Goal: Information Seeking & Learning: Learn about a topic

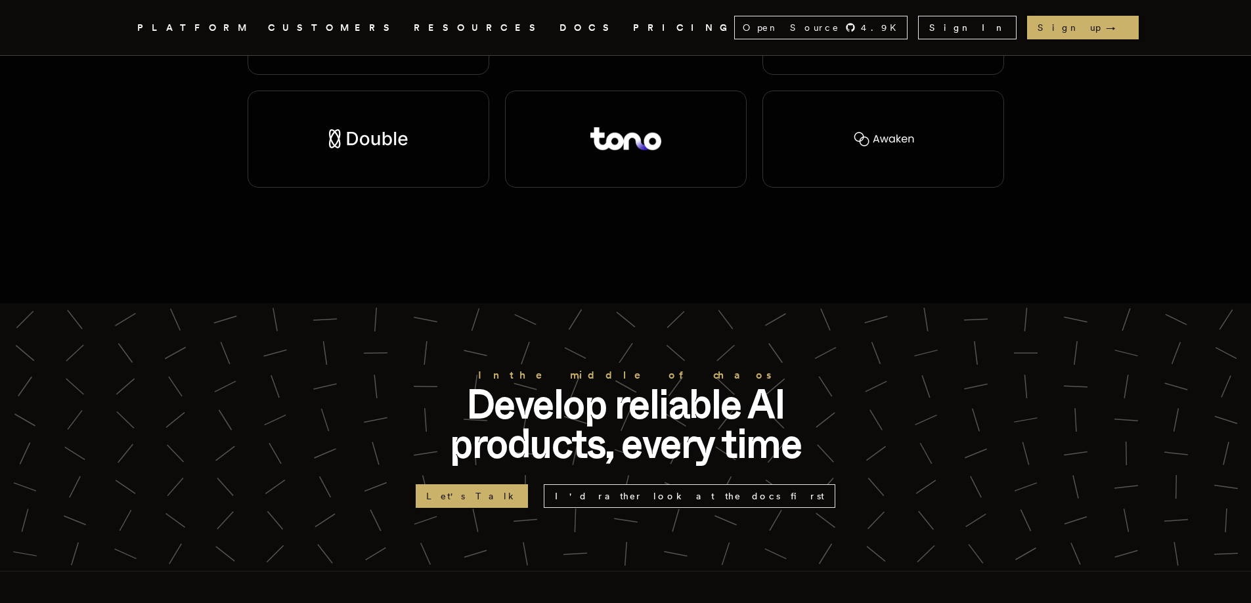
scroll to position [3273, 0]
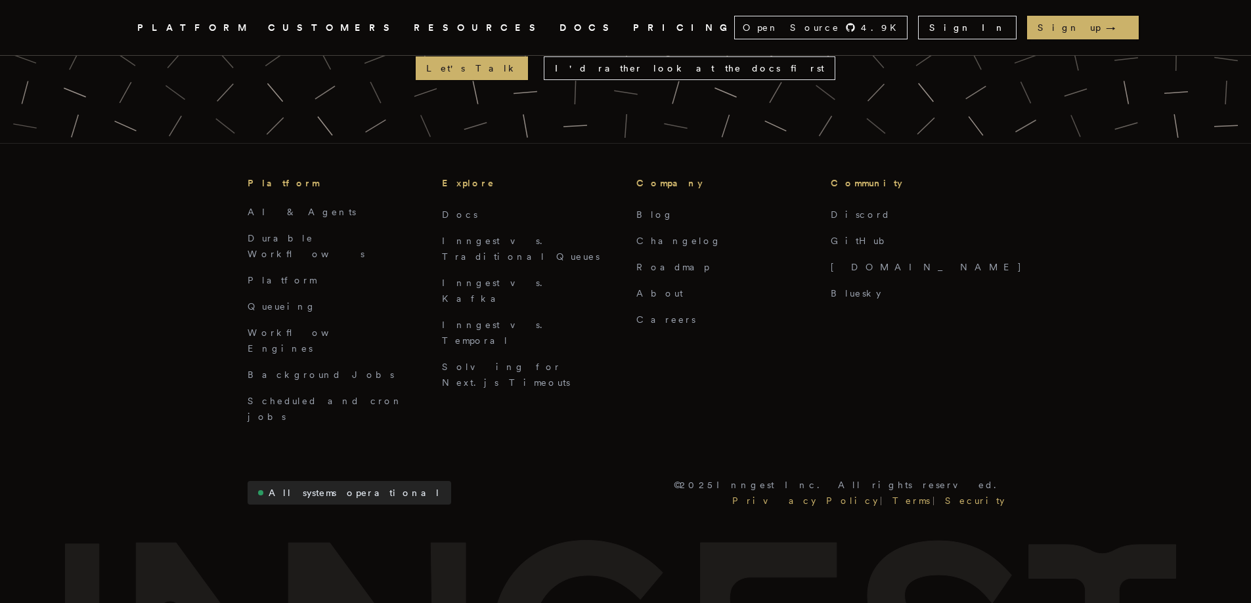
click at [314, 481] on link "All systems operational" at bounding box center [350, 493] width 204 height 24
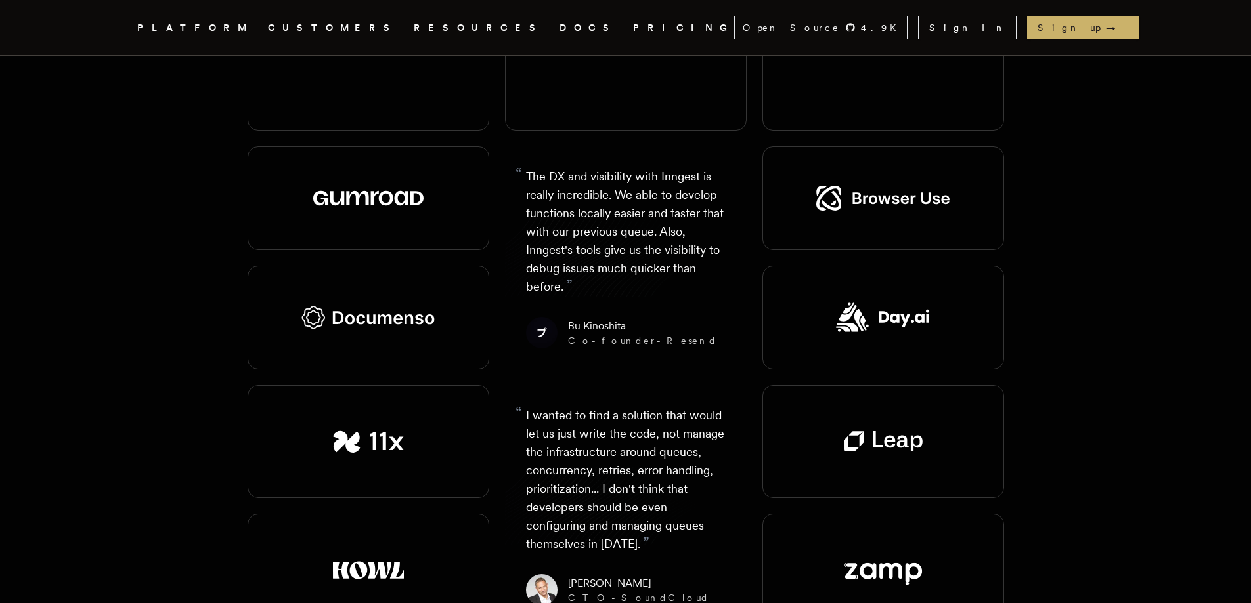
scroll to position [1751, 0]
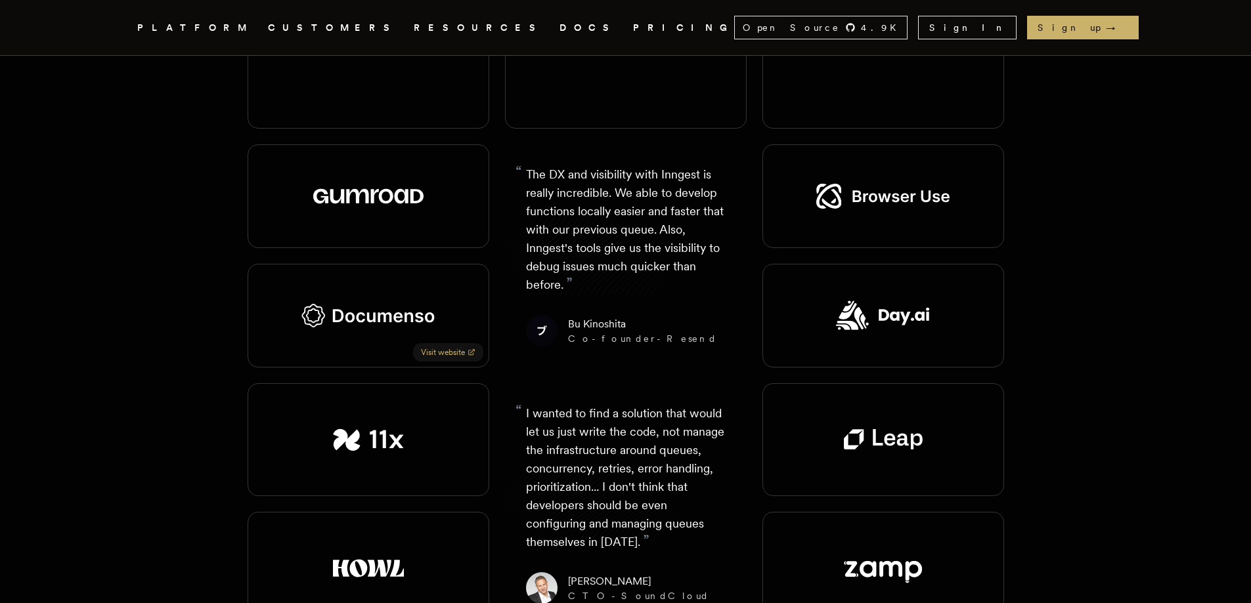
click at [458, 269] on div "Visit website" at bounding box center [369, 316] width 242 height 104
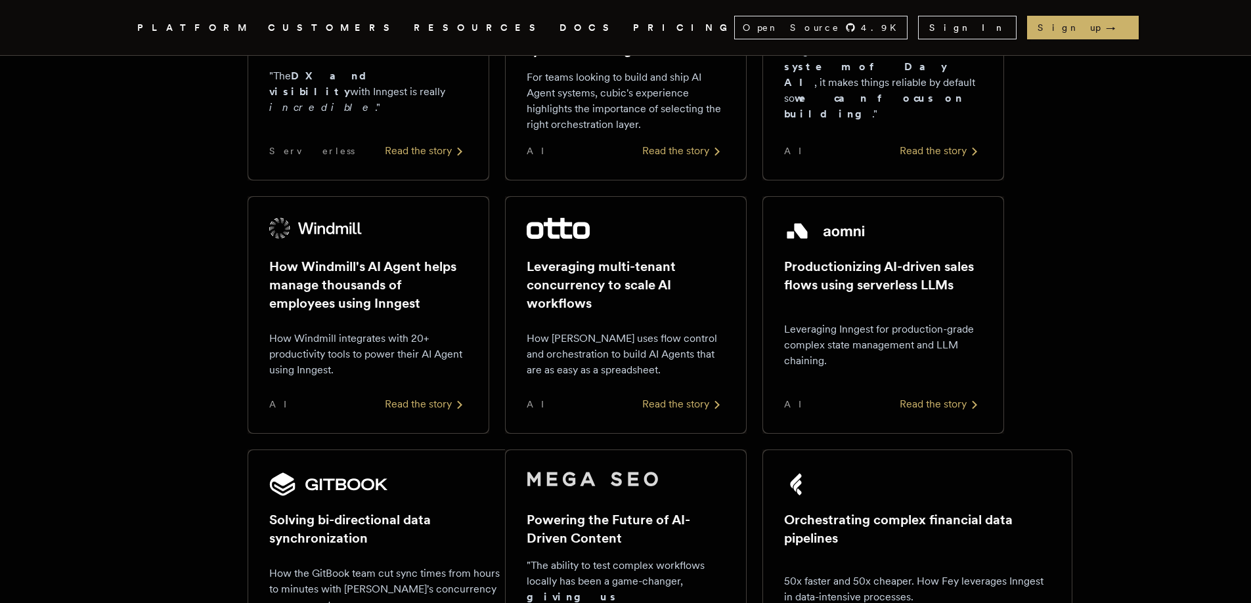
click at [328, 28] on link "CUSTOMERS" at bounding box center [333, 28] width 130 height 16
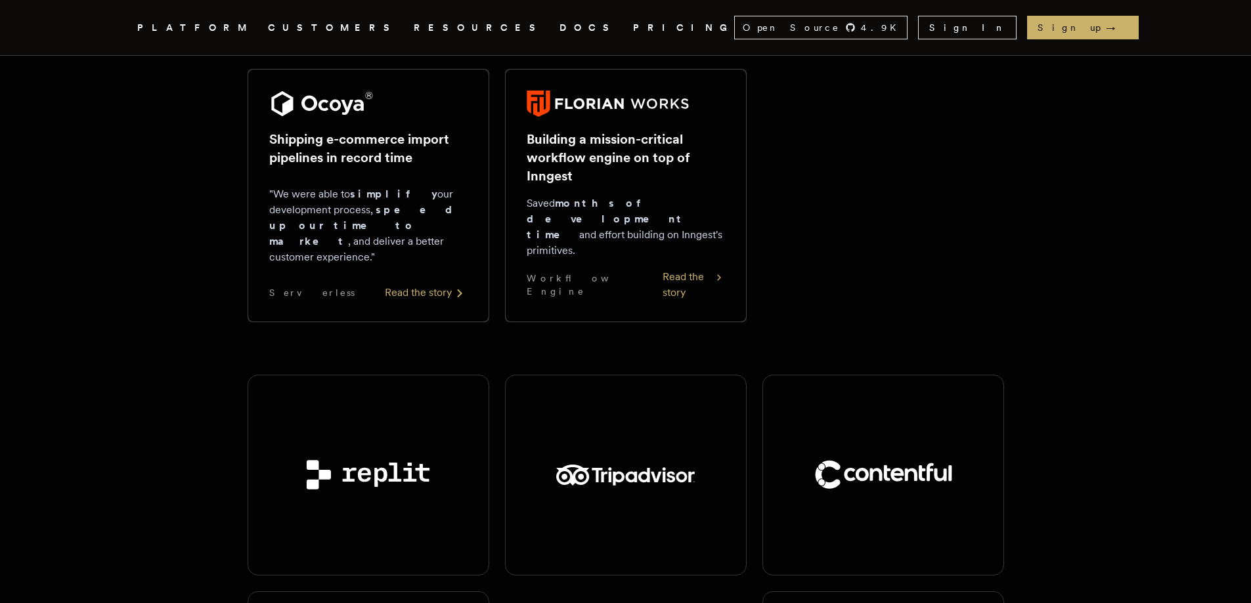
scroll to position [1094, 0]
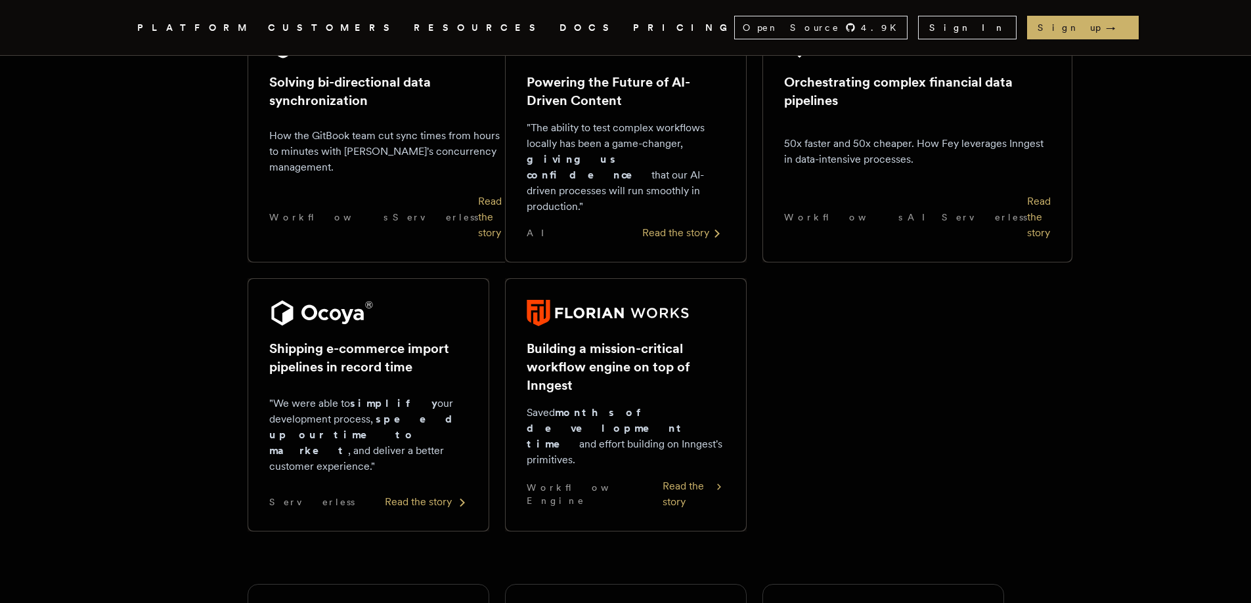
click at [439, 494] on div "Read the story" at bounding box center [426, 502] width 83 height 16
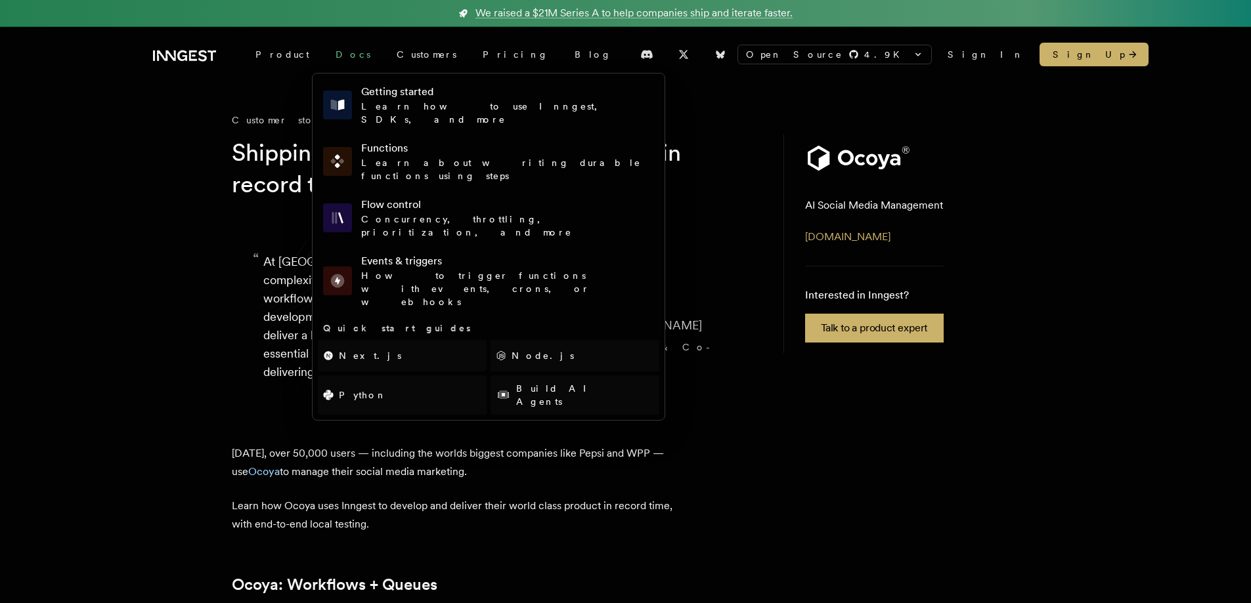
click at [322, 56] on link "Docs" at bounding box center [352, 55] width 61 height 24
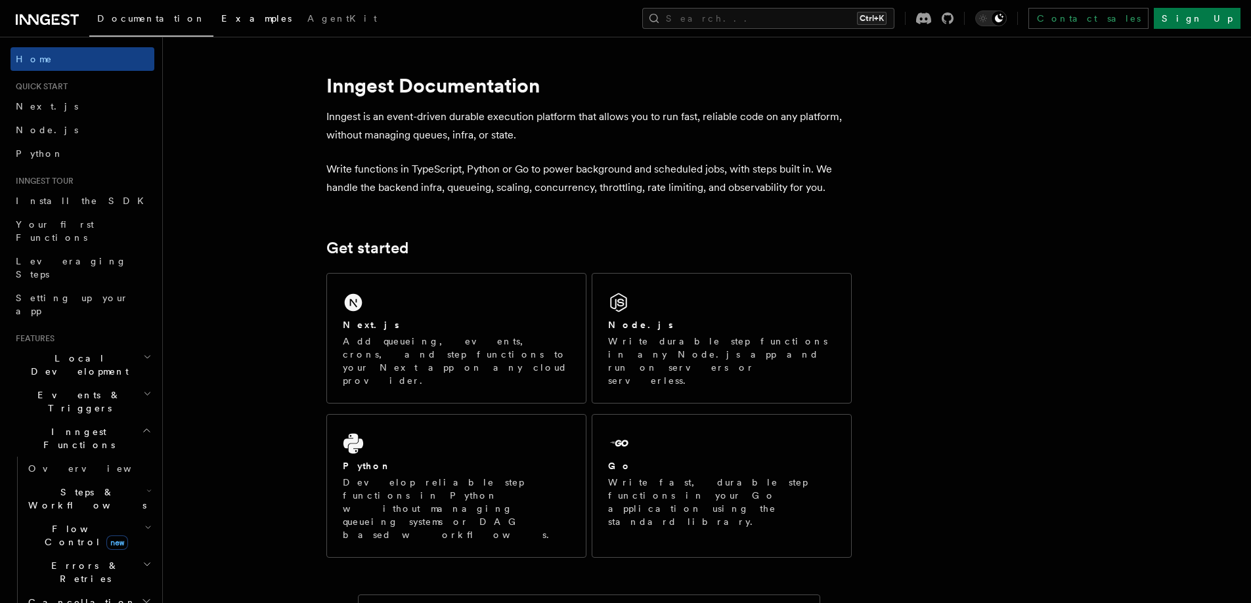
click at [221, 21] on span "Examples" at bounding box center [256, 18] width 70 height 11
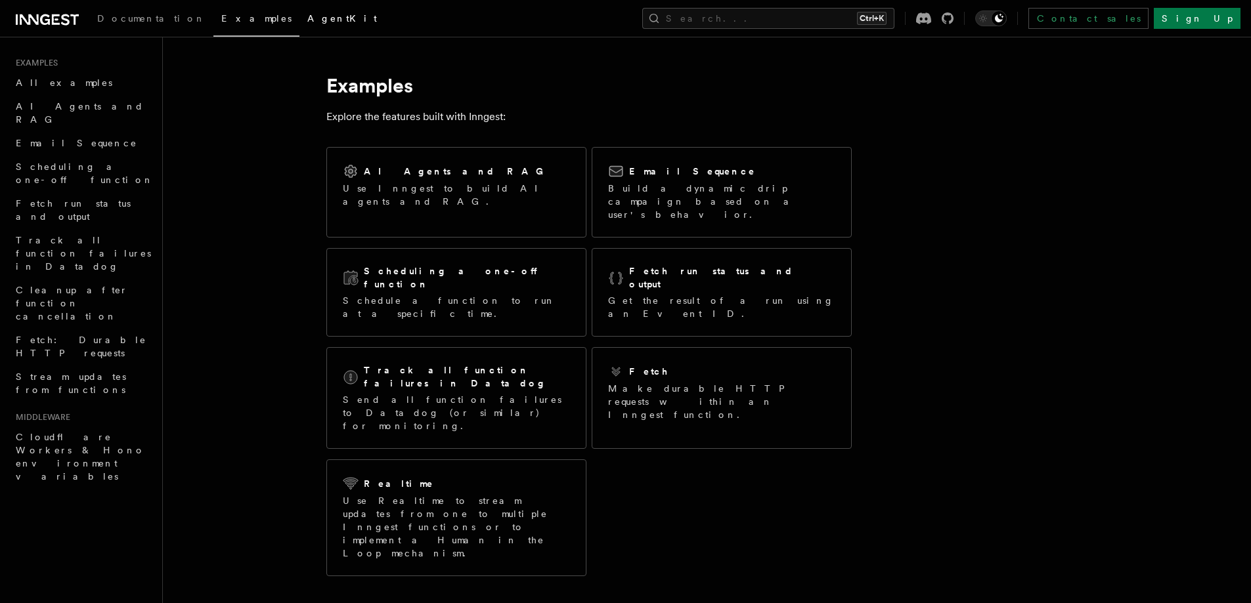
click at [307, 21] on span "AgentKit" at bounding box center [342, 18] width 70 height 11
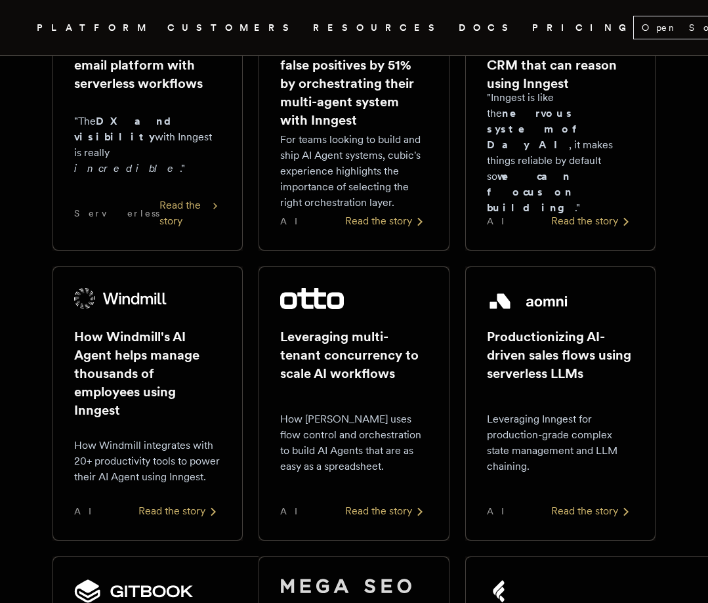
scroll to position [438, 0]
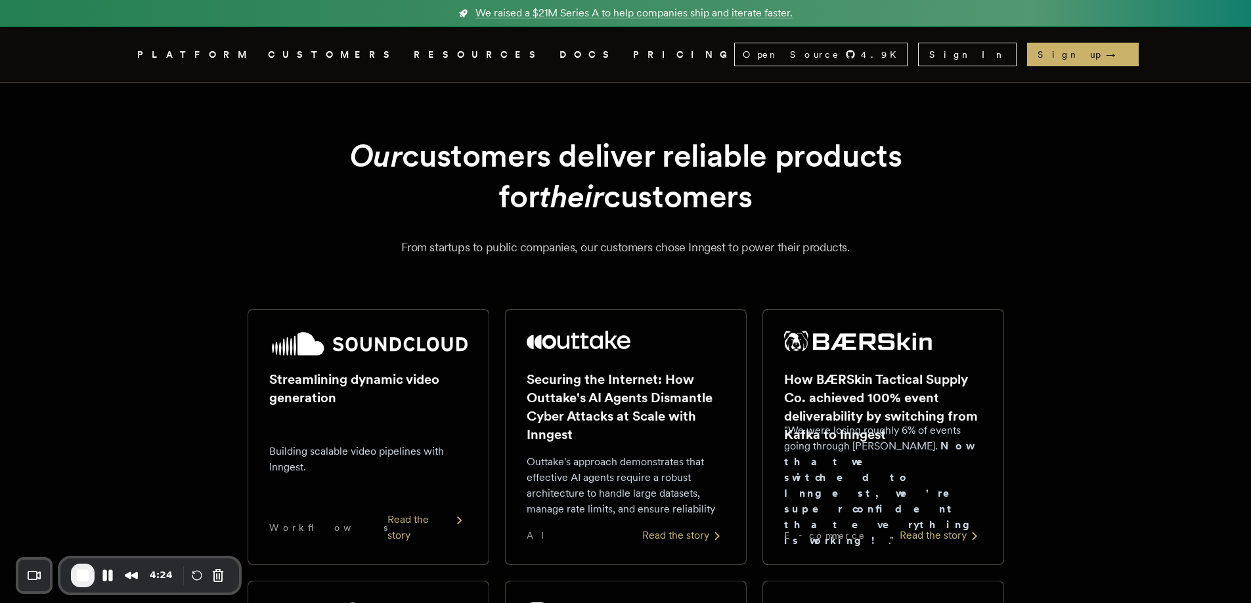
click at [414, 47] on span "RESOURCES" at bounding box center [479, 55] width 130 height 16
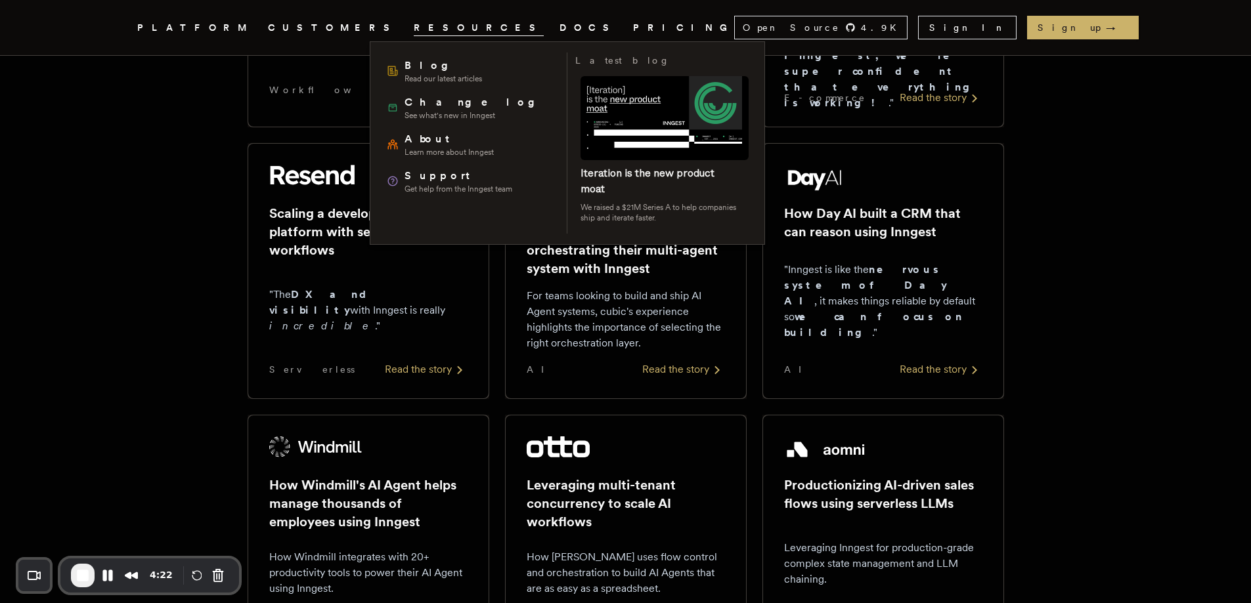
click at [414, 25] on span "RESOURCES" at bounding box center [479, 28] width 130 height 16
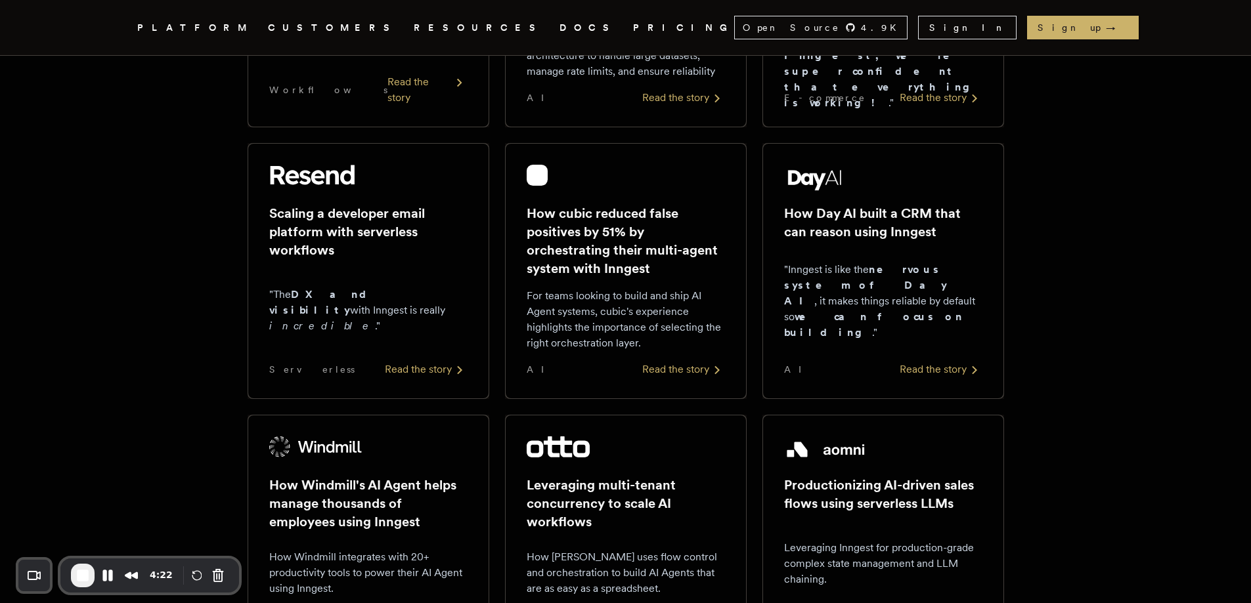
click at [414, 25] on span "RESOURCES" at bounding box center [479, 28] width 130 height 16
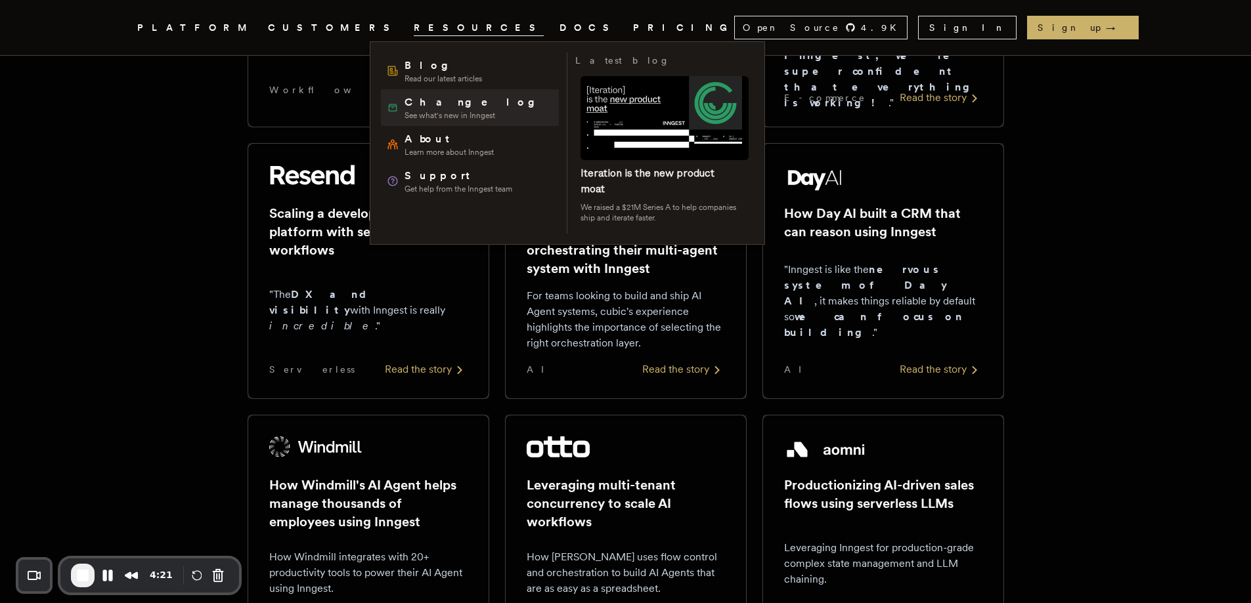
click at [391, 102] on icon at bounding box center [392, 107] width 13 height 13
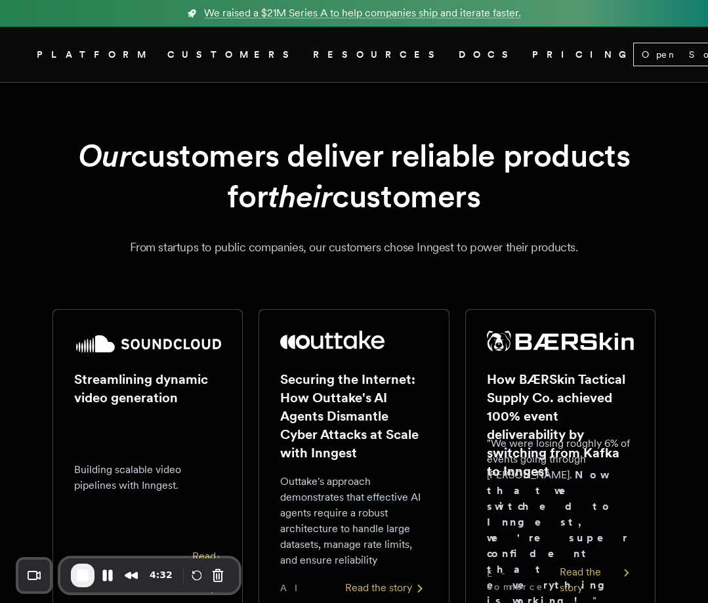
click at [238, 51] on link "CUSTOMERS" at bounding box center [232, 55] width 130 height 16
click at [211, 51] on link "CUSTOMERS" at bounding box center [232, 55] width 130 height 16
click at [459, 54] on link "DOCS" at bounding box center [488, 55] width 58 height 16
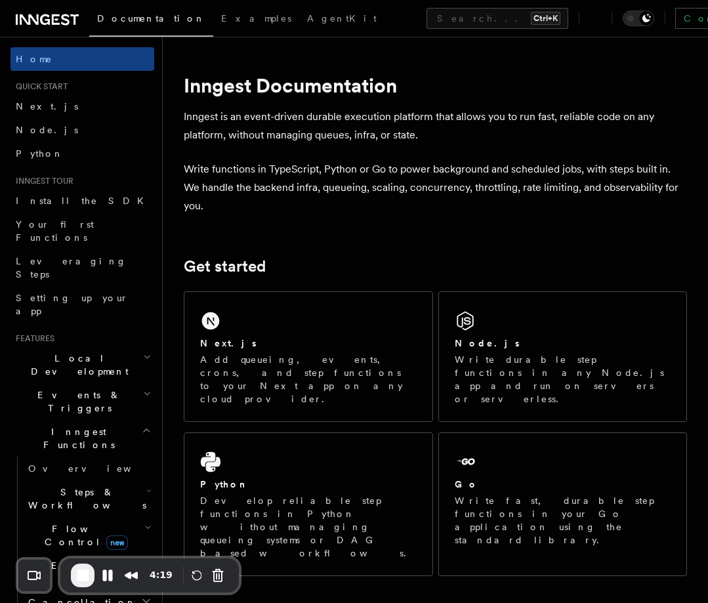
click at [0, 0] on plasmo-csui at bounding box center [0, 0] width 0 height 0
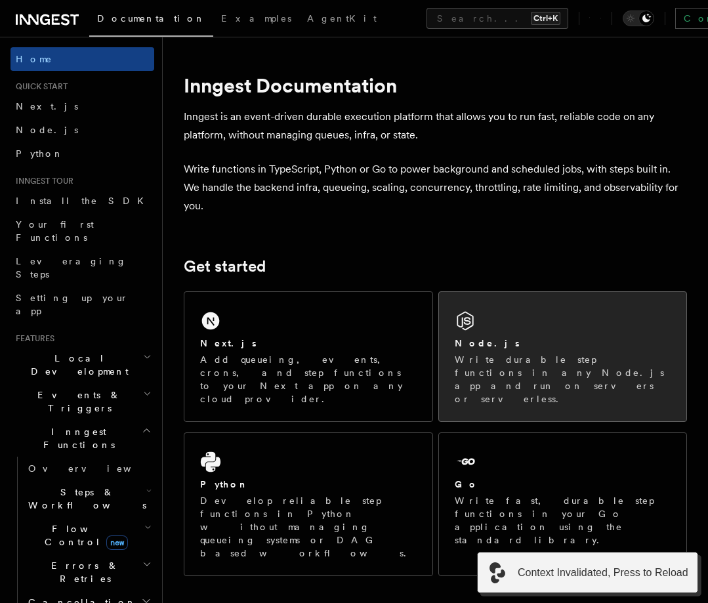
click at [575, 332] on div "Node.js Write durable step functions in any Node.js app and run on servers or s…" at bounding box center [563, 356] width 248 height 129
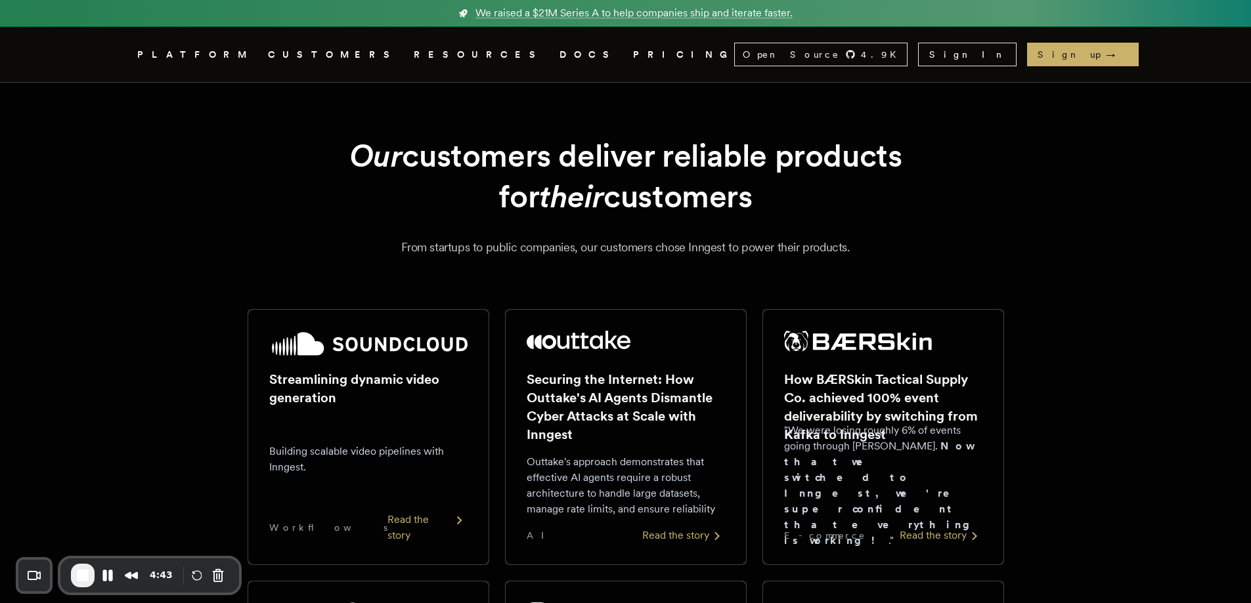
click at [559, 57] on link "DOCS" at bounding box center [588, 55] width 58 height 16
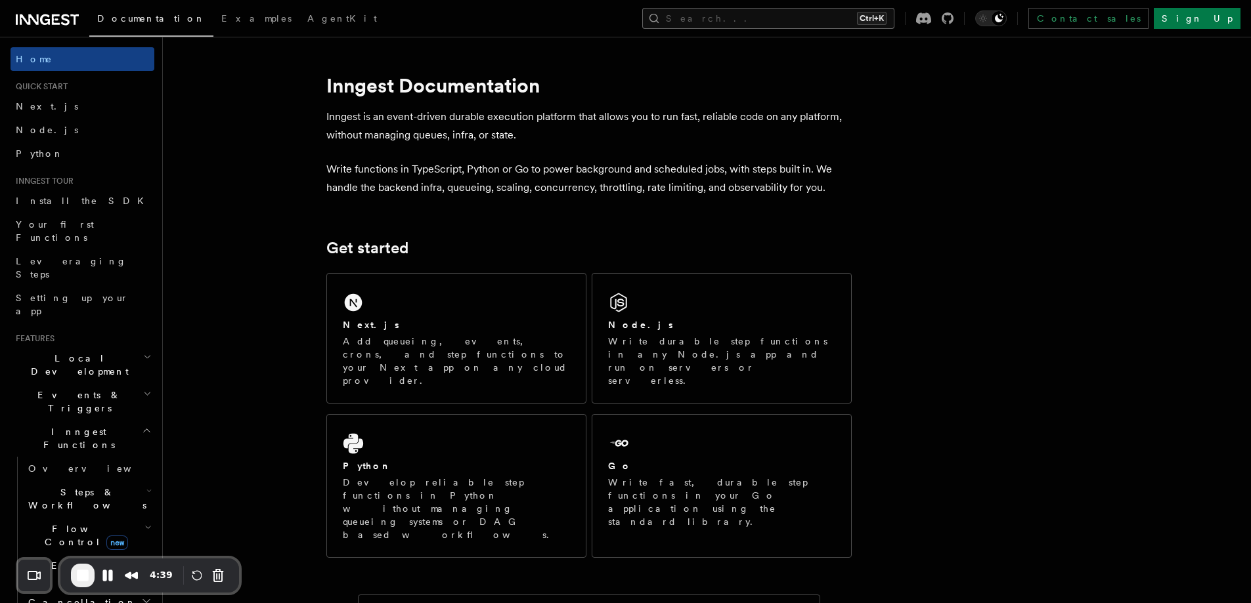
click at [865, 12] on button "Search... Ctrl+K" at bounding box center [768, 18] width 252 height 21
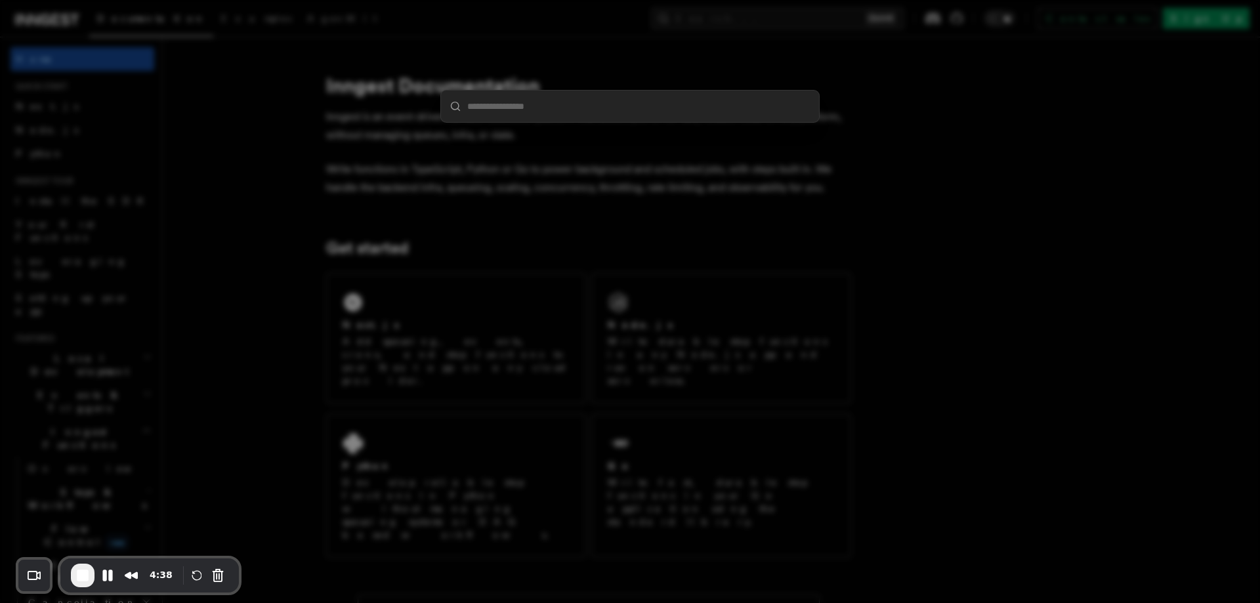
drag, startPoint x: 771, startPoint y: 249, endPoint x: 657, endPoint y: 244, distance: 115.0
click at [771, 249] on div at bounding box center [630, 301] width 1260 height 603
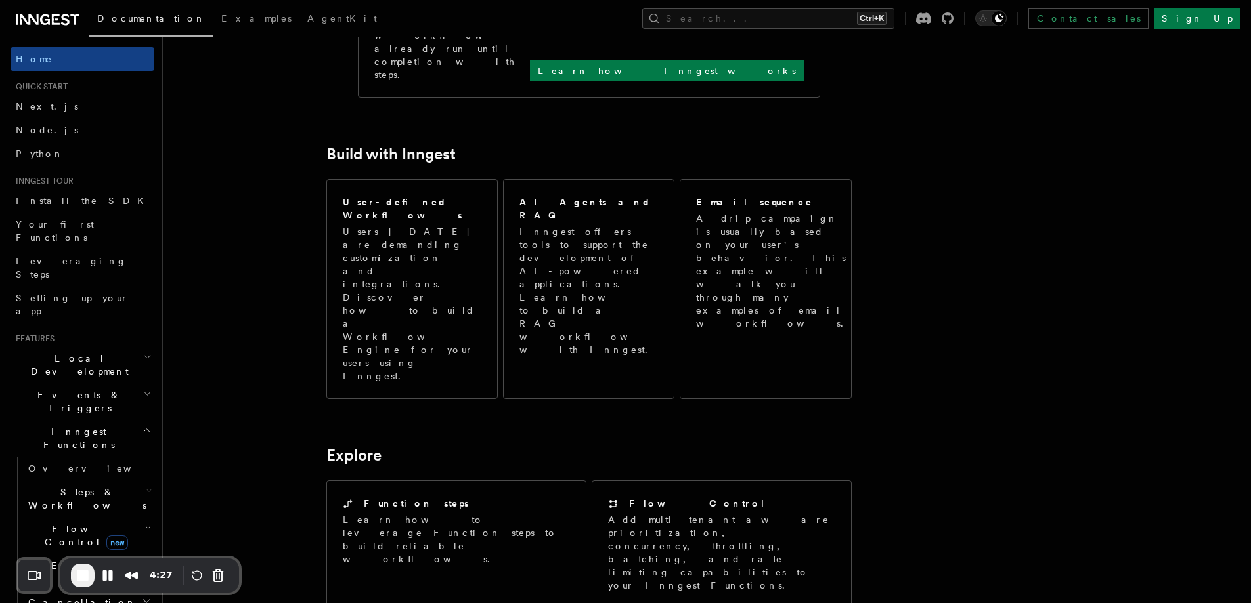
scroll to position [875, 0]
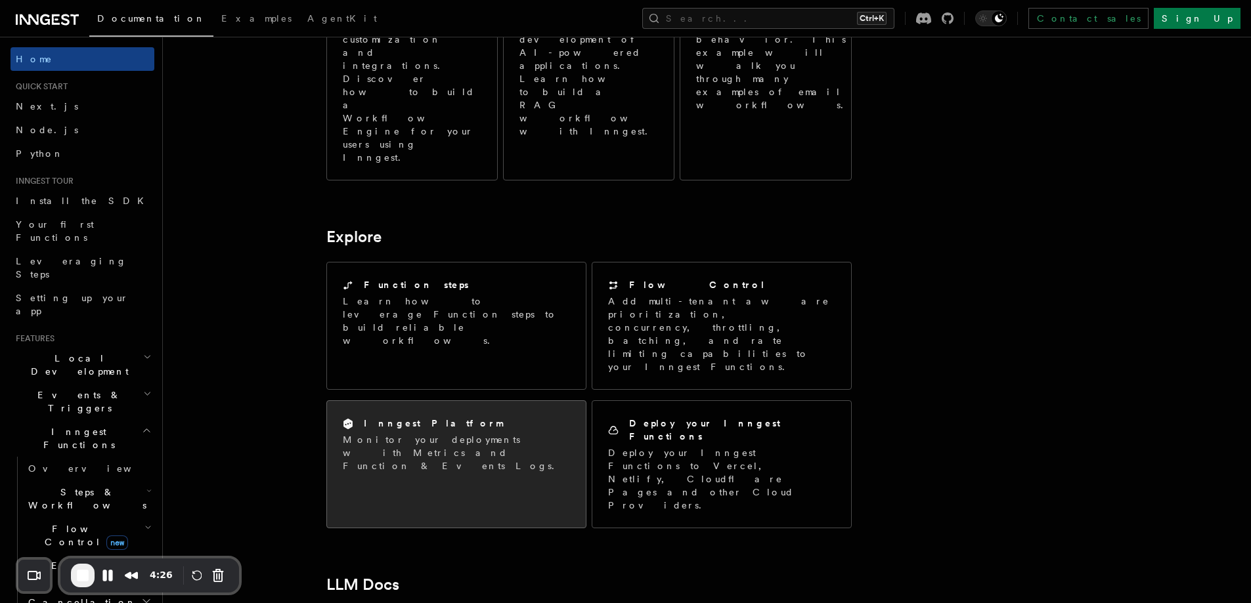
click at [428, 433] on p "Monitor your deployments with Metrics and Function & Events Logs." at bounding box center [456, 452] width 227 height 39
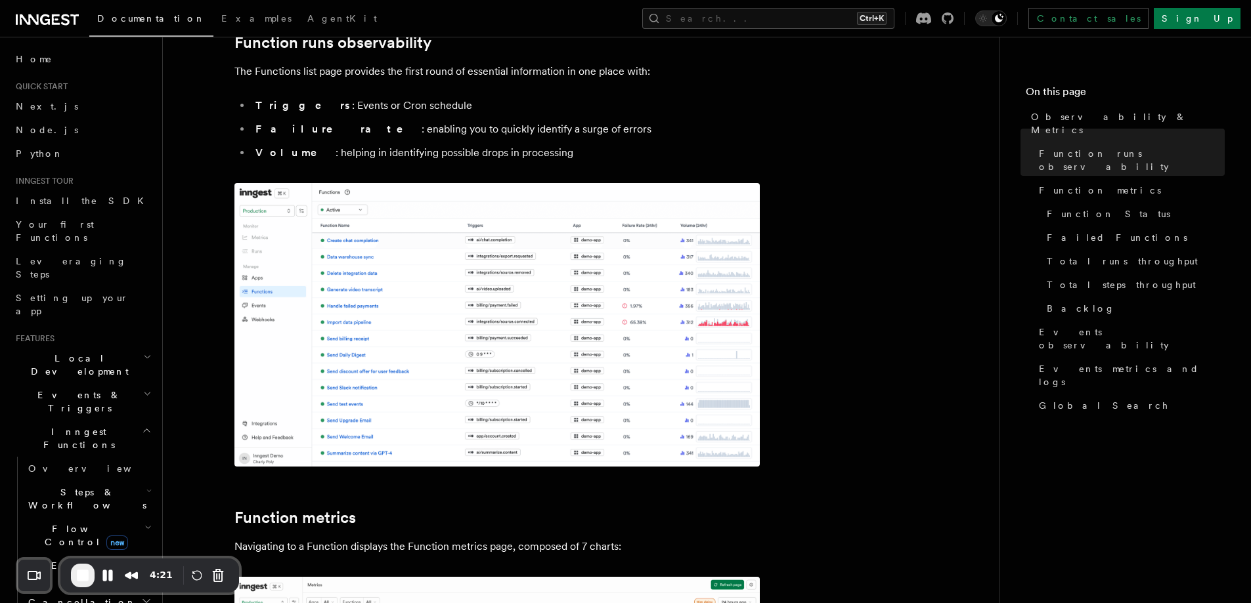
click at [467, 269] on img at bounding box center [496, 325] width 525 height 284
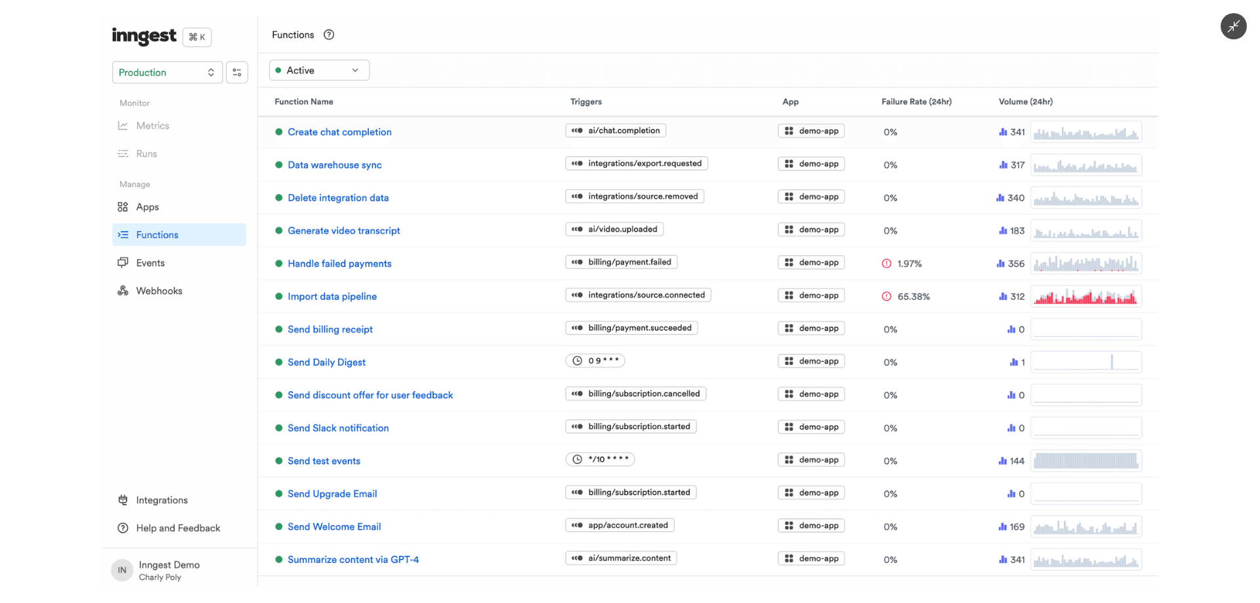
click at [56, 220] on div at bounding box center [630, 301] width 1260 height 603
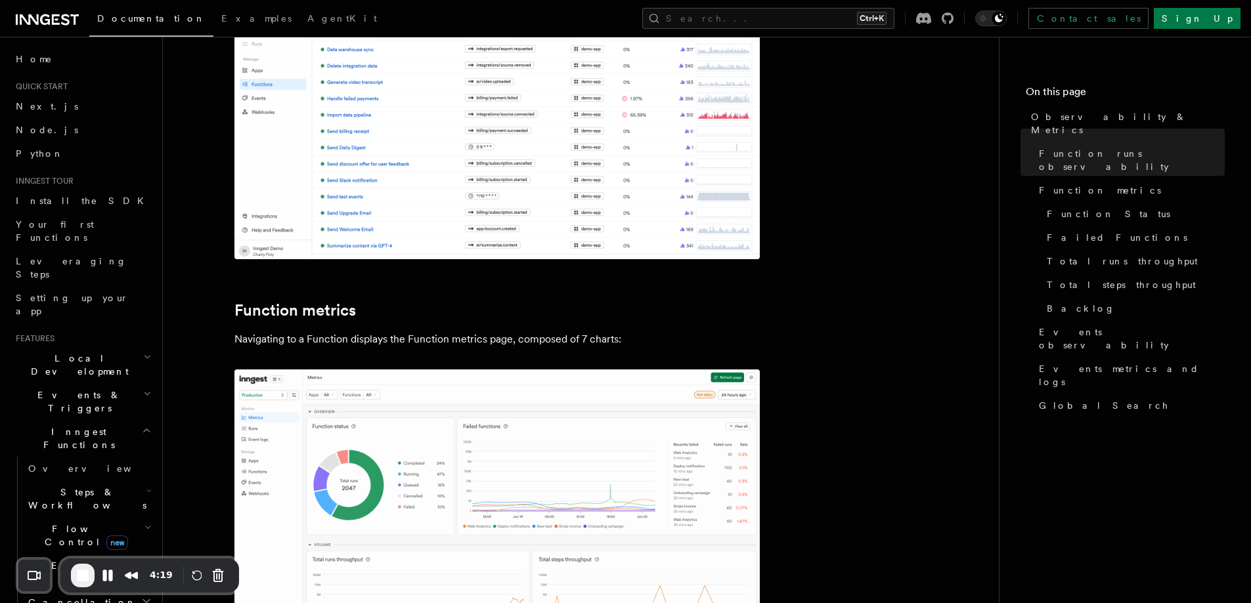
scroll to position [438, 0]
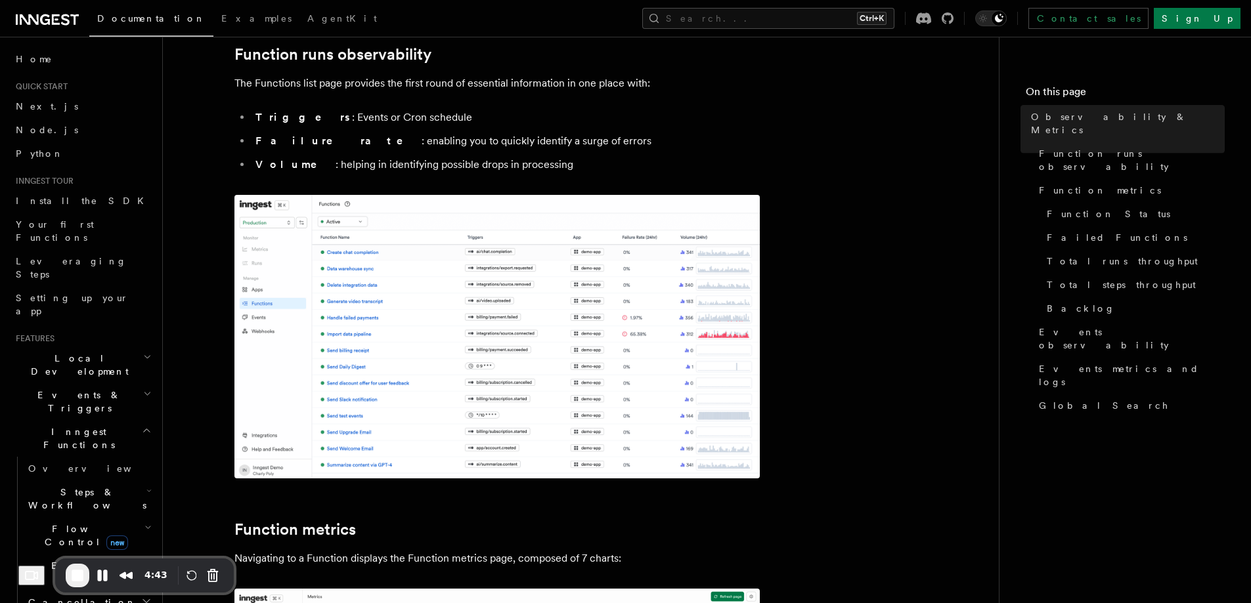
scroll to position [219, 0]
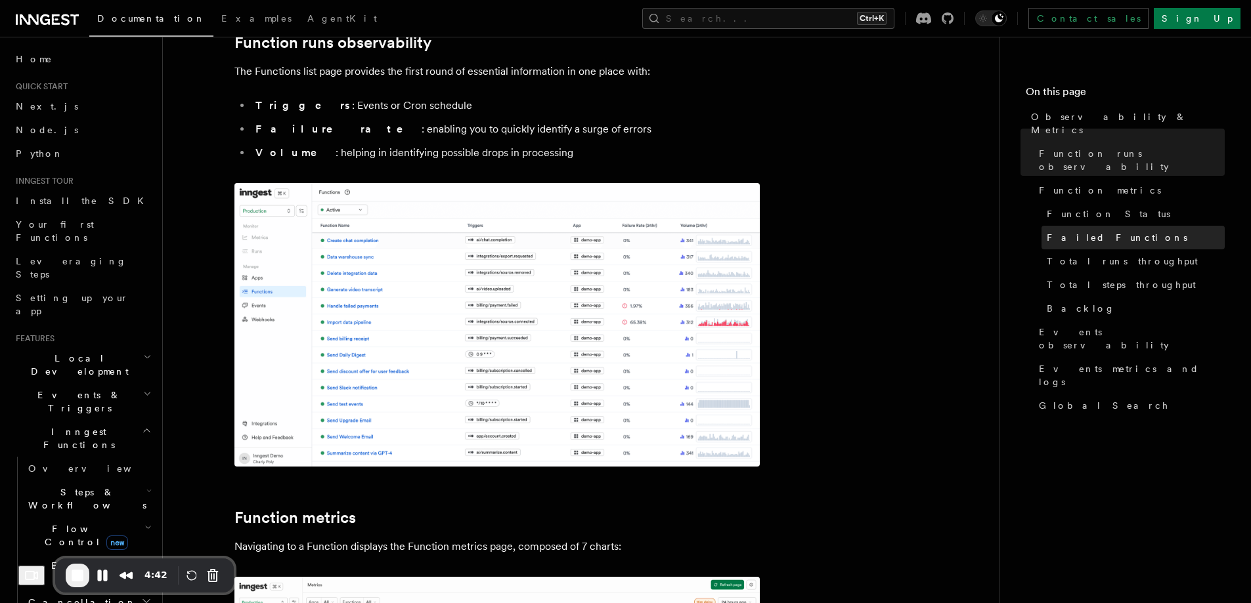
click at [1115, 226] on link "Failed Functions" at bounding box center [1132, 238] width 183 height 24
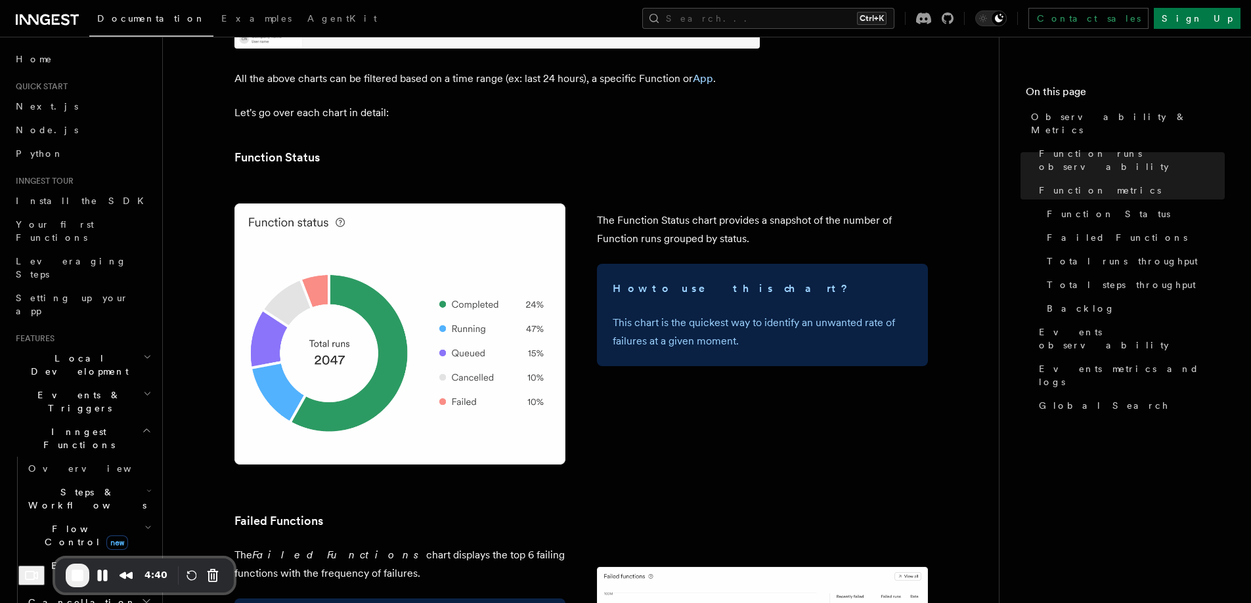
scroll to position [1310, 0]
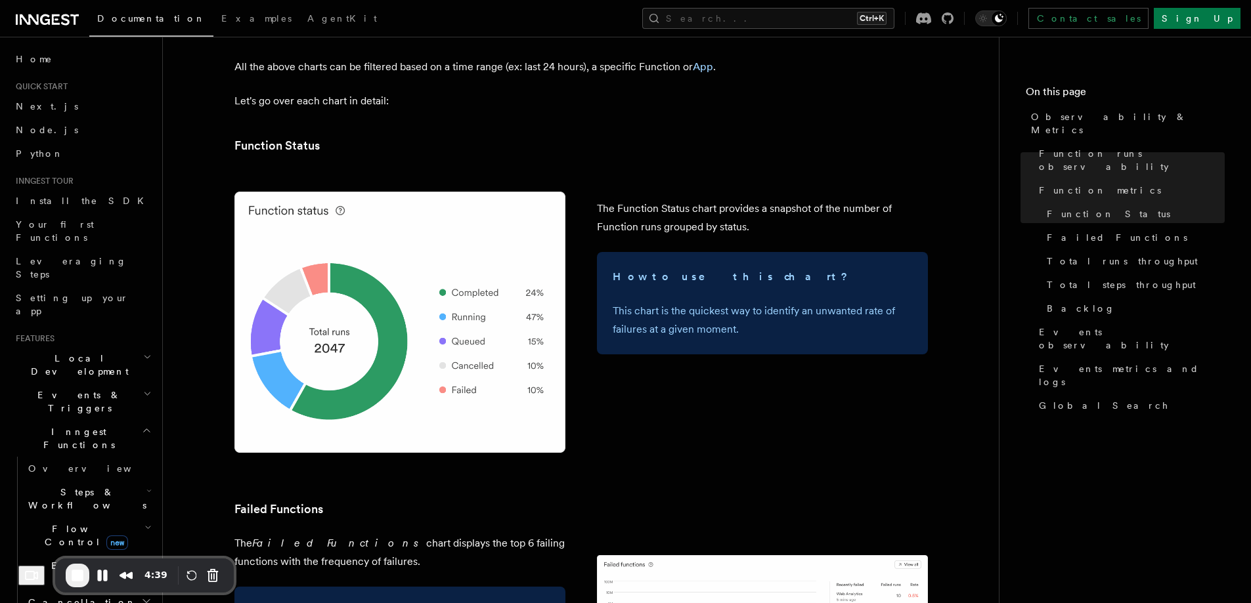
click at [407, 276] on img at bounding box center [399, 323] width 331 height 262
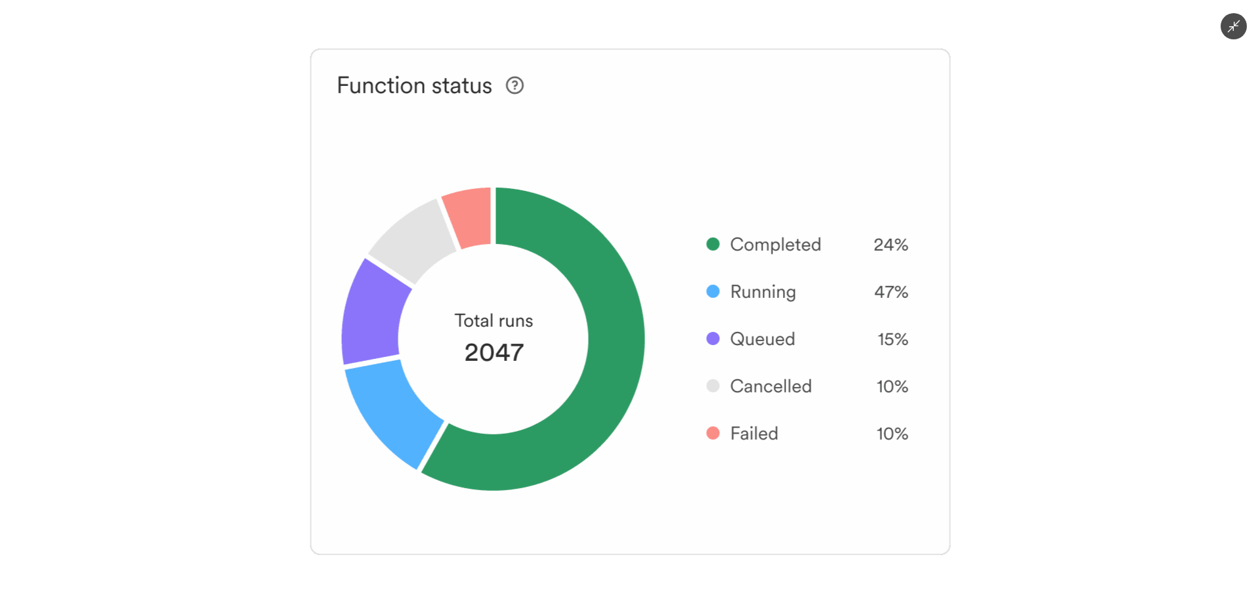
click at [125, 258] on div at bounding box center [630, 301] width 1260 height 603
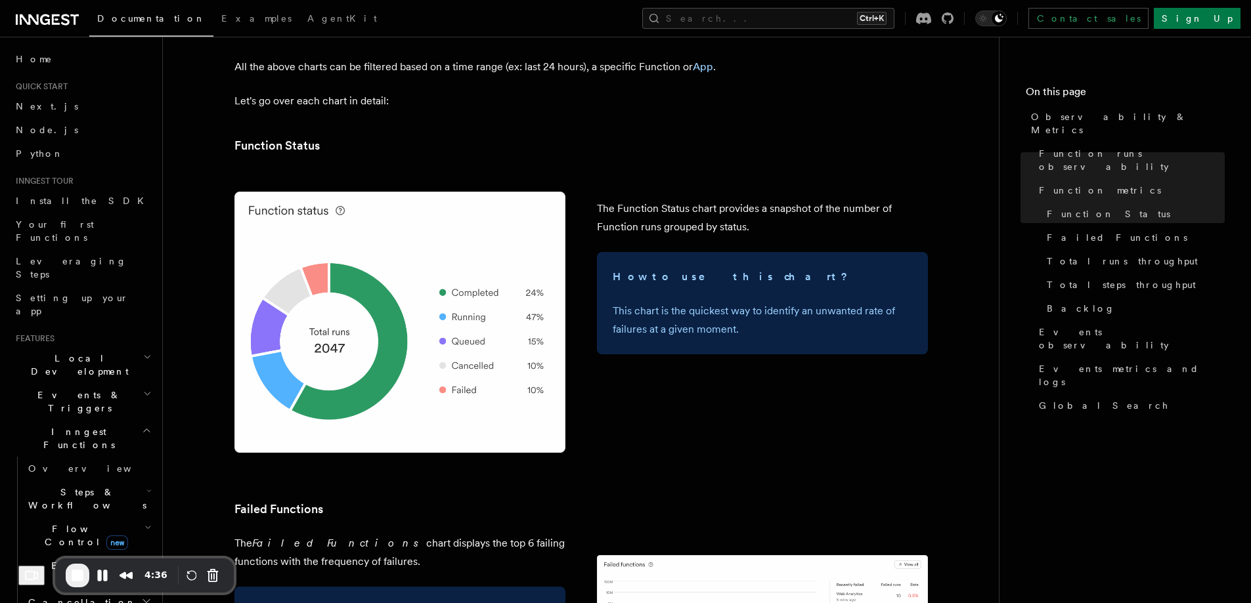
click at [94, 352] on span "Local Development" at bounding box center [77, 365] width 133 height 26
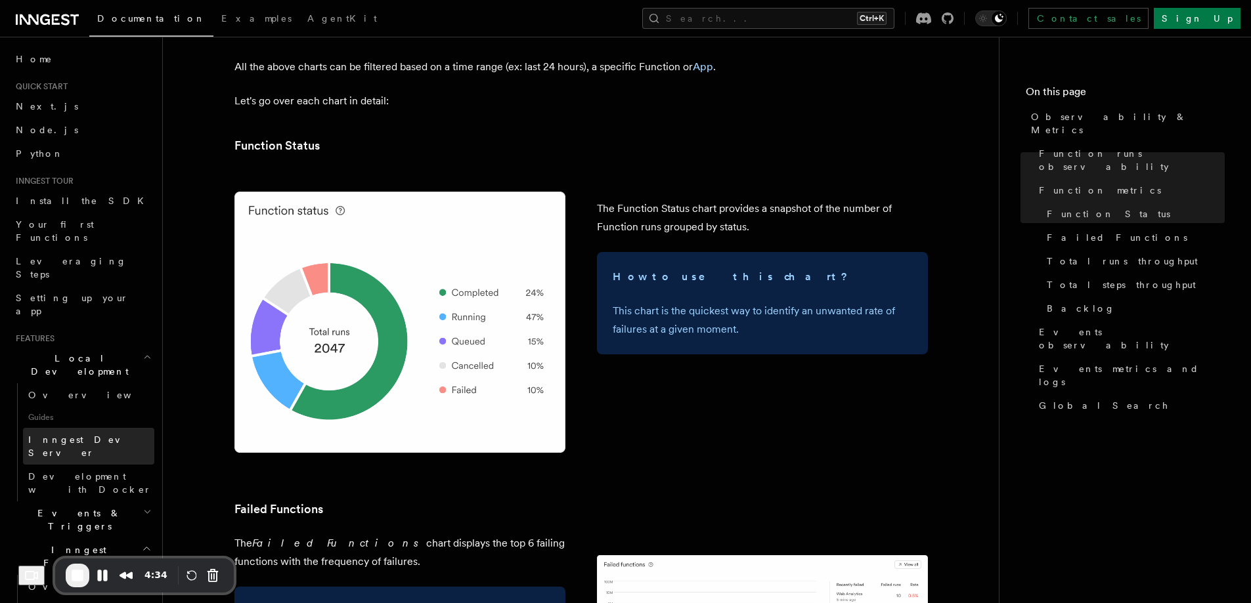
click at [103, 435] on span "Inngest Dev Server" at bounding box center [84, 447] width 112 height 24
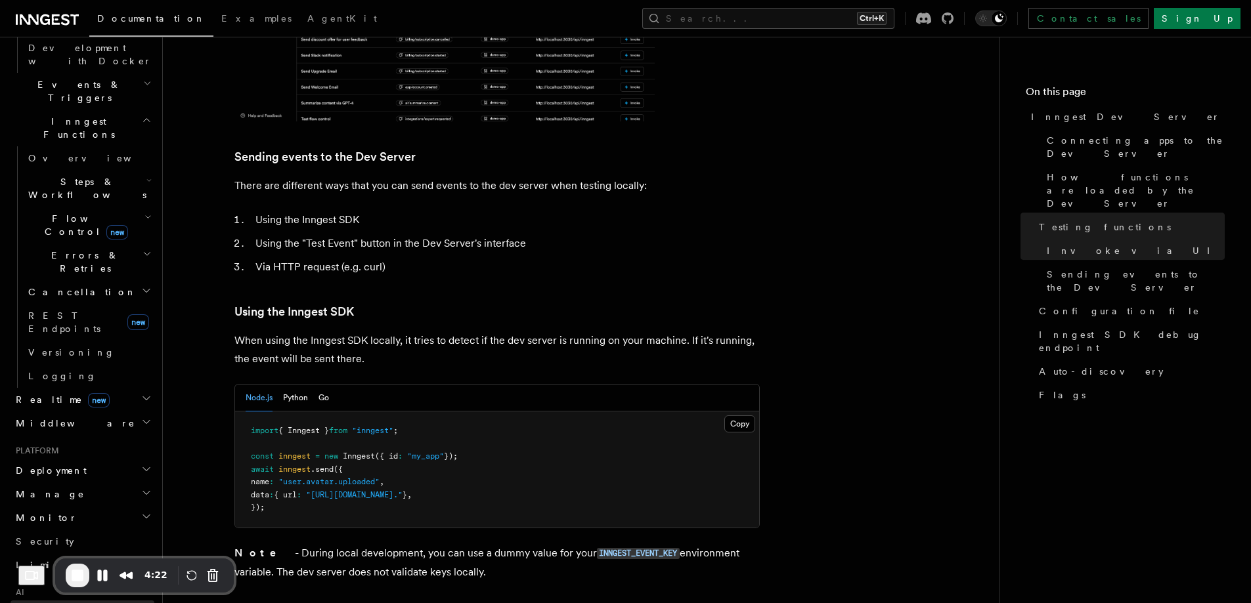
scroll to position [438, 0]
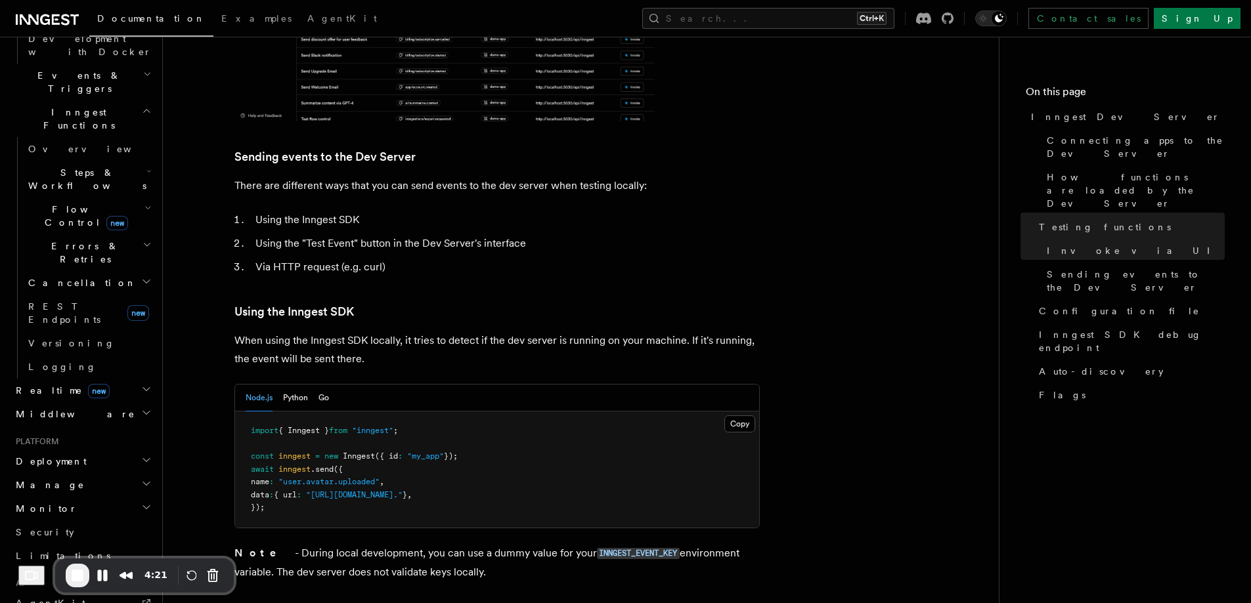
click at [66, 203] on span "Flow Control new" at bounding box center [83, 216] width 121 height 26
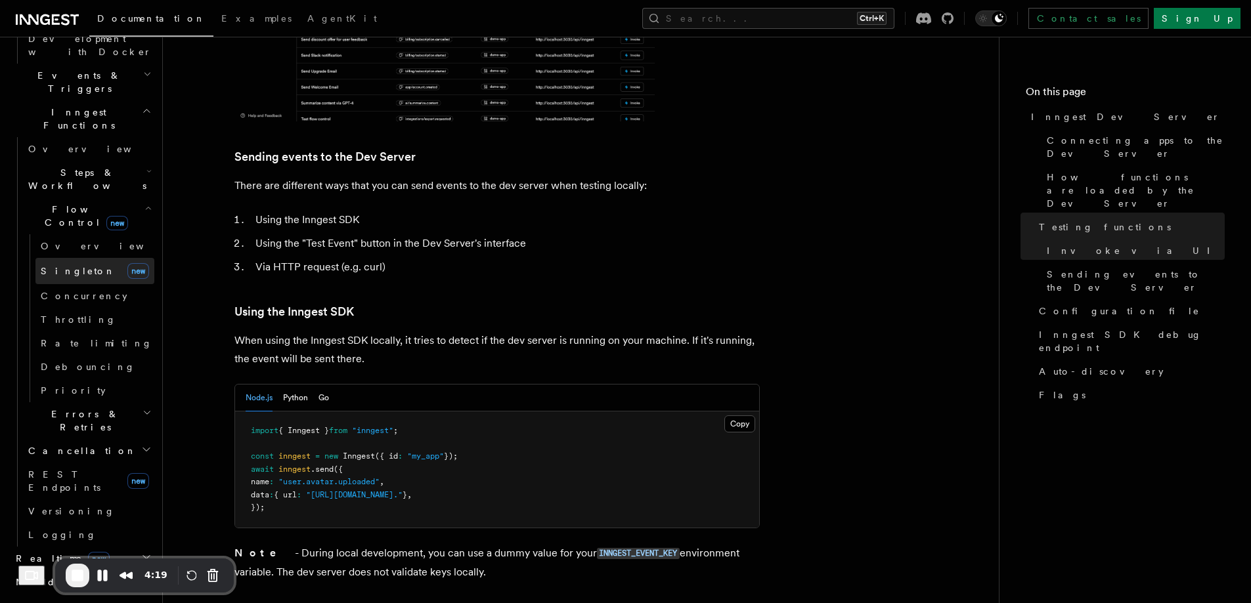
click at [85, 258] on link "Singleton new" at bounding box center [94, 271] width 119 height 26
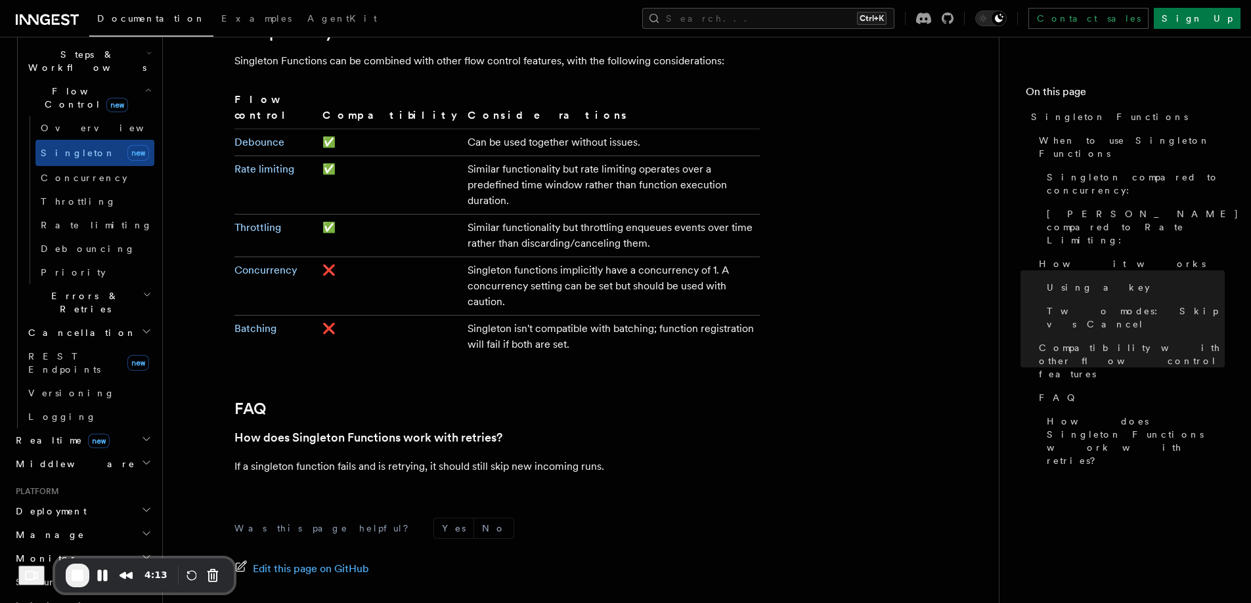
scroll to position [2238, 0]
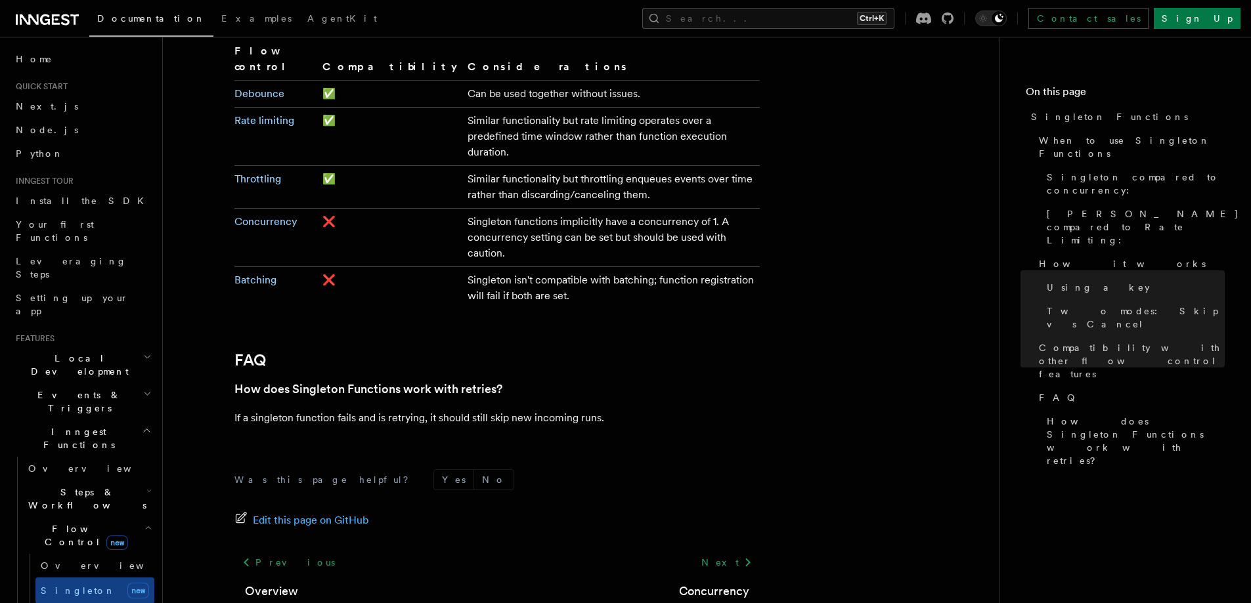
scroll to position [2238, 0]
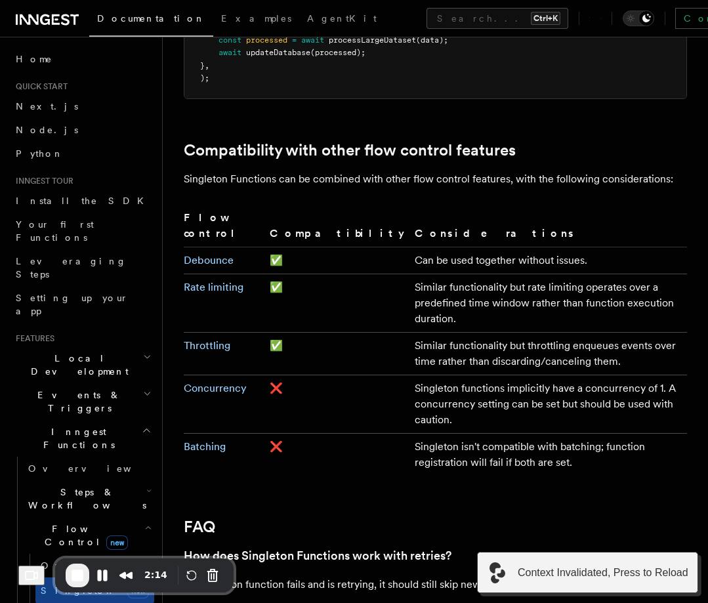
scroll to position [2188, 0]
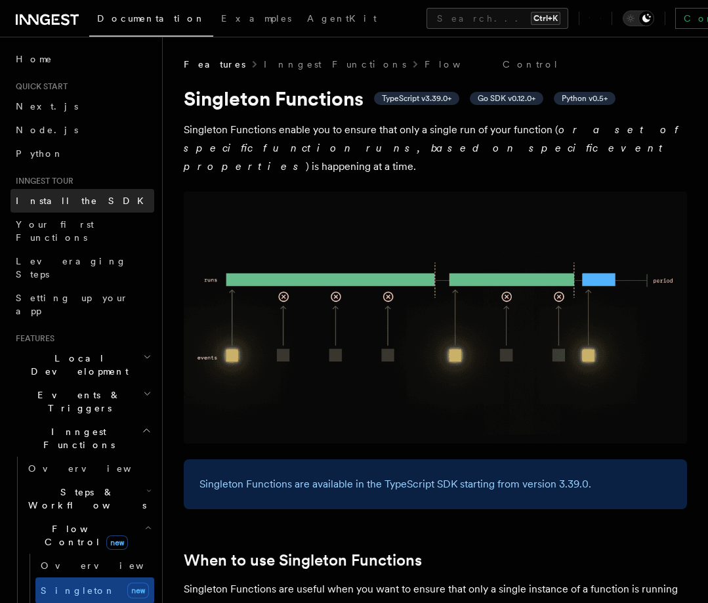
click at [35, 211] on link "Install the SDK" at bounding box center [83, 201] width 144 height 24
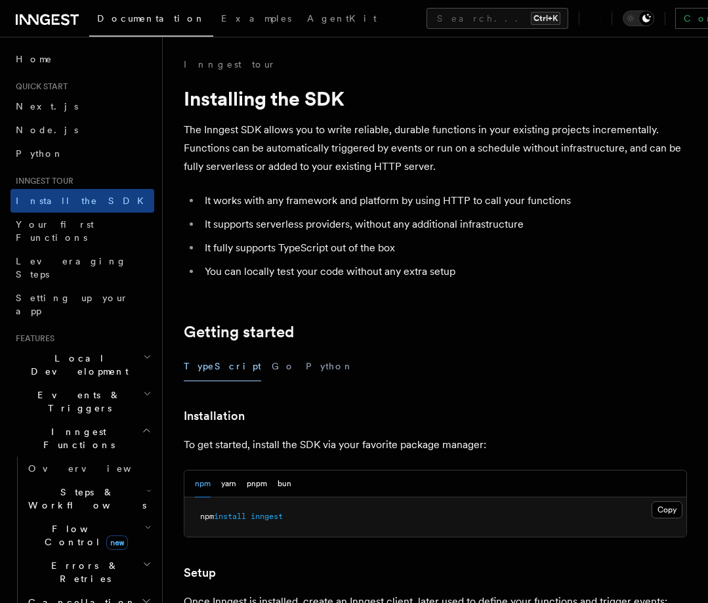
scroll to position [488, 0]
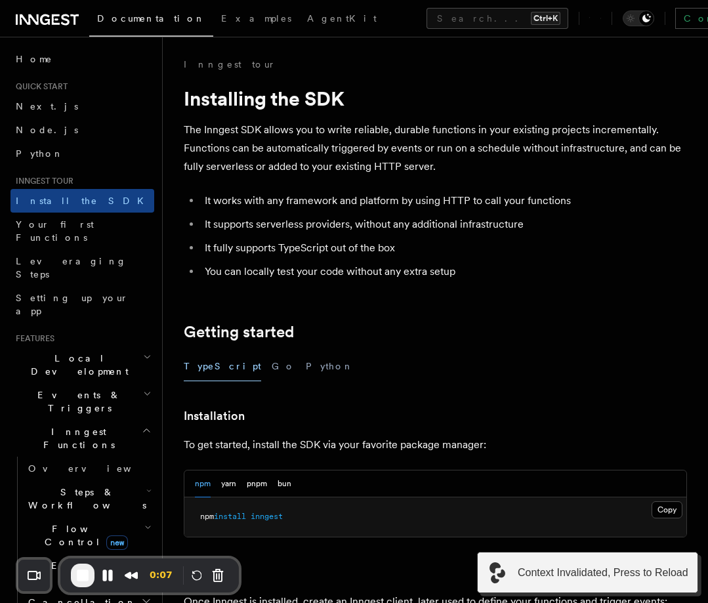
click at [621, 339] on h2 "Getting started" at bounding box center [436, 332] width 504 height 18
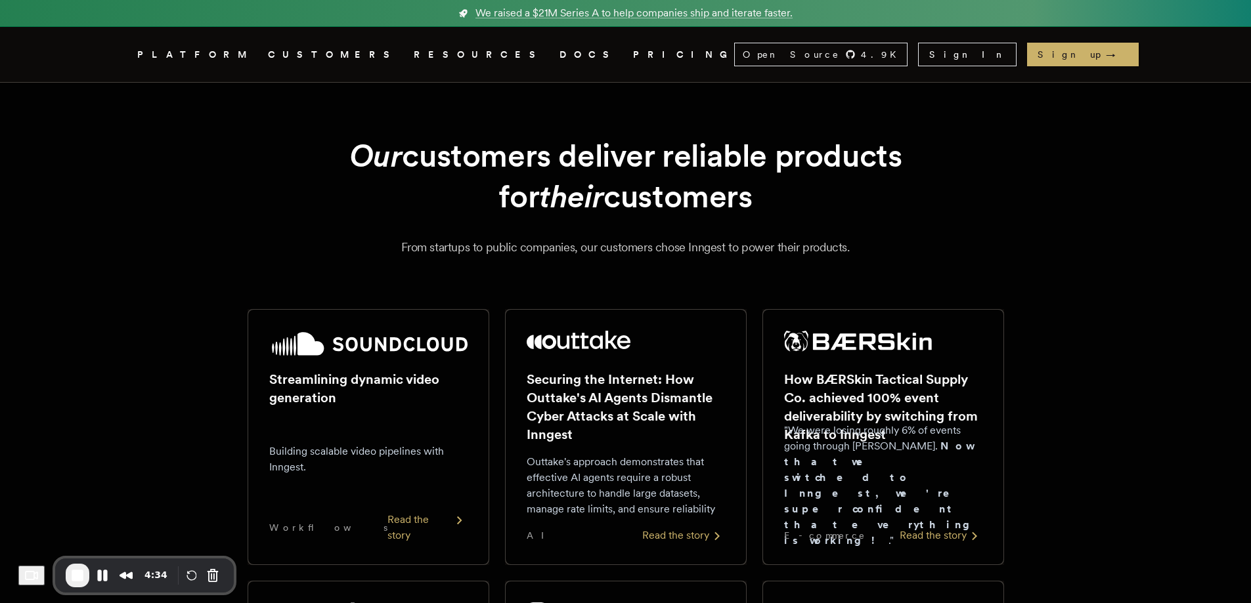
click at [633, 52] on link "PRICING" at bounding box center [683, 55] width 101 height 16
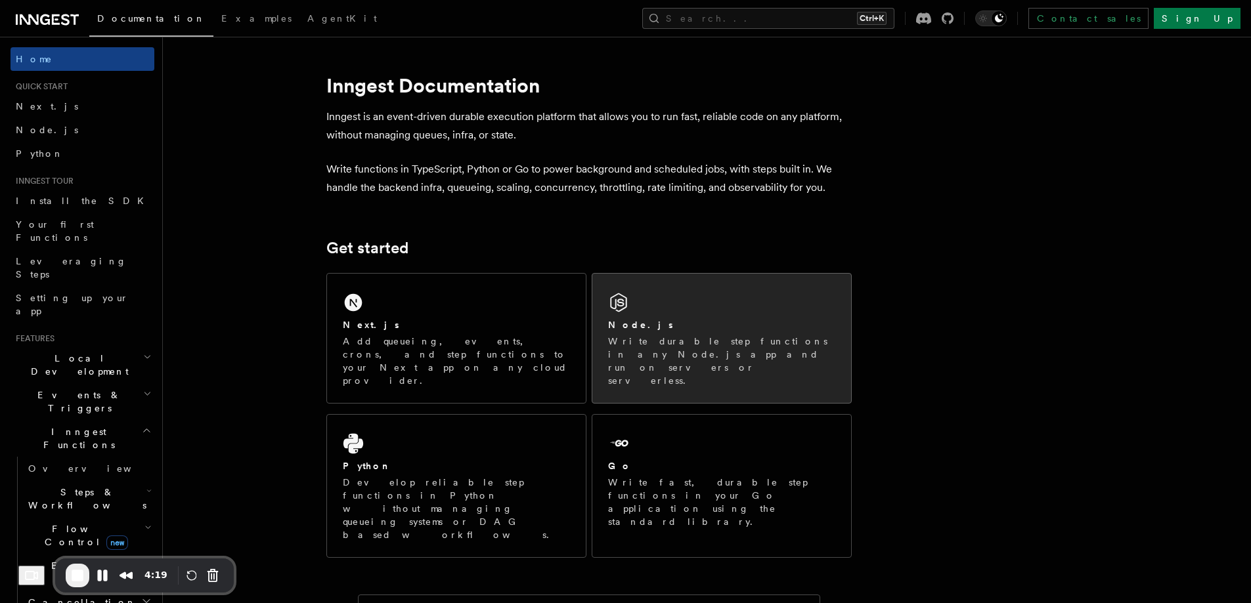
click at [676, 287] on div "Node.js Write durable step functions in any Node.js app and run on servers or s…" at bounding box center [721, 338] width 259 height 129
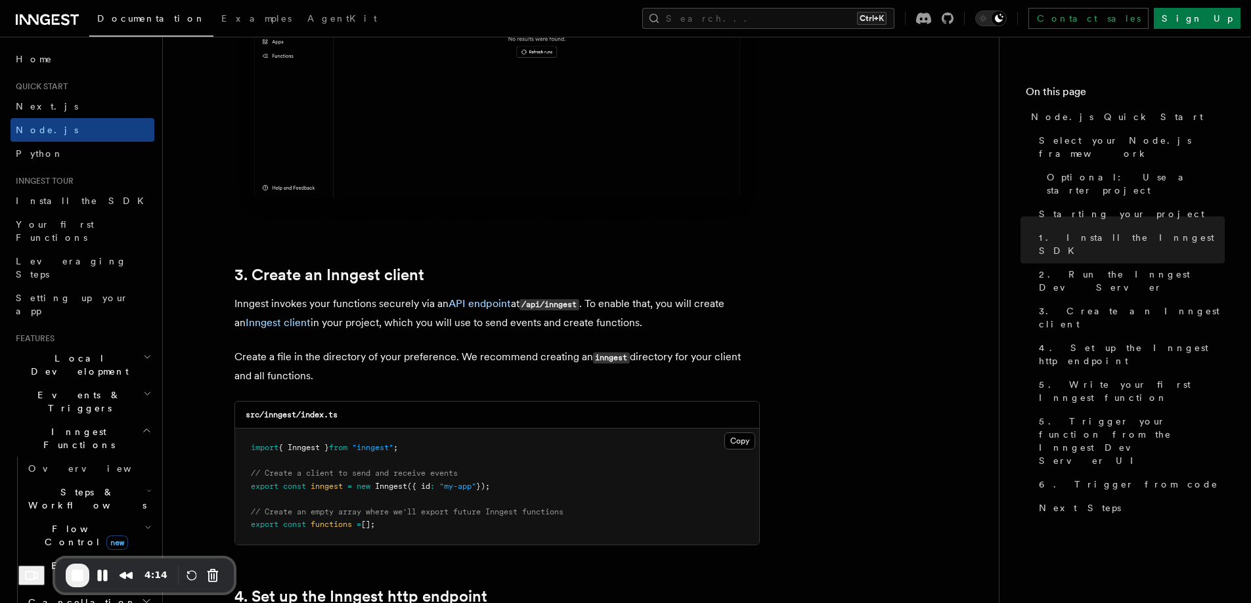
scroll to position [1532, 0]
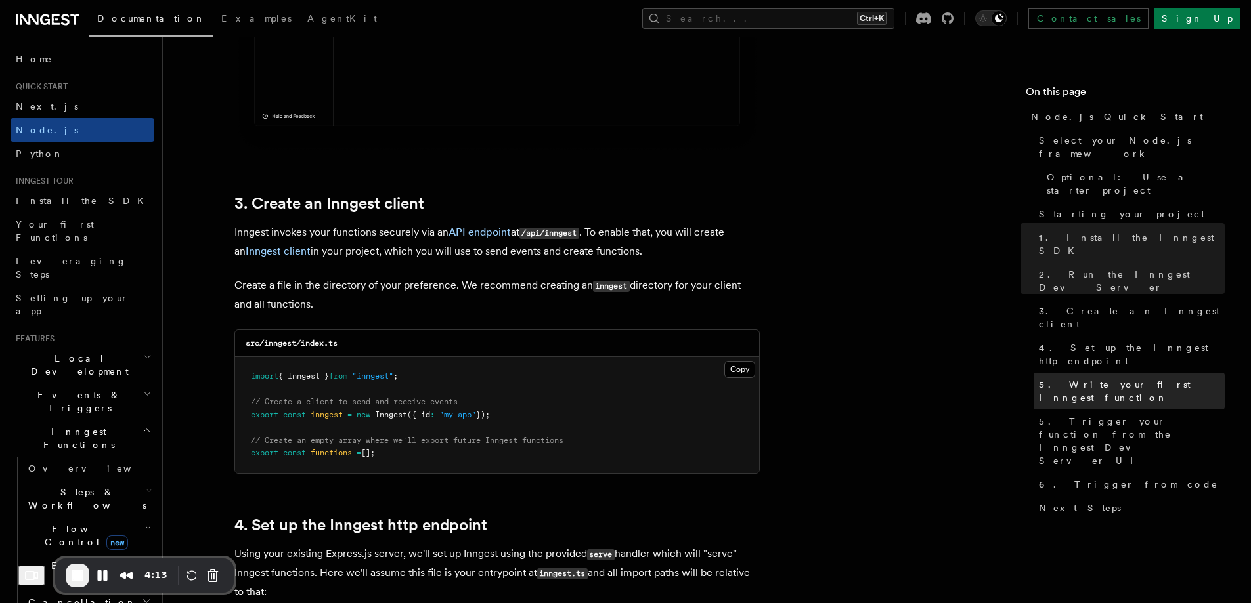
click at [1078, 378] on span "5. Write your first Inngest function" at bounding box center [1132, 391] width 186 height 26
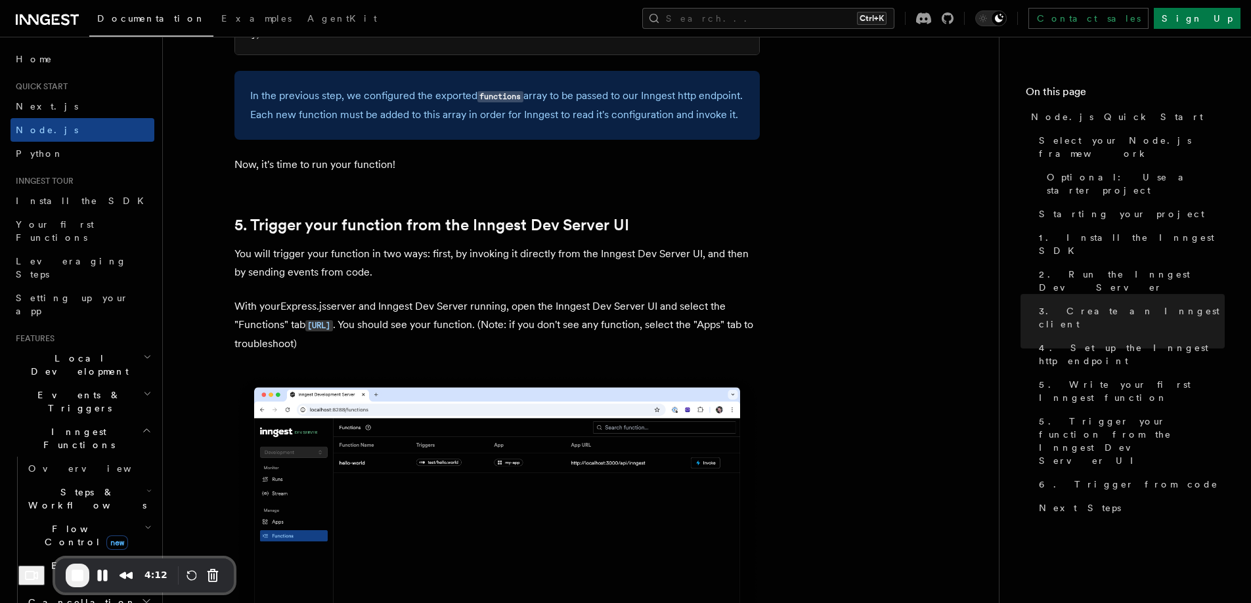
scroll to position [3109, 0]
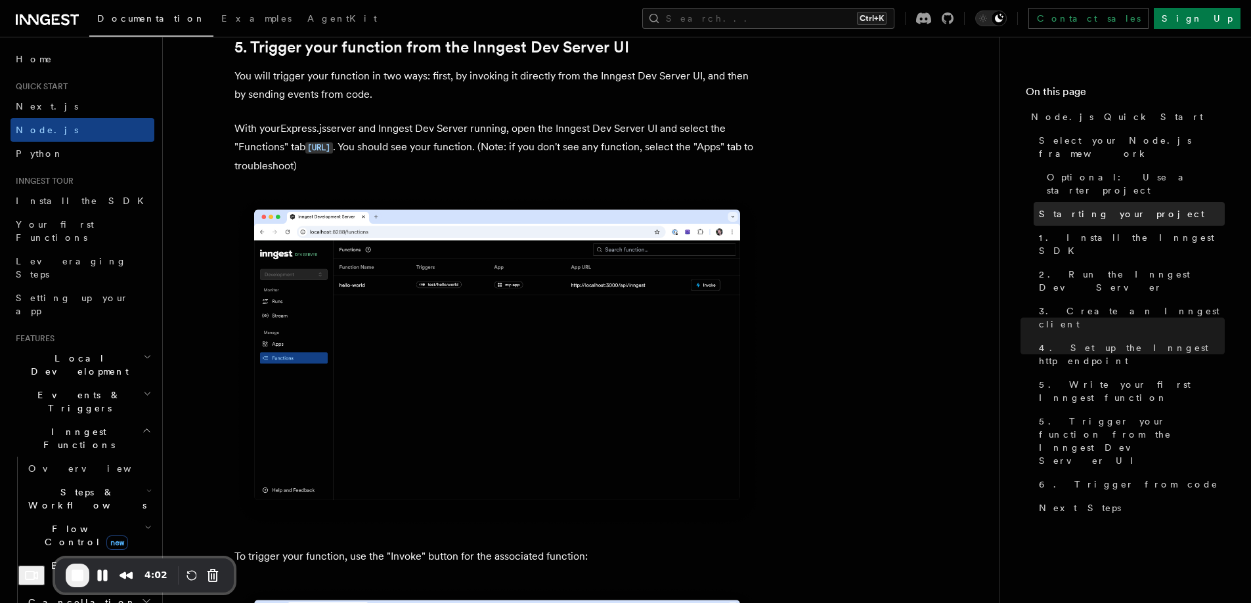
click at [1100, 207] on span "Starting your project" at bounding box center [1121, 213] width 165 height 13
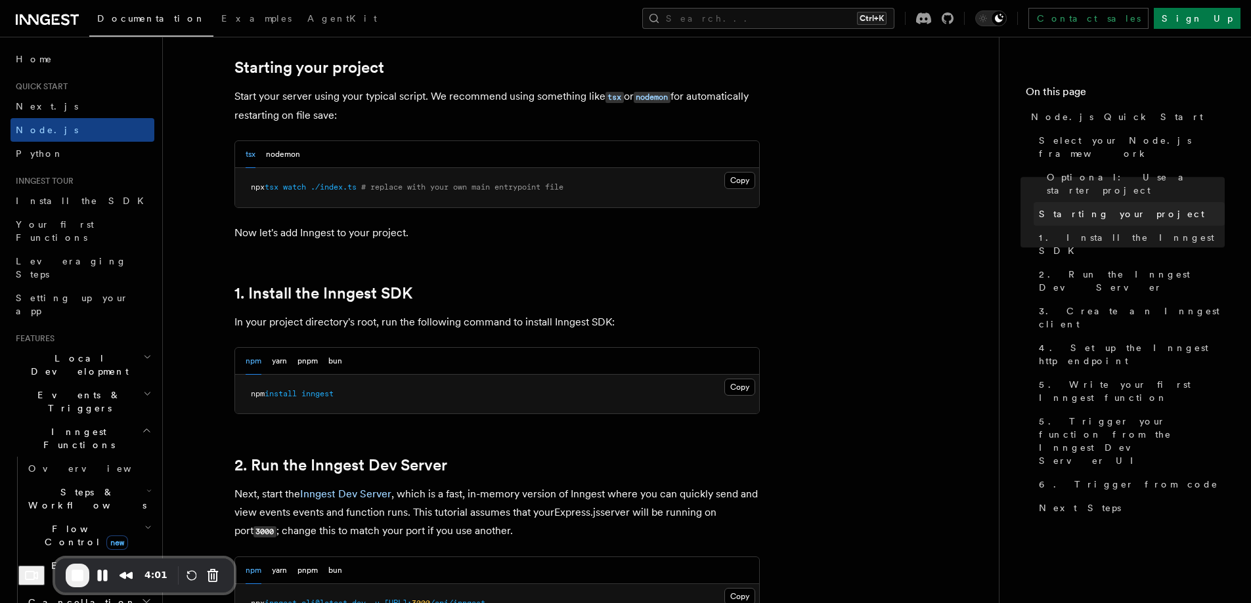
scroll to position [617, 0]
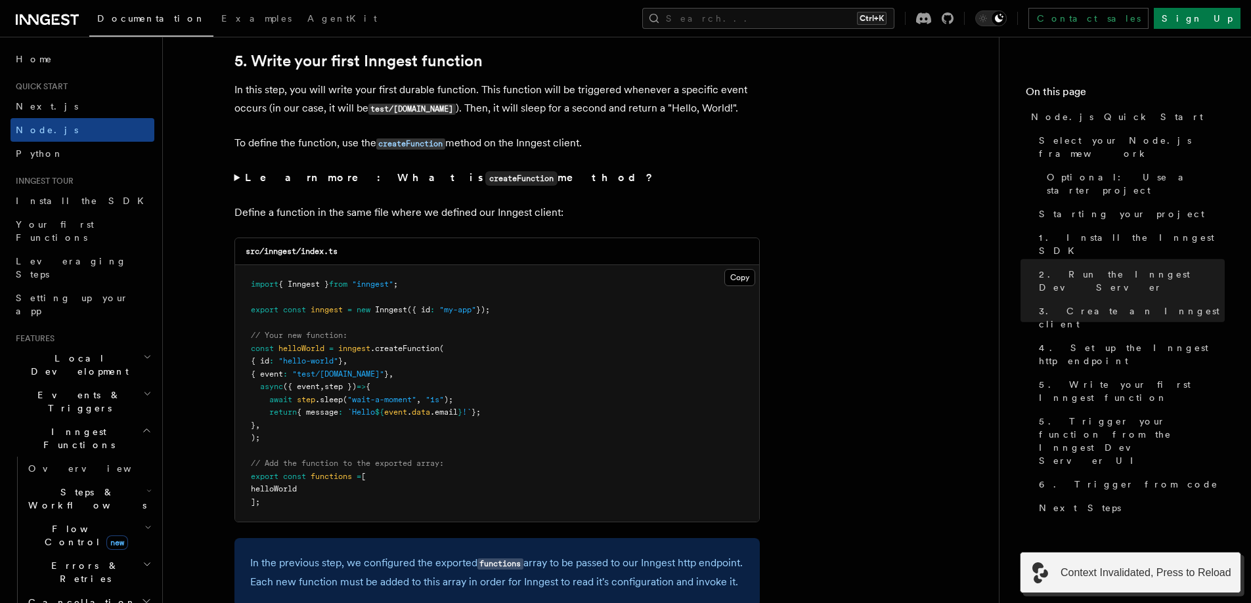
scroll to position [3939, 0]
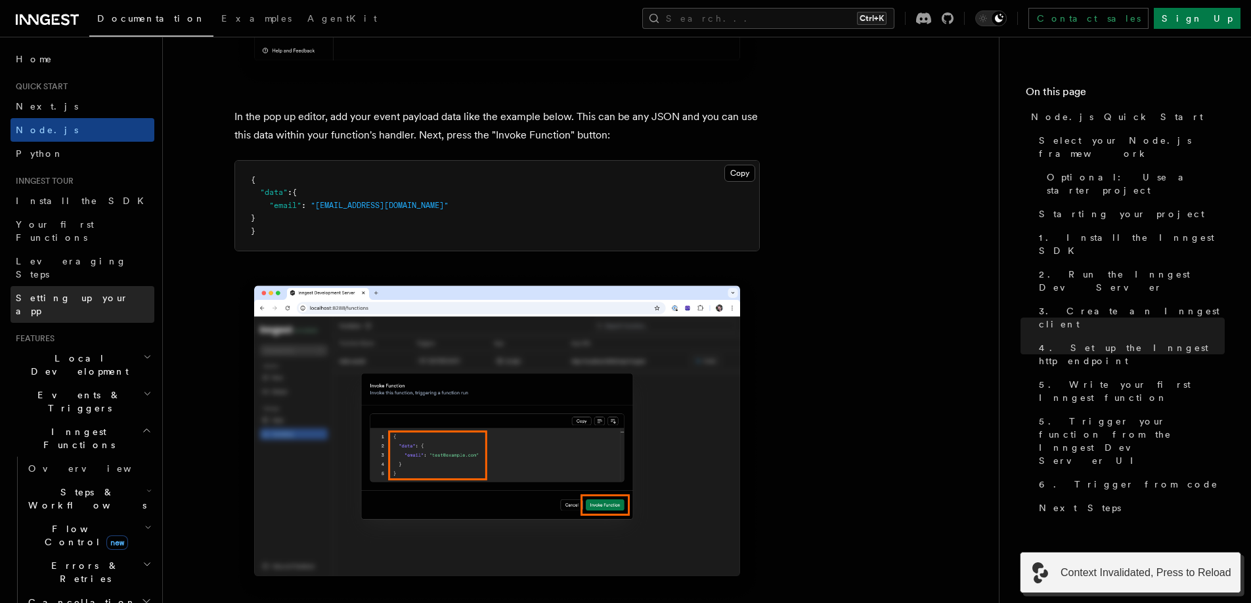
click at [20, 291] on span "Setting up your app" at bounding box center [85, 304] width 139 height 26
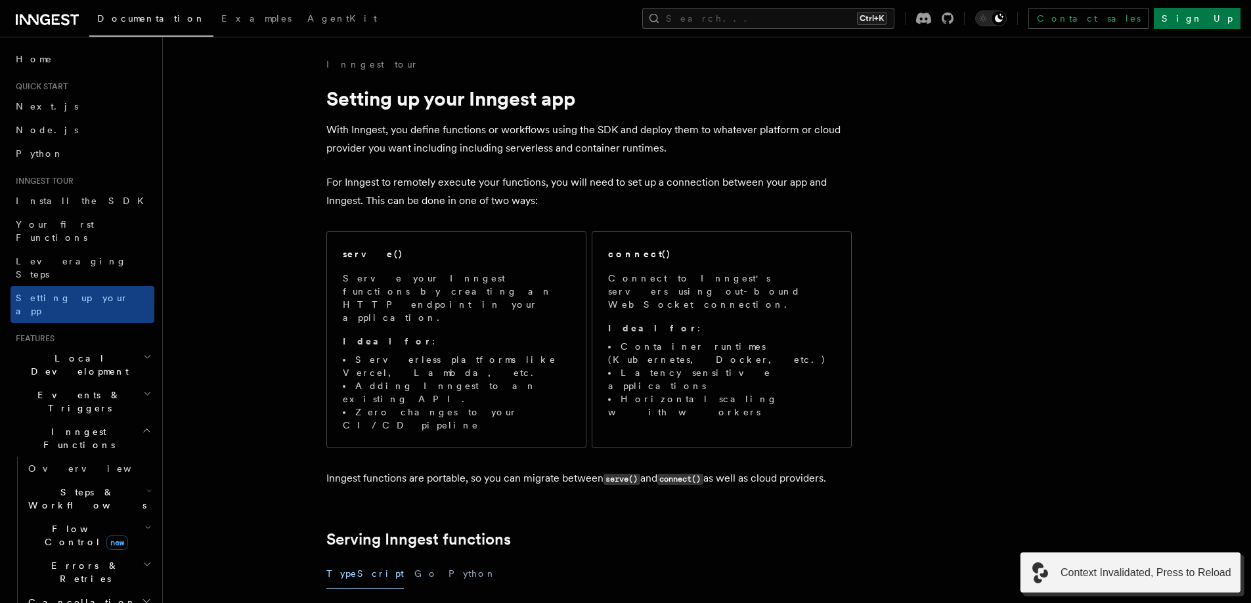
scroll to position [1532, 0]
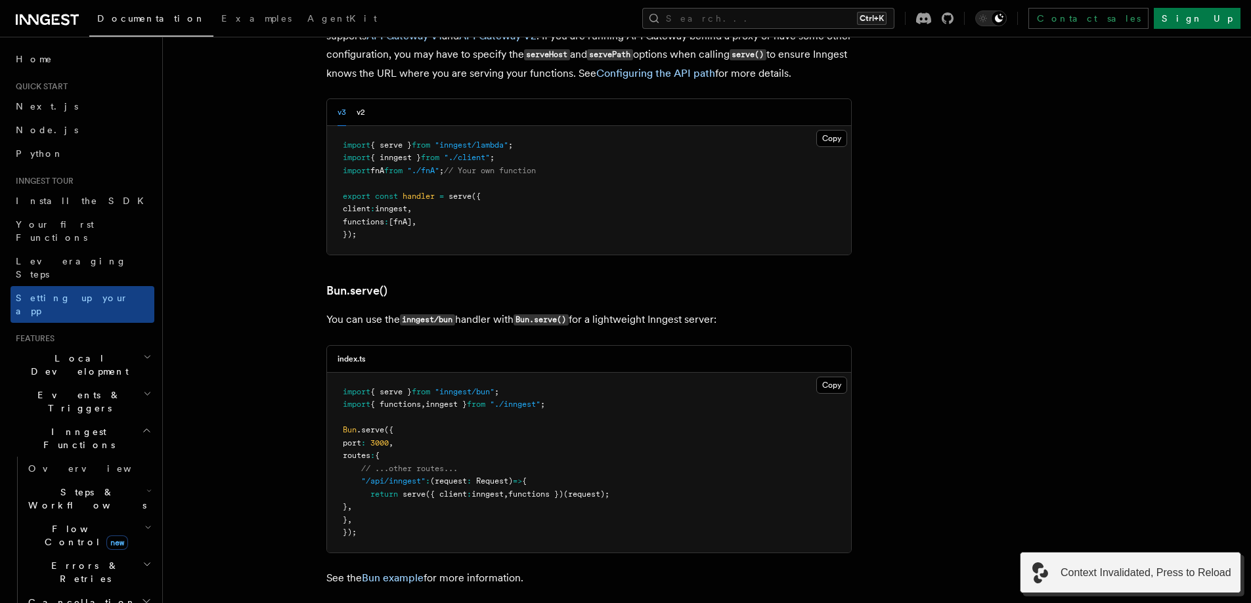
click at [65, 481] on h2 "Steps & Workflows" at bounding box center [88, 499] width 131 height 37
click at [68, 524] on span "Overview" at bounding box center [108, 529] width 135 height 11
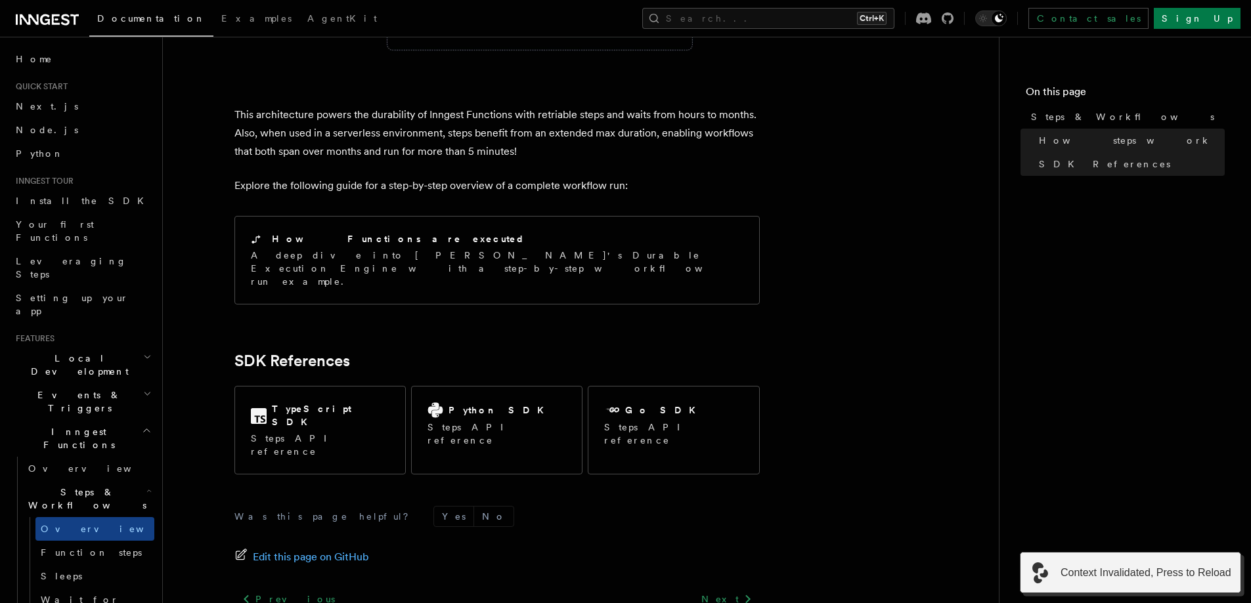
scroll to position [876, 0]
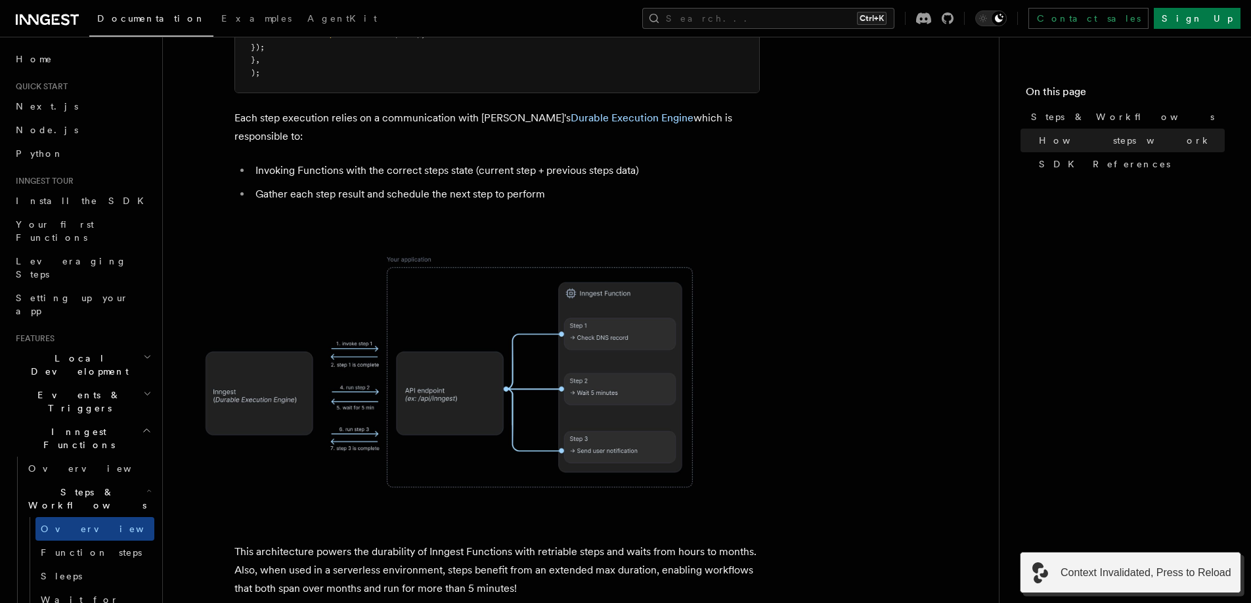
click at [538, 328] on img at bounding box center [446, 372] width 525 height 274
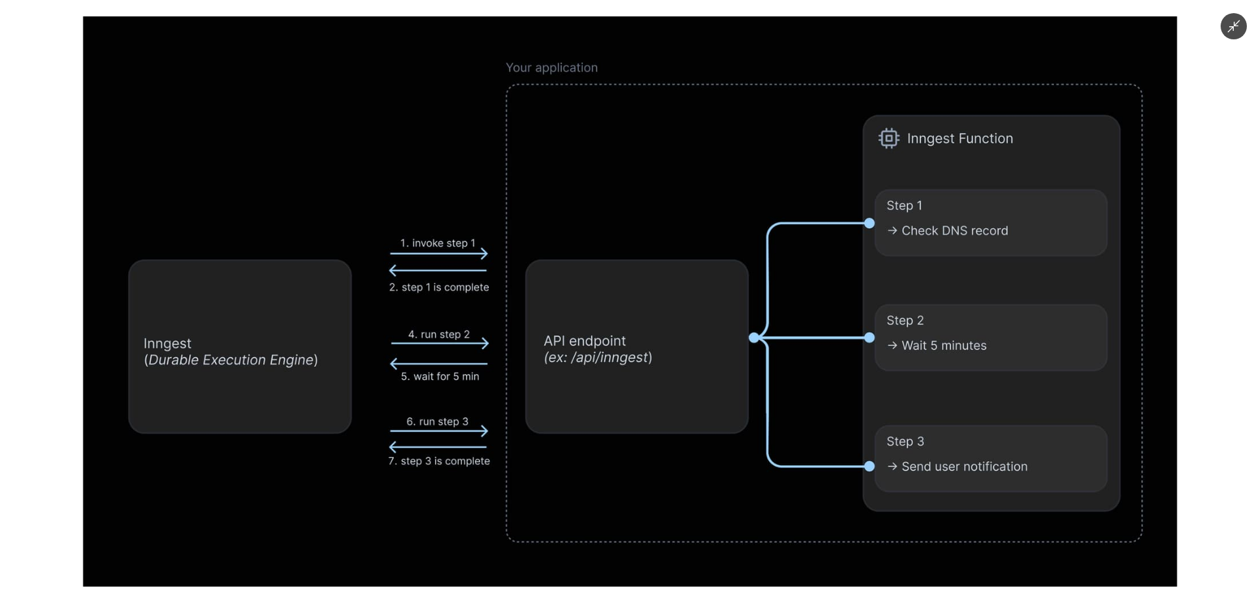
click at [538, 328] on img at bounding box center [630, 301] width 1094 height 571
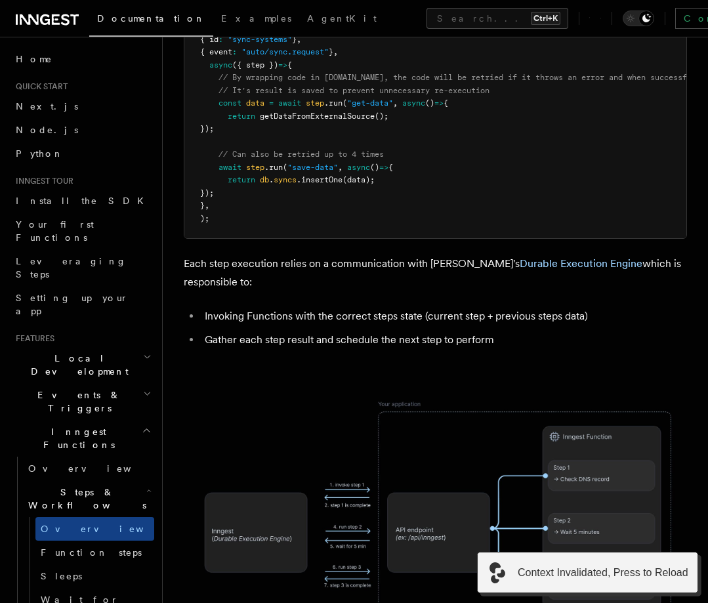
scroll to position [1313, 0]
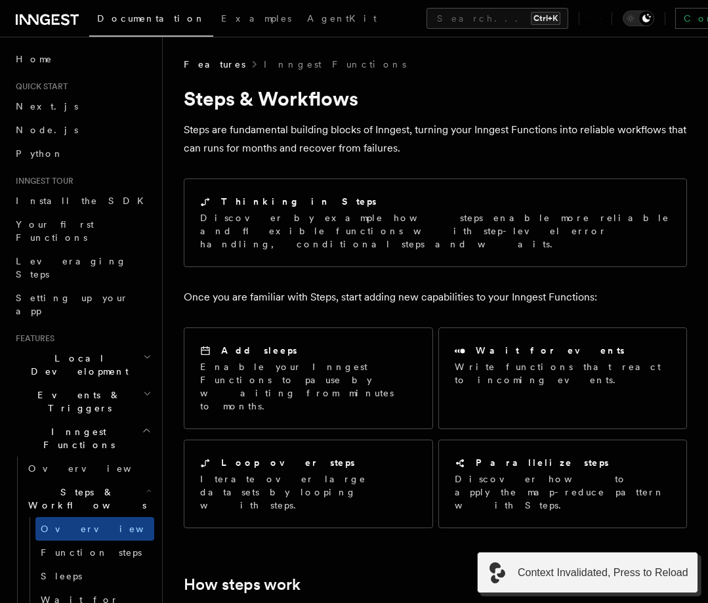
click at [0, 0] on plasmo-csui at bounding box center [0, 0] width 0 height 0
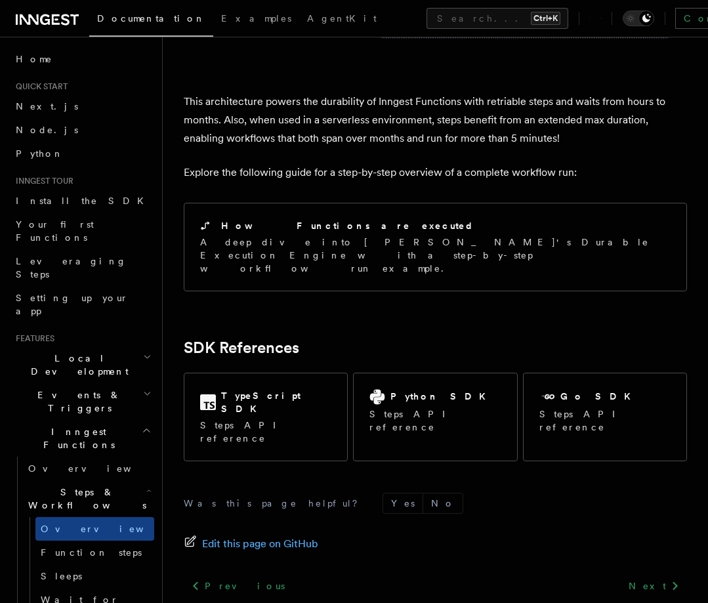
scroll to position [1330, 0]
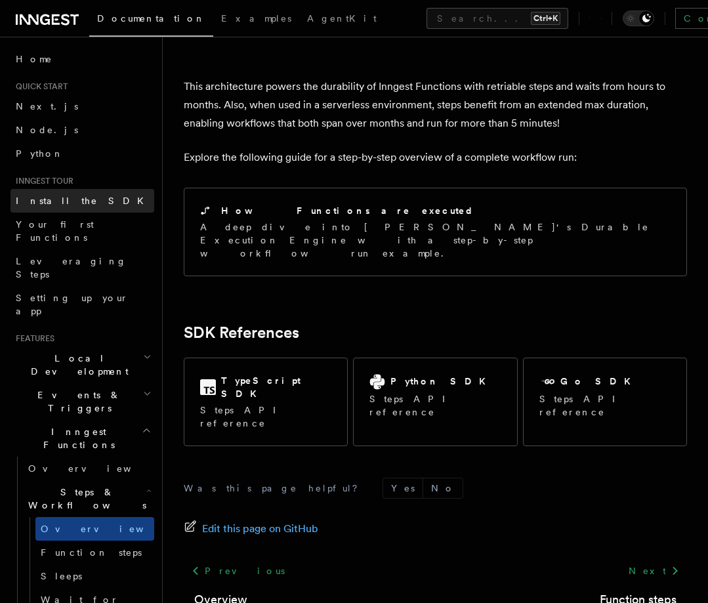
click at [27, 192] on link "Install the SDK" at bounding box center [83, 201] width 144 height 24
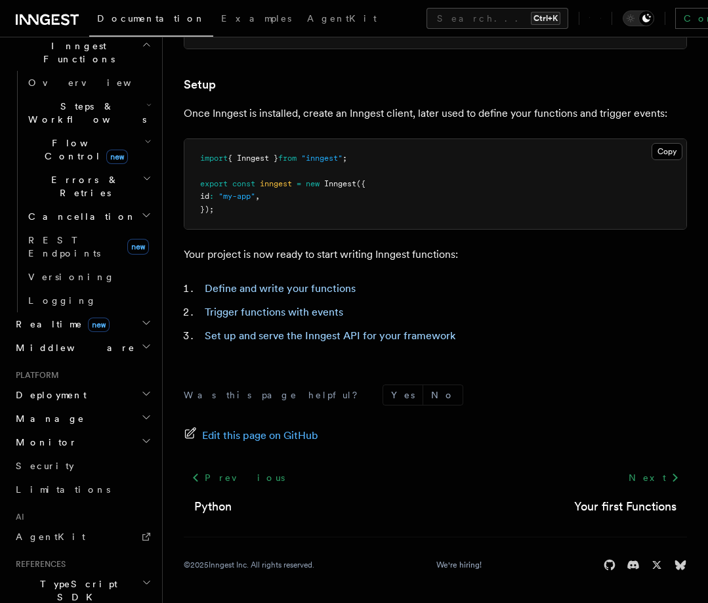
scroll to position [473, 0]
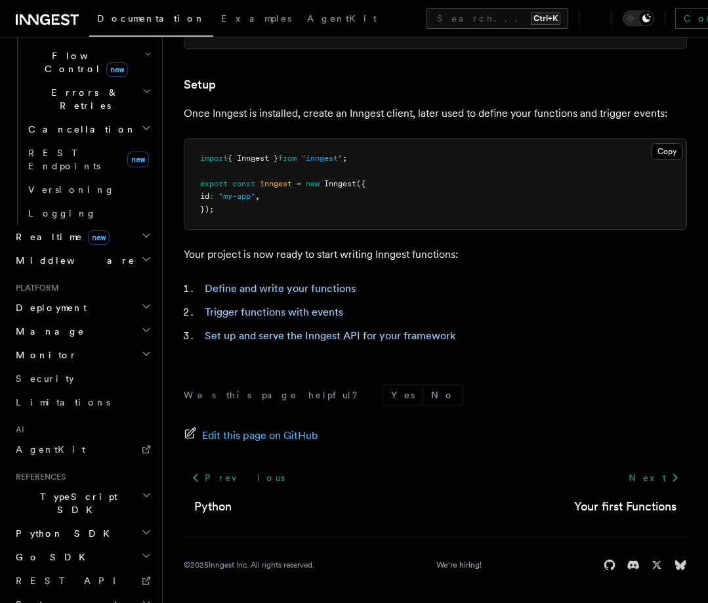
click at [67, 522] on h2 "Python SDK" at bounding box center [83, 534] width 144 height 24
click at [42, 569] on link "Quick start" at bounding box center [88, 581] width 131 height 24
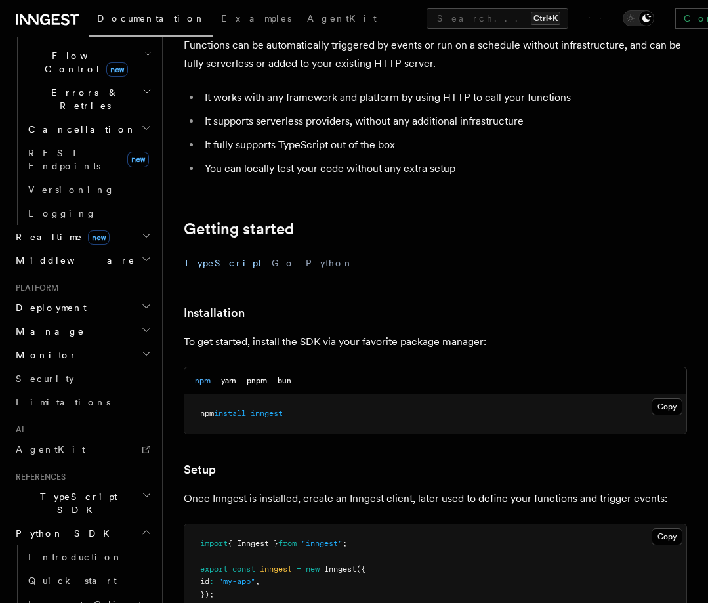
scroll to position [0, 0]
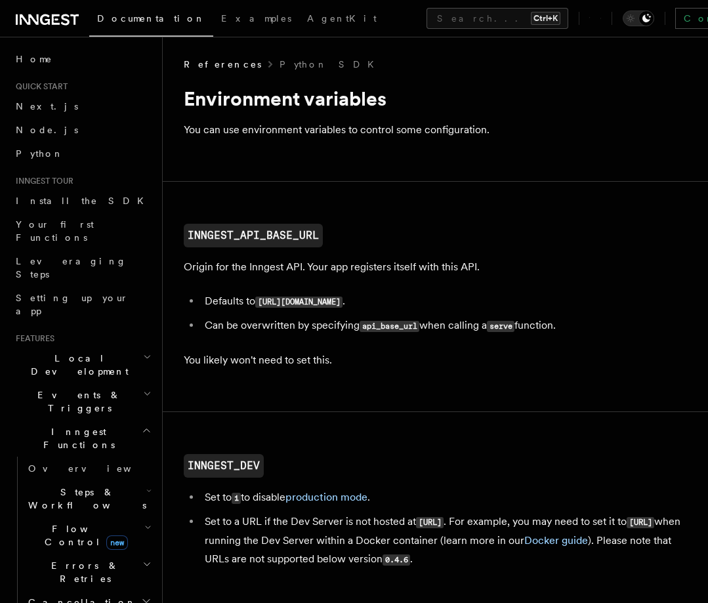
click at [0, 0] on plasmo-csui at bounding box center [0, 0] width 0 height 0
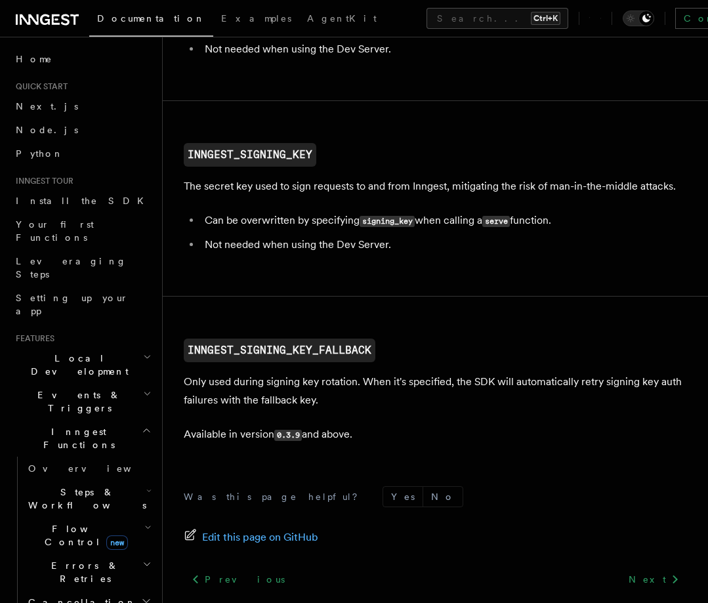
scroll to position [1403, 0]
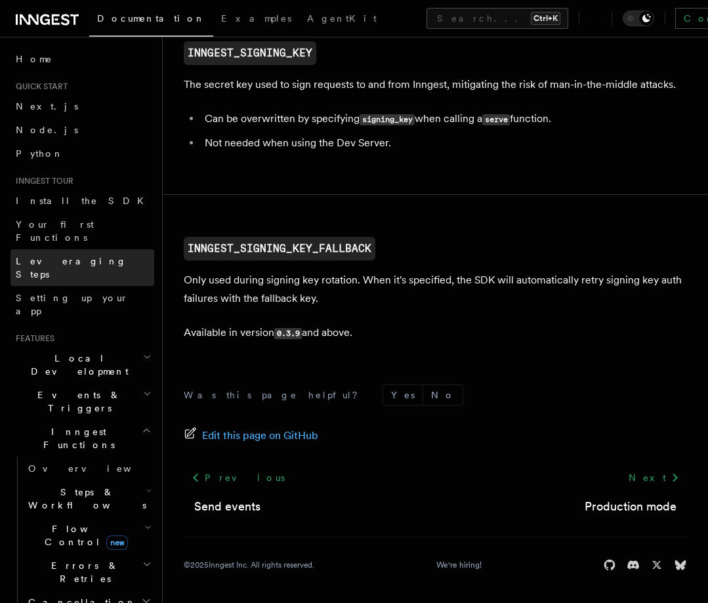
click at [43, 256] on span "Leveraging Steps" at bounding box center [71, 268] width 111 height 24
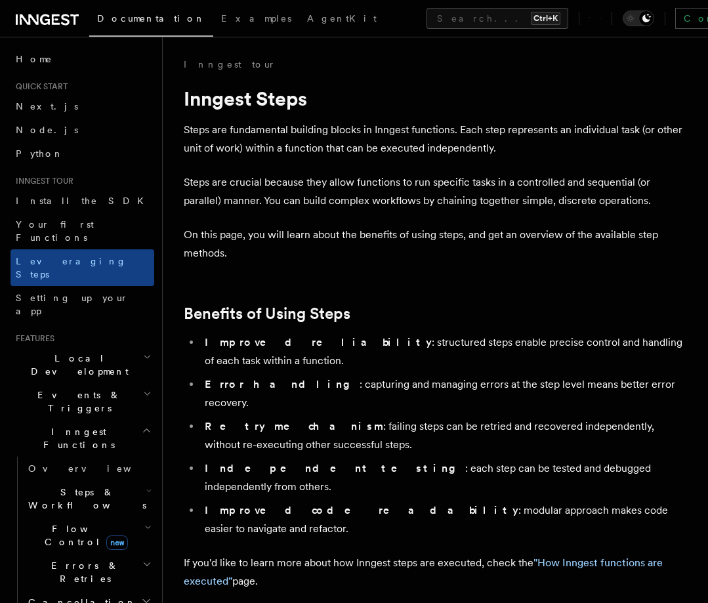
click at [54, 481] on h2 "Steps & Workflows" at bounding box center [88, 499] width 131 height 37
click at [58, 481] on h2 "Steps & Workflows" at bounding box center [88, 499] width 131 height 37
click at [54, 517] on h2 "Flow Control new" at bounding box center [88, 535] width 131 height 37
click at [49, 554] on link "Overview" at bounding box center [94, 566] width 119 height 24
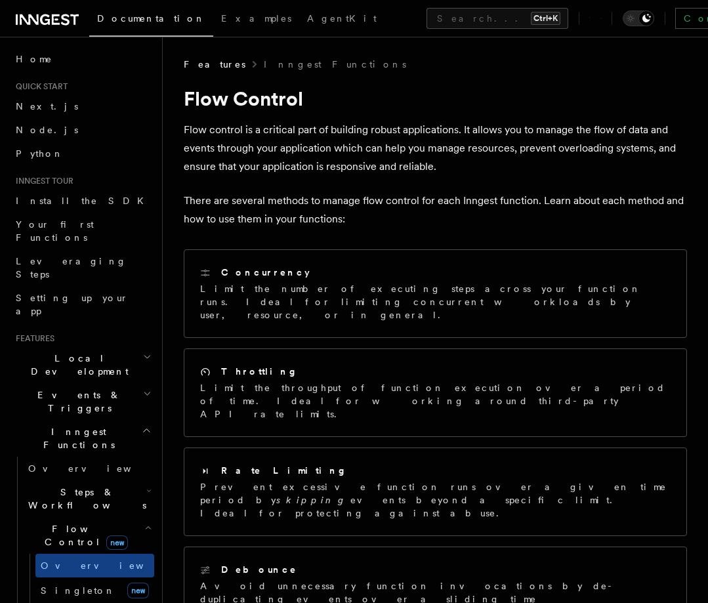
click at [0, 0] on plasmo-csui at bounding box center [0, 0] width 0 height 0
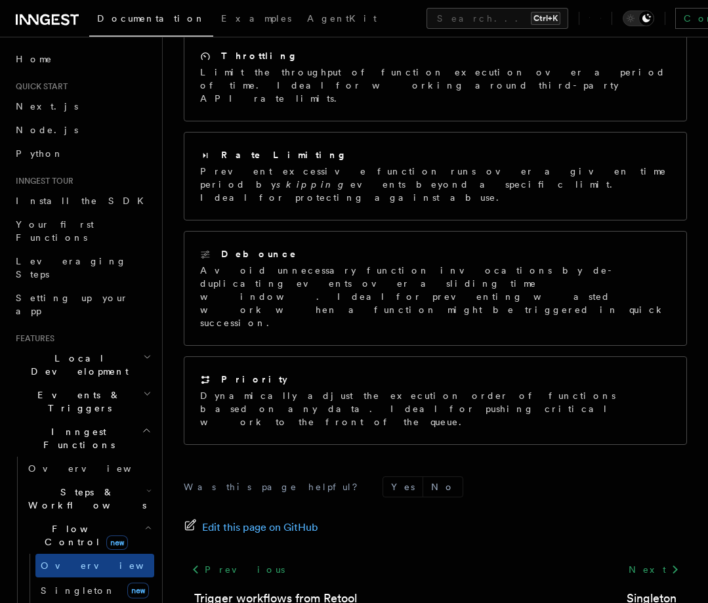
scroll to position [641, 0]
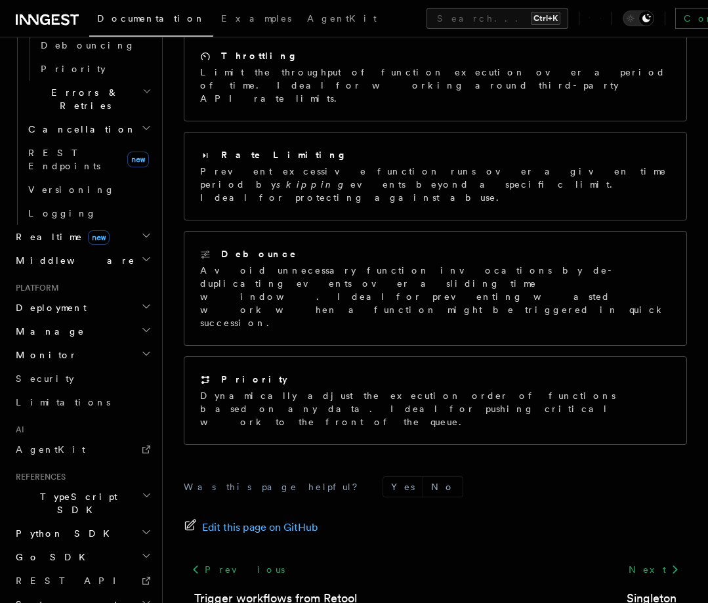
click at [62, 343] on h2 "Monitor" at bounding box center [83, 355] width 144 height 24
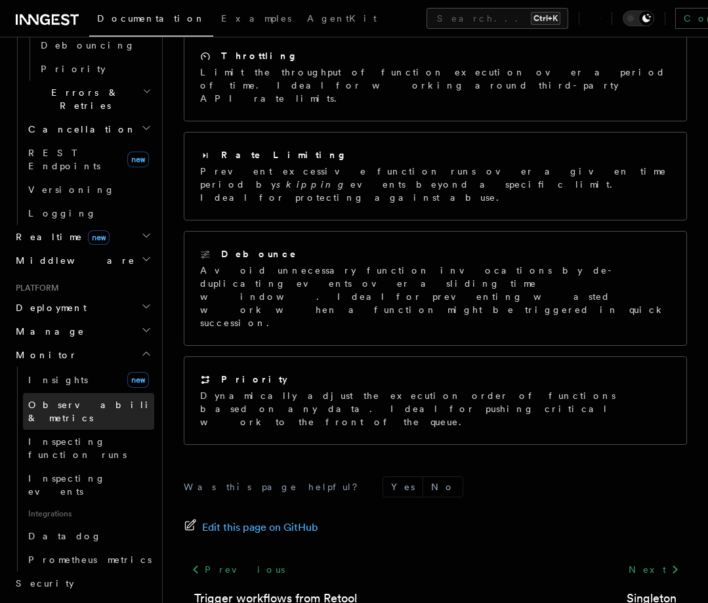
click at [54, 400] on span "Observability & metrics" at bounding box center [95, 412] width 135 height 24
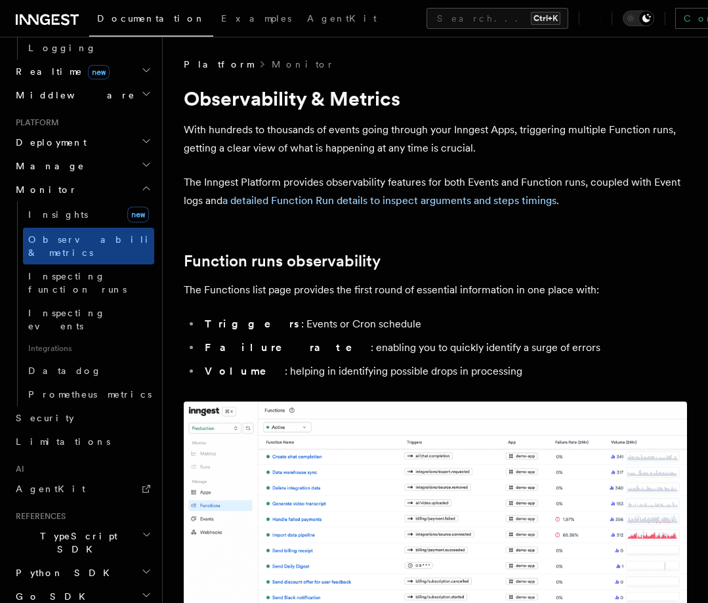
scroll to position [657, 0]
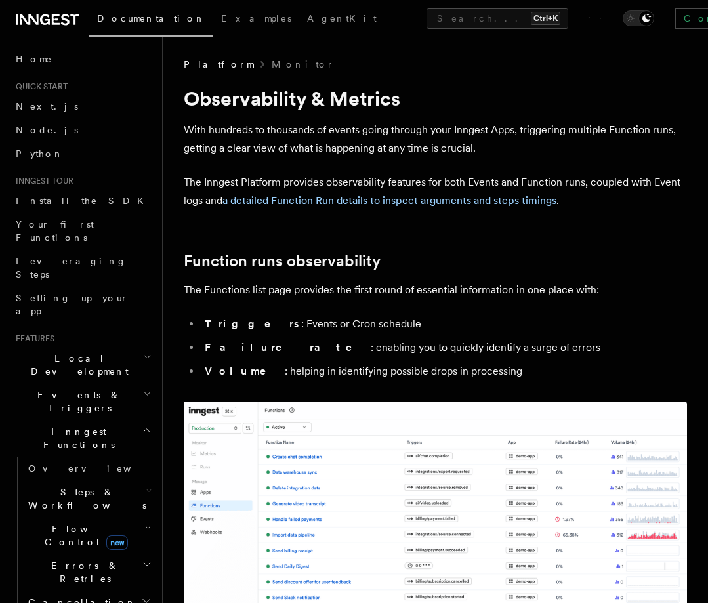
click at [0, 0] on plasmo-csui at bounding box center [0, 0] width 0 height 0
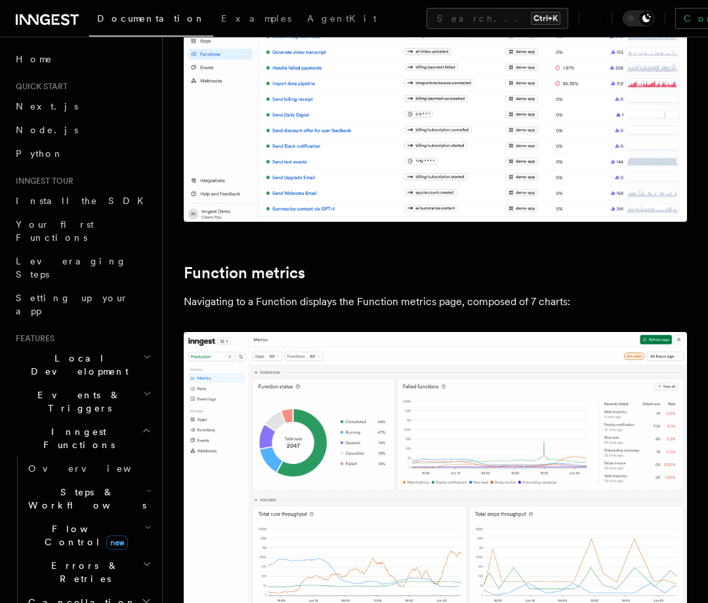
scroll to position [438, 0]
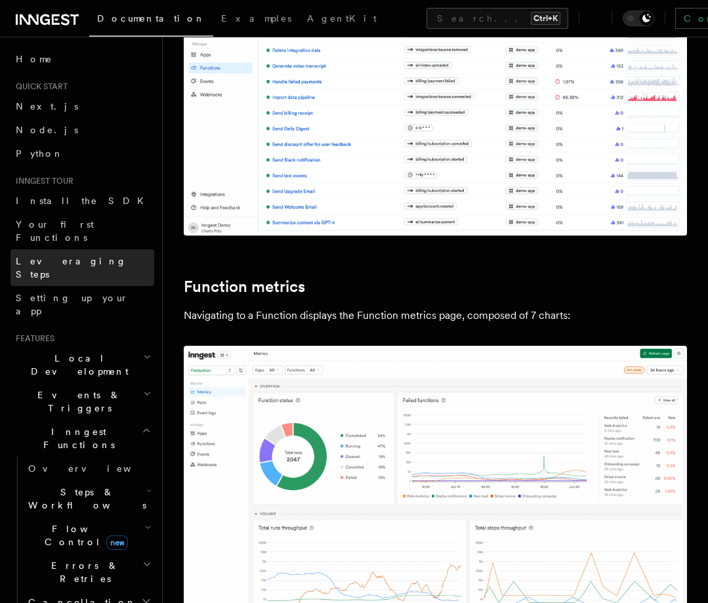
click at [46, 249] on link "Leveraging Steps" at bounding box center [83, 267] width 144 height 37
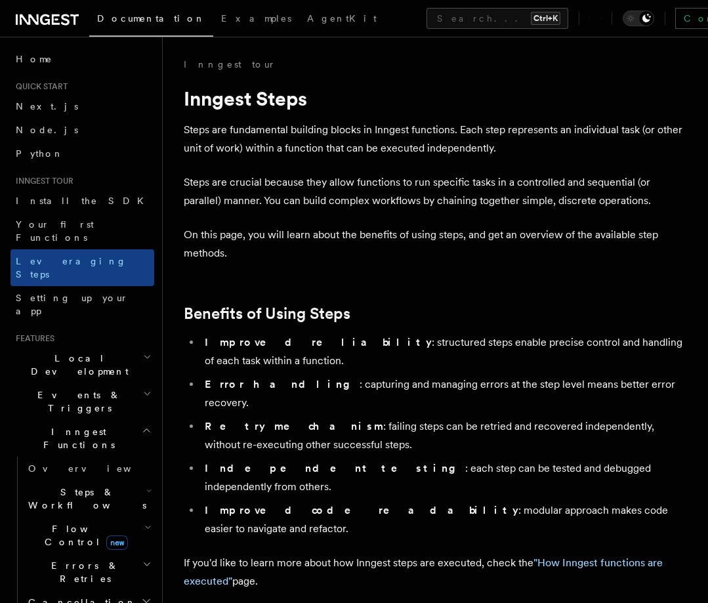
scroll to position [219, 0]
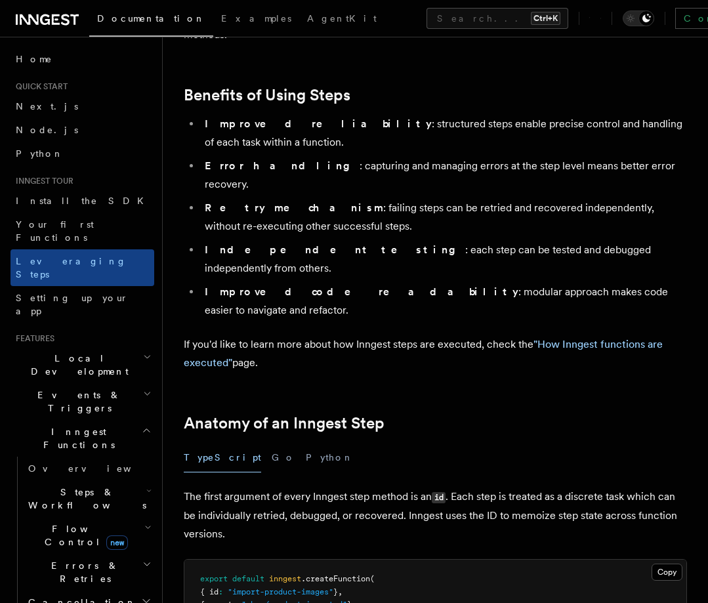
click at [84, 486] on span "Steps & Workflows" at bounding box center [84, 499] width 123 height 26
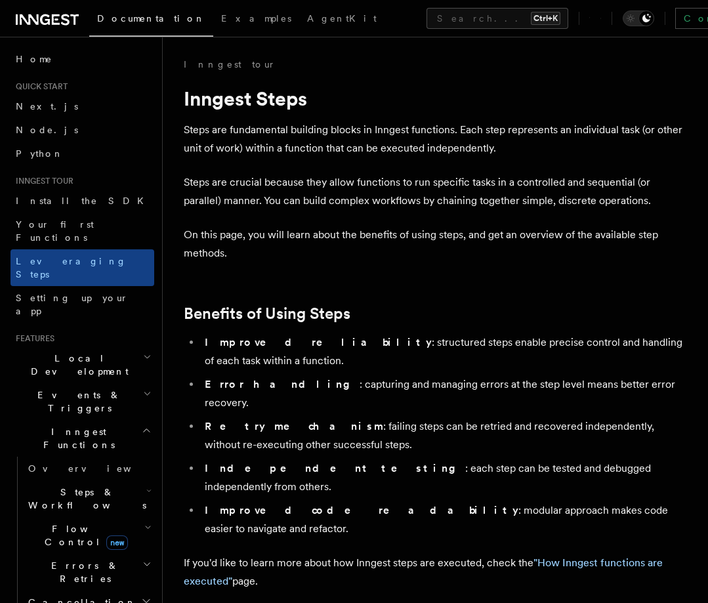
click at [0, 0] on plasmo-csui at bounding box center [0, 0] width 0 height 0
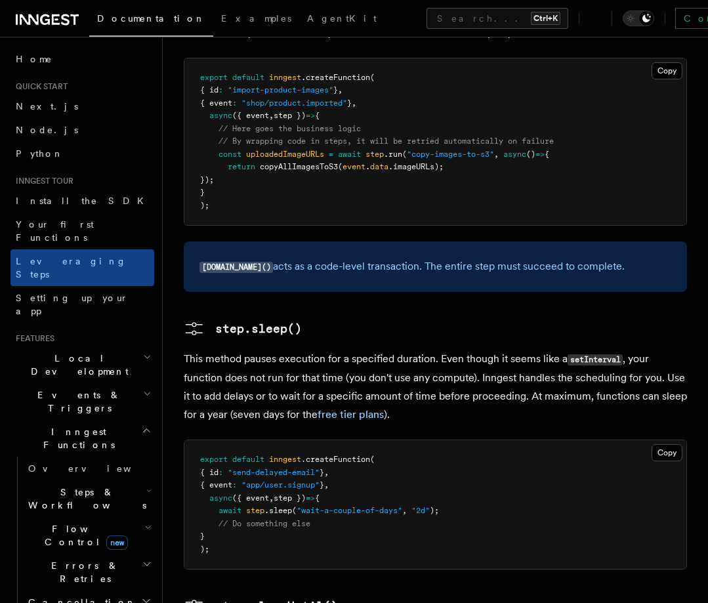
scroll to position [1532, 0]
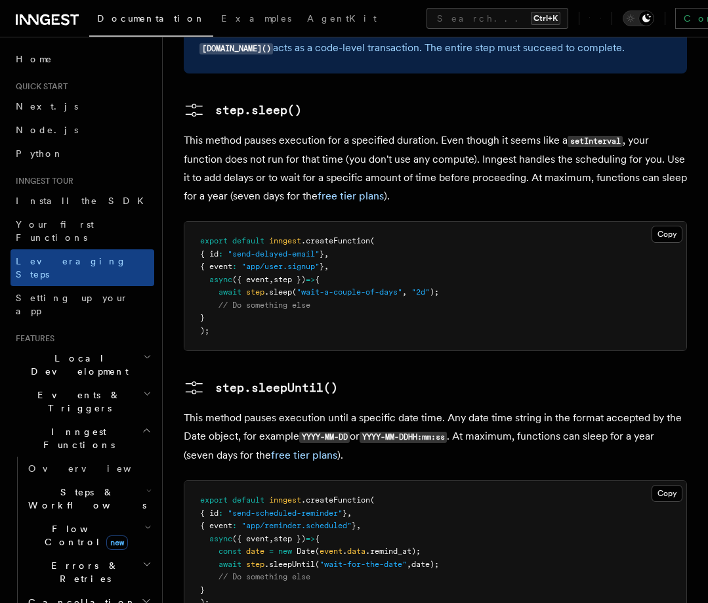
click at [54, 486] on span "Steps & Workflows" at bounding box center [84, 499] width 123 height 26
click at [57, 524] on span "Overview" at bounding box center [108, 529] width 135 height 11
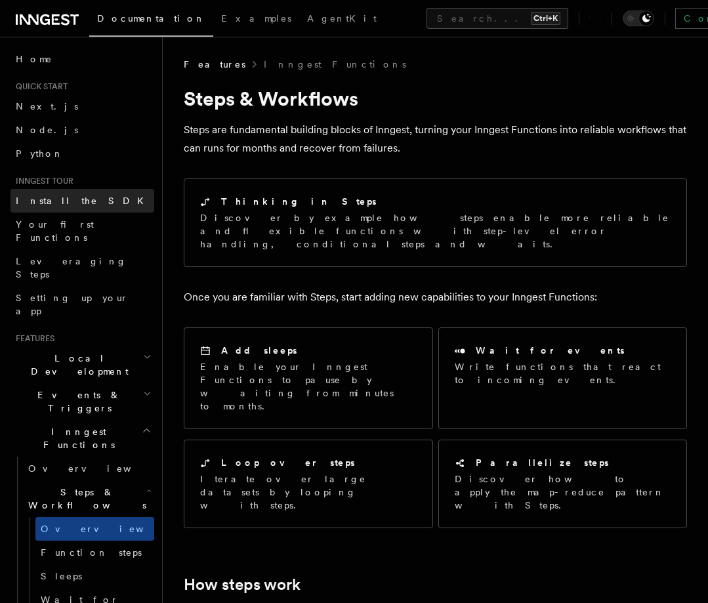
click at [25, 199] on span "Install the SDK" at bounding box center [84, 201] width 136 height 11
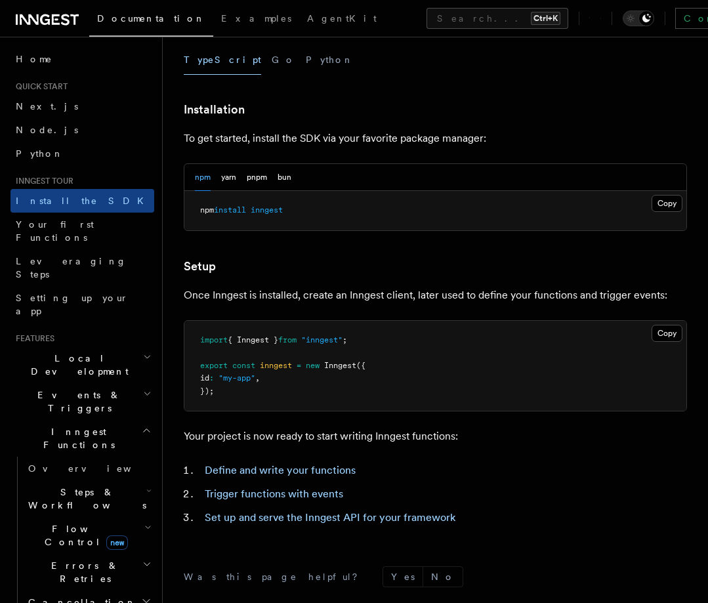
scroll to position [270, 0]
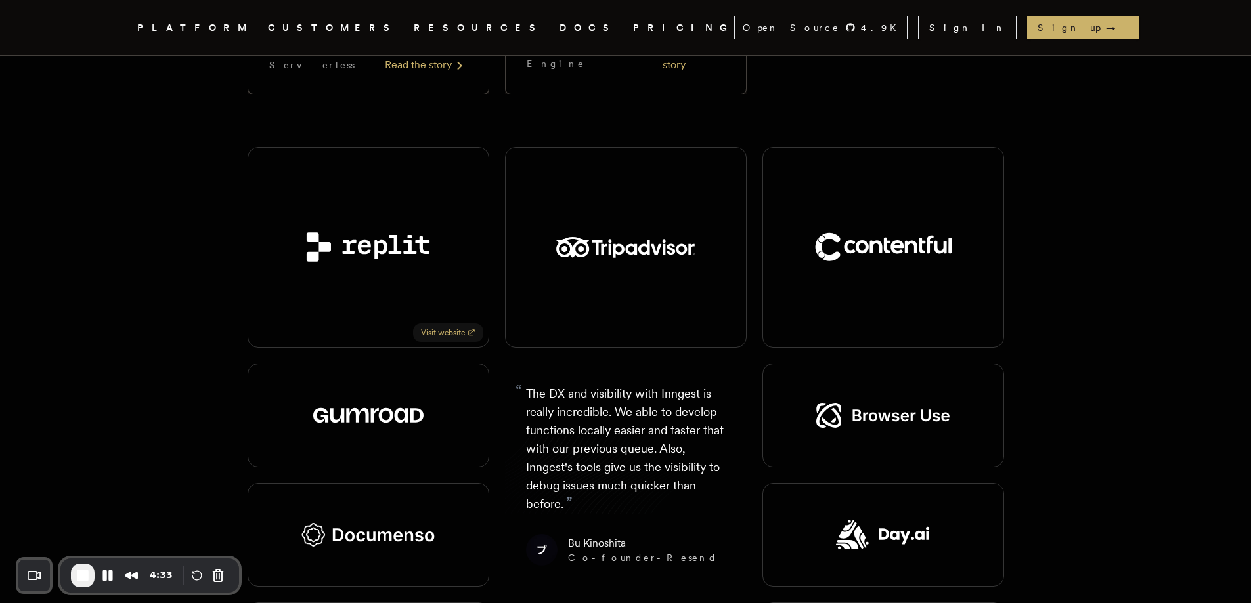
scroll to position [1970, 0]
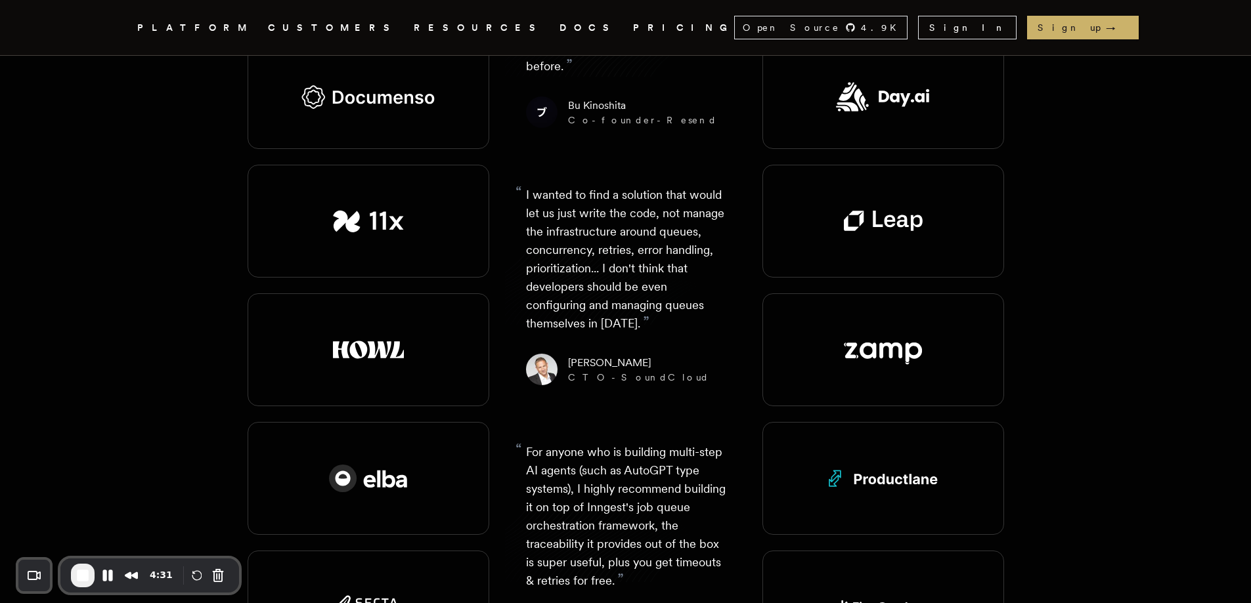
click at [559, 20] on link "DOCS" at bounding box center [588, 28] width 58 height 16
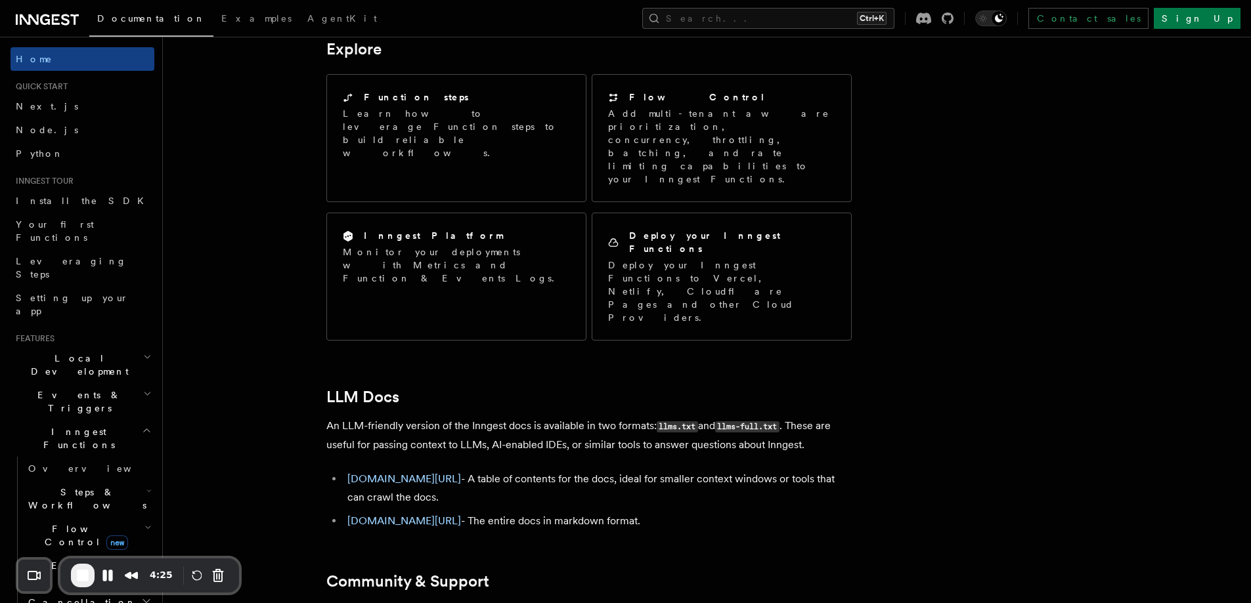
scroll to position [1072, 0]
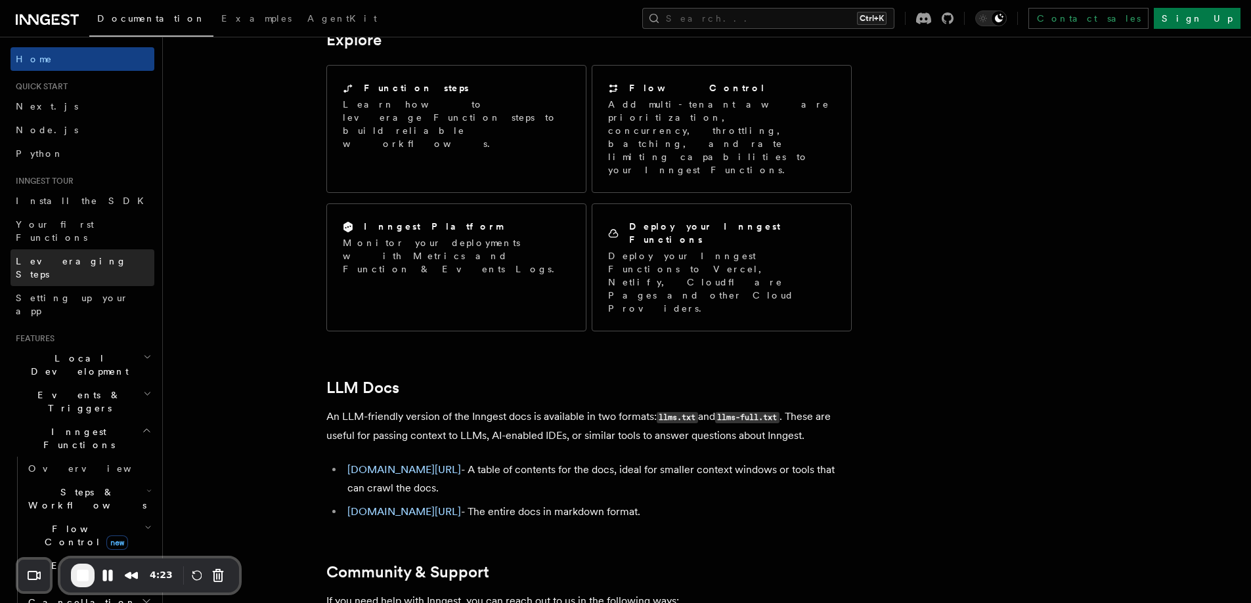
click at [68, 256] on span "Leveraging Steps" at bounding box center [71, 268] width 111 height 24
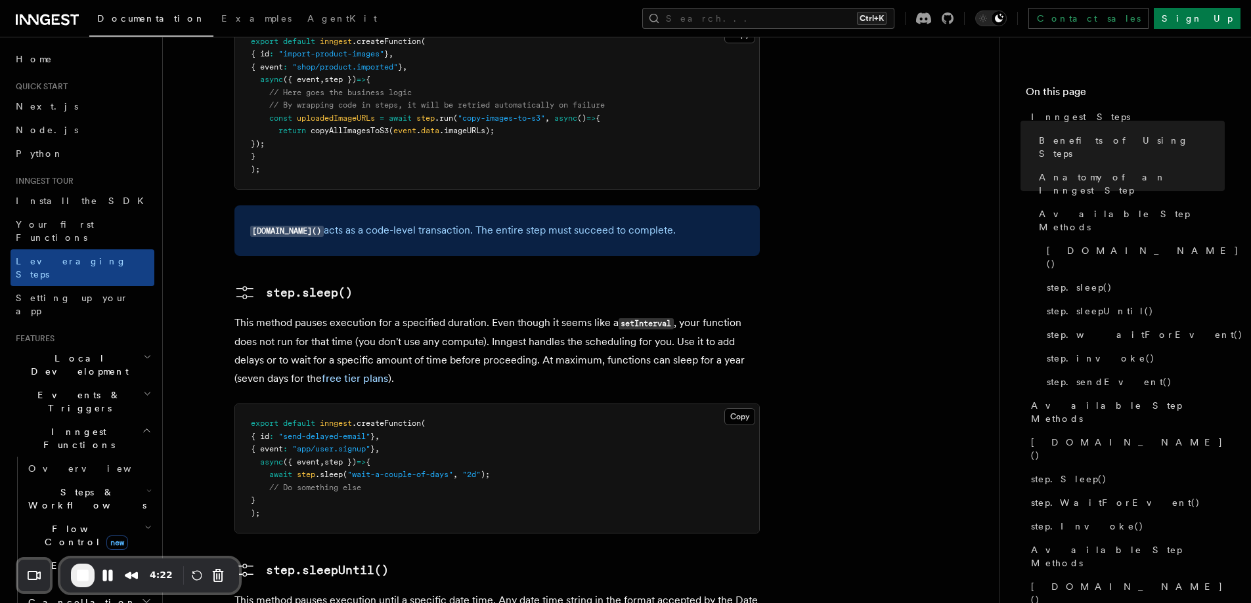
scroll to position [1313, 0]
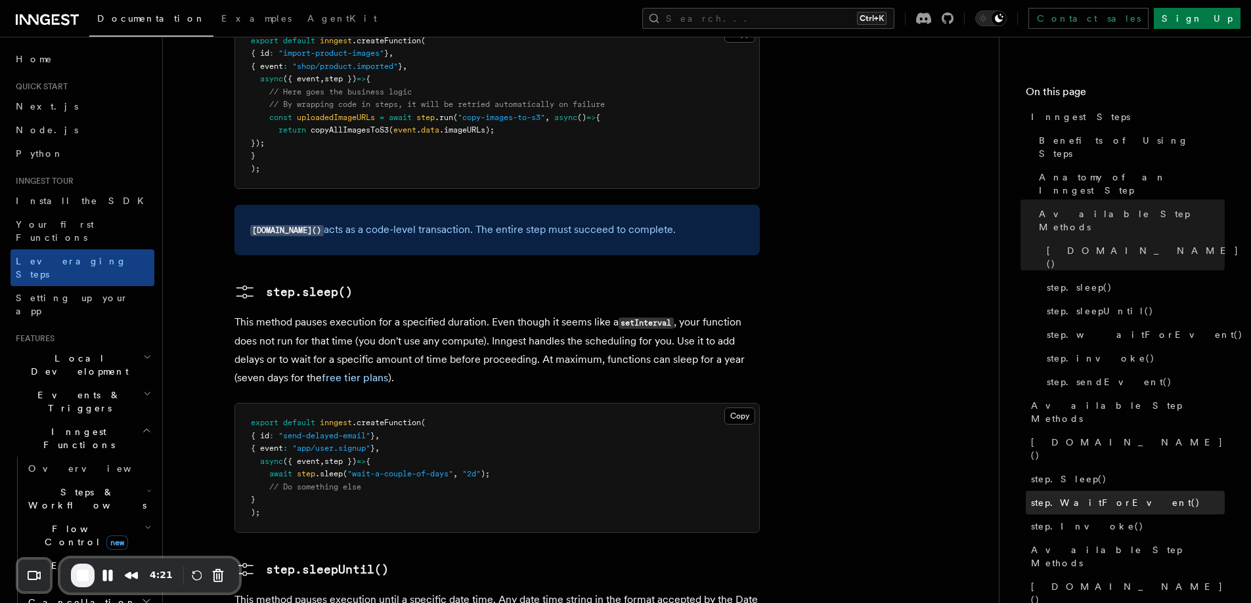
click at [1084, 496] on span "step.WaitForEvent()" at bounding box center [1115, 502] width 169 height 13
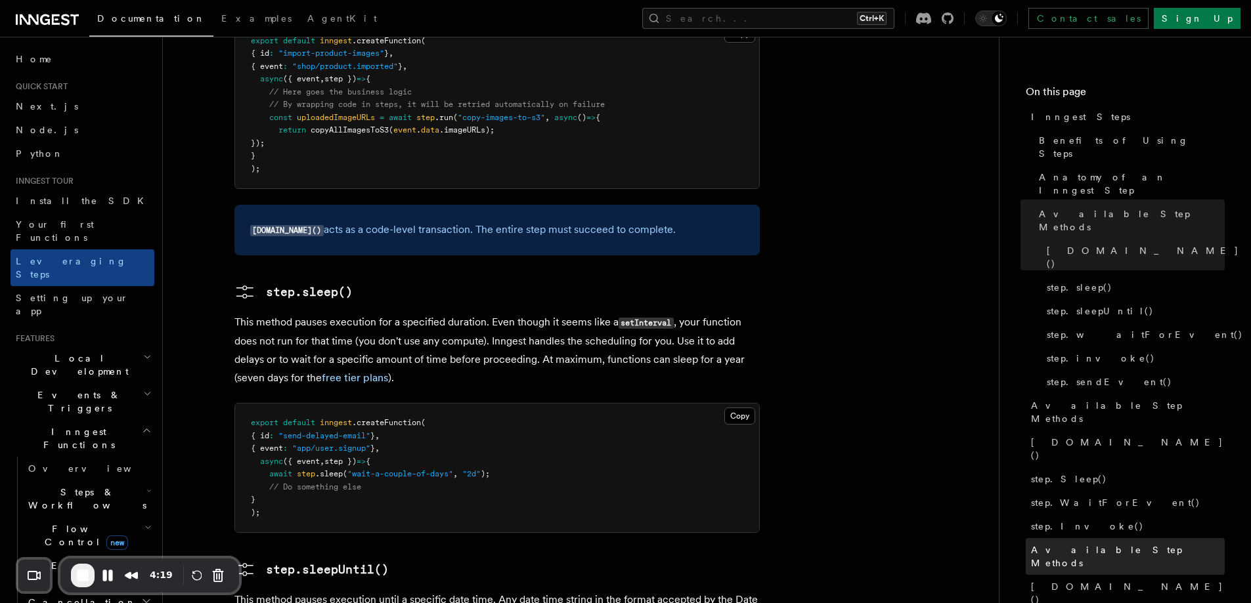
click at [1075, 544] on span "Available Step Methods" at bounding box center [1128, 557] width 194 height 26
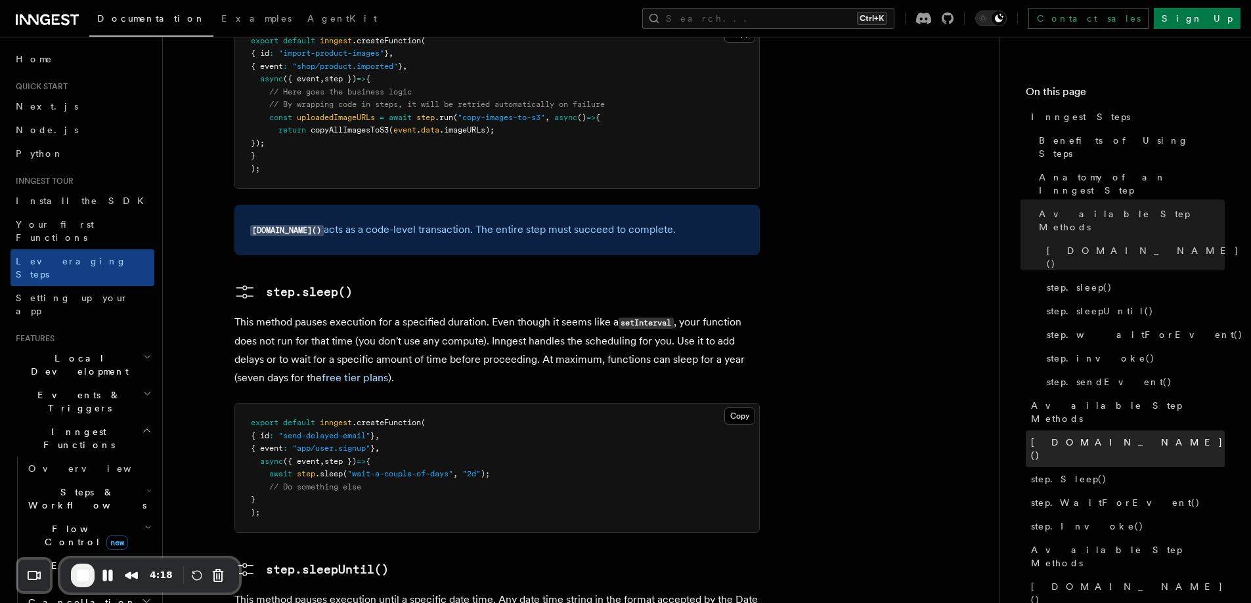
click at [1065, 436] on span "step.Run()" at bounding box center [1128, 449] width 194 height 26
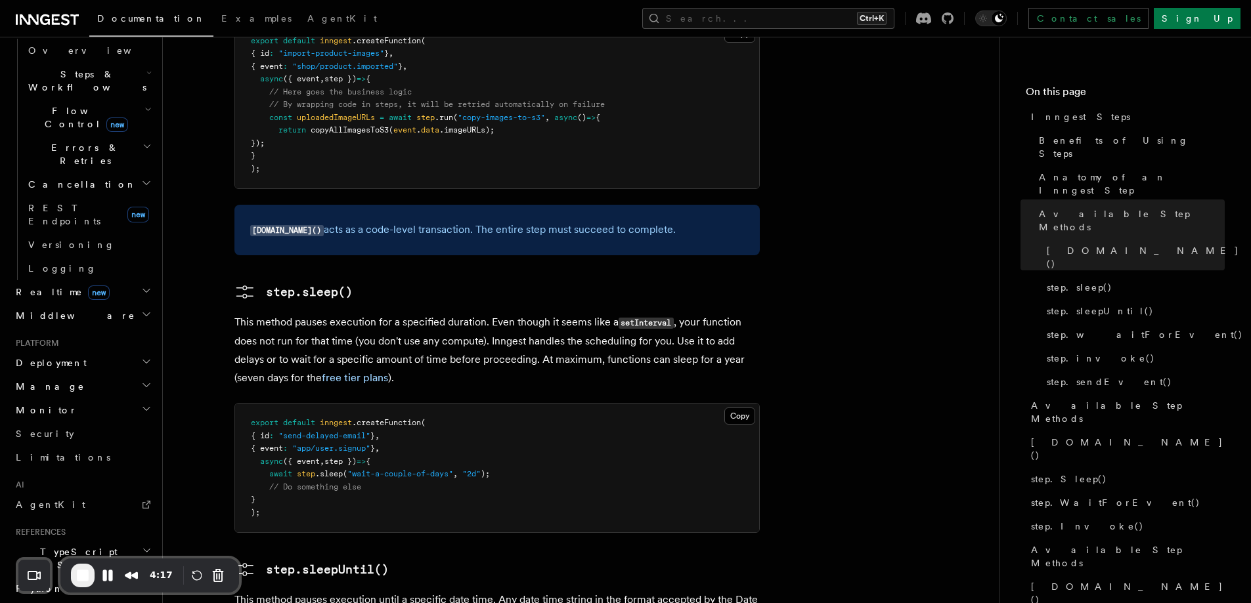
scroll to position [473, 0]
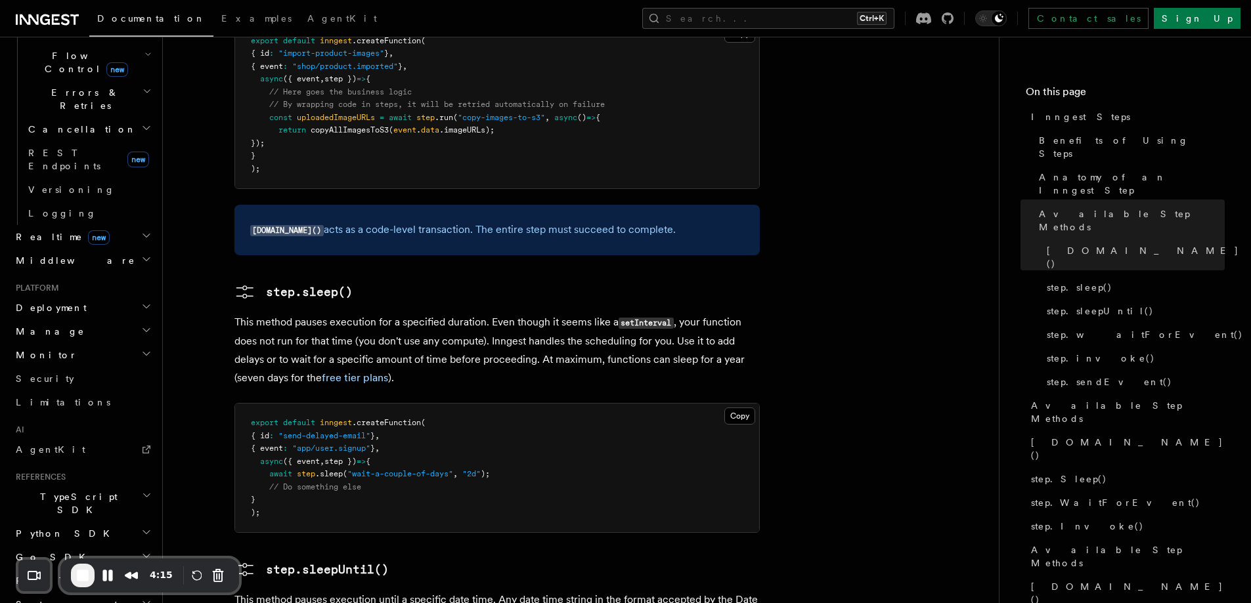
click at [53, 527] on span "Python SDK" at bounding box center [64, 533] width 107 height 13
click at [66, 552] on span "Introduction" at bounding box center [75, 557] width 95 height 11
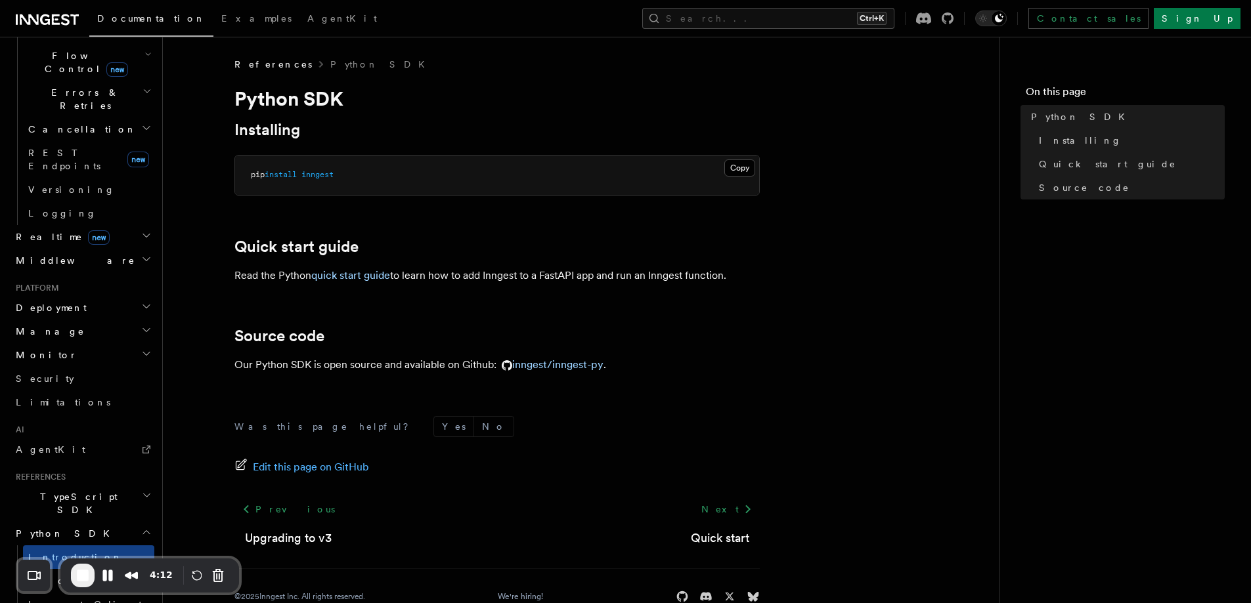
click at [0, 0] on plasmo-csui at bounding box center [0, 0] width 0 height 0
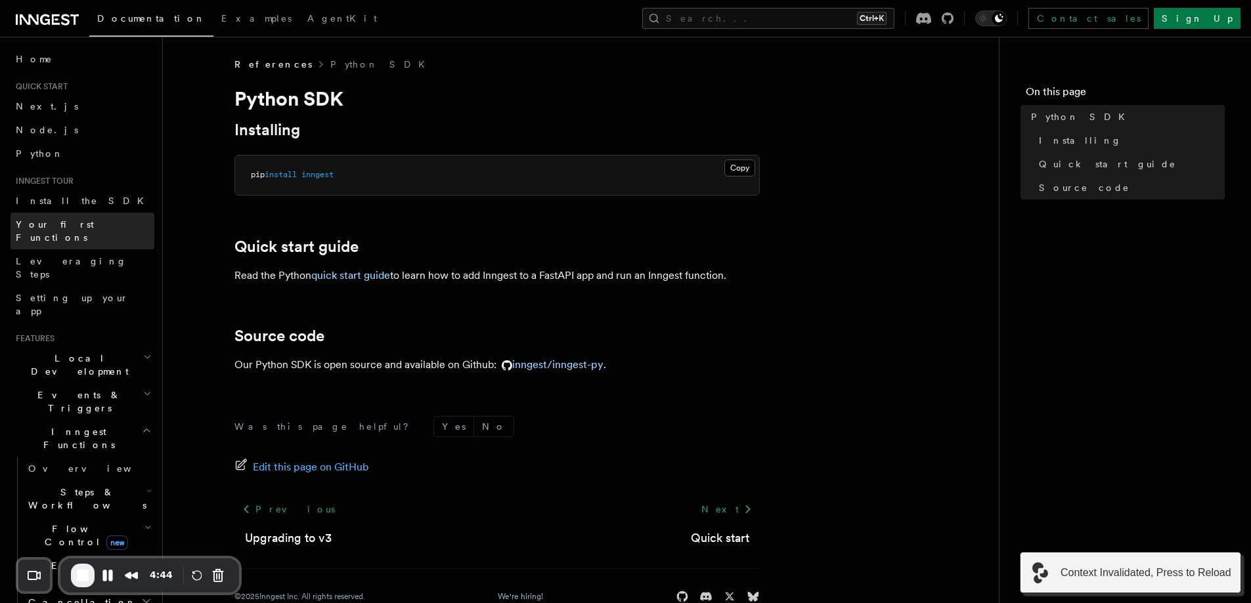
click at [41, 231] on link "Your first Functions" at bounding box center [83, 231] width 144 height 37
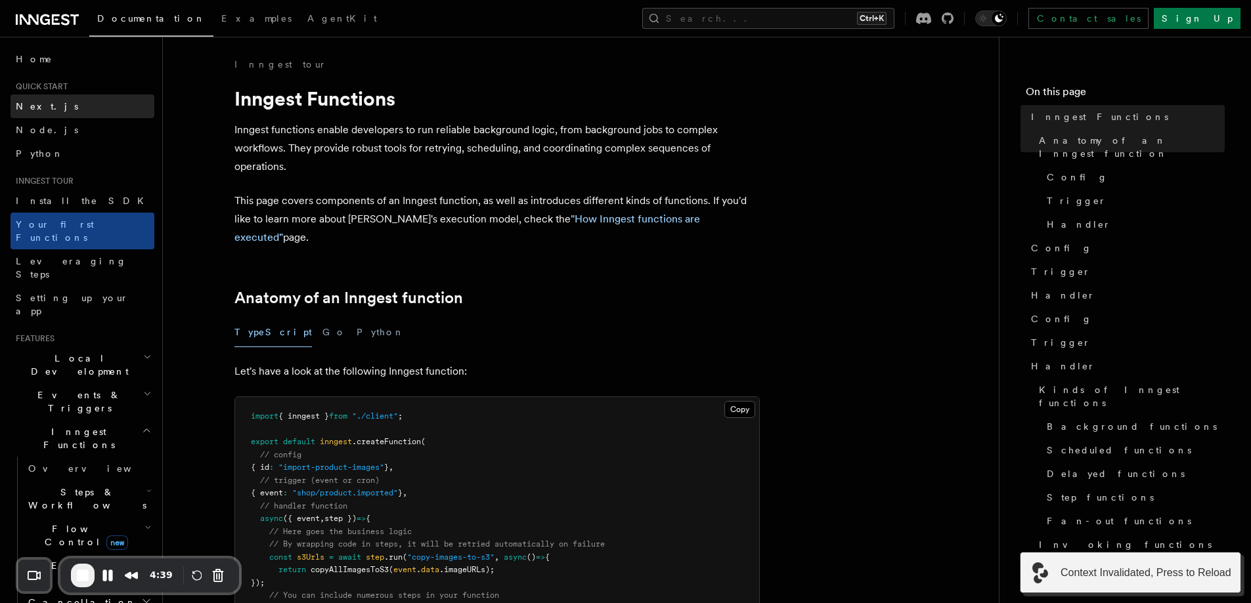
click at [25, 98] on link "Next.js" at bounding box center [83, 107] width 144 height 24
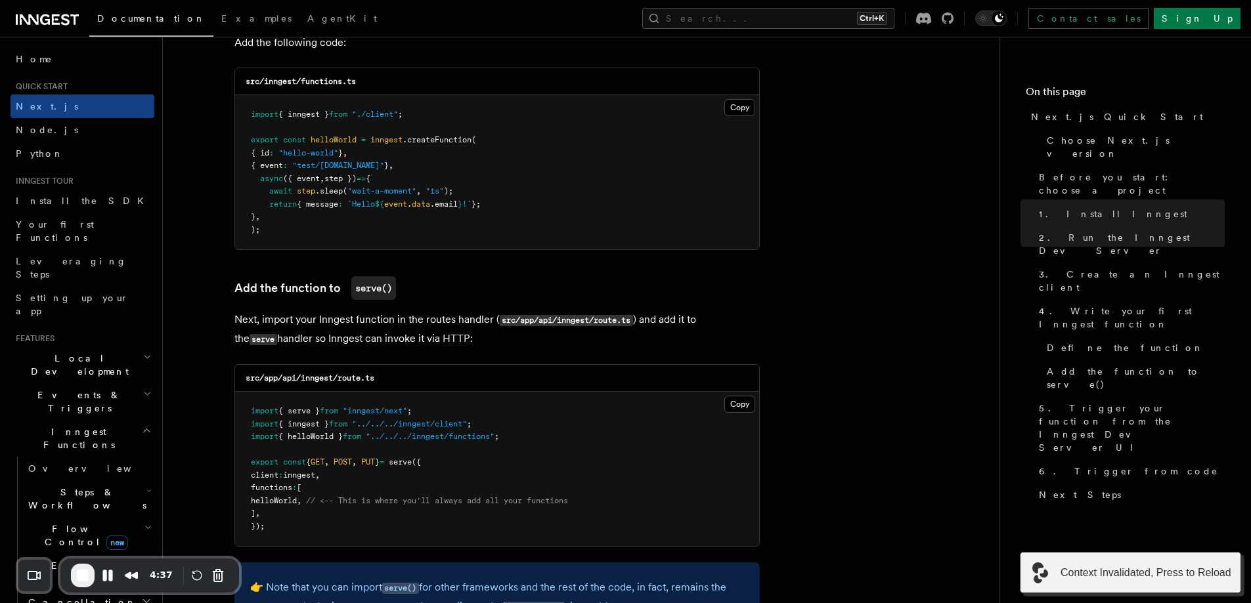
scroll to position [2626, 0]
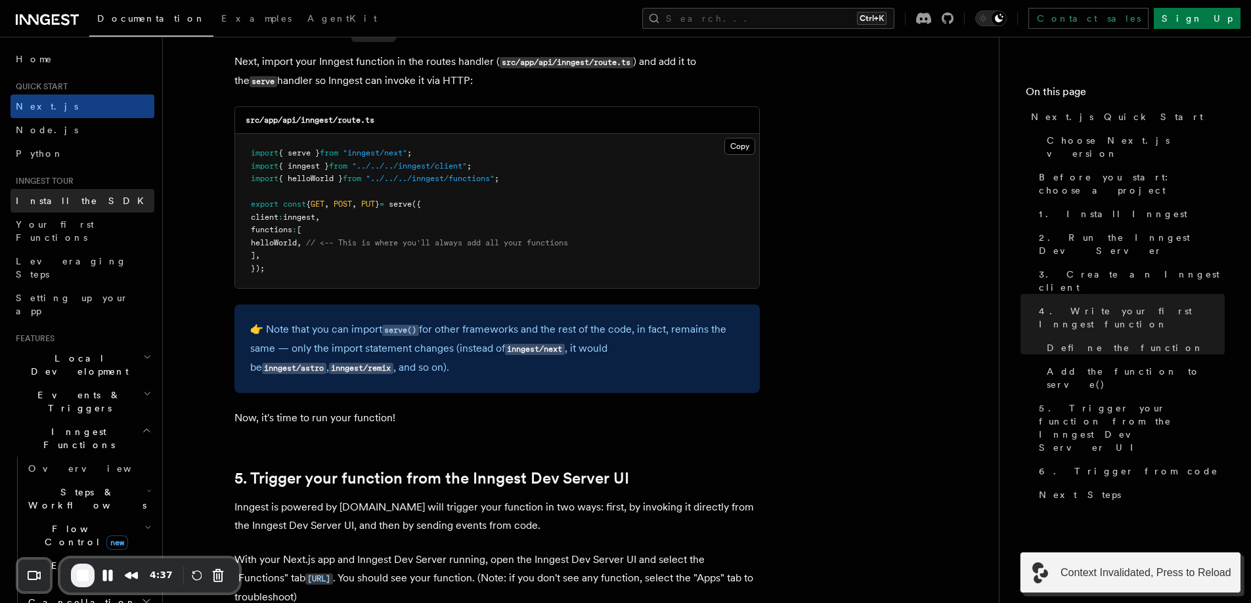
click at [41, 189] on link "Install the SDK" at bounding box center [83, 201] width 144 height 24
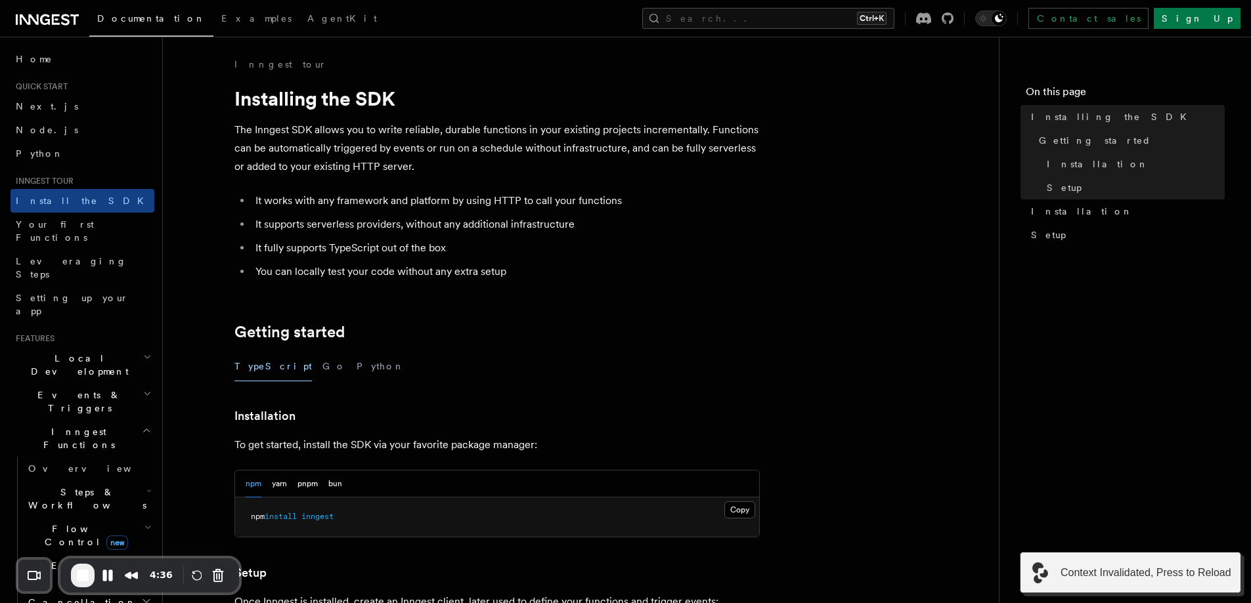
scroll to position [488, 0]
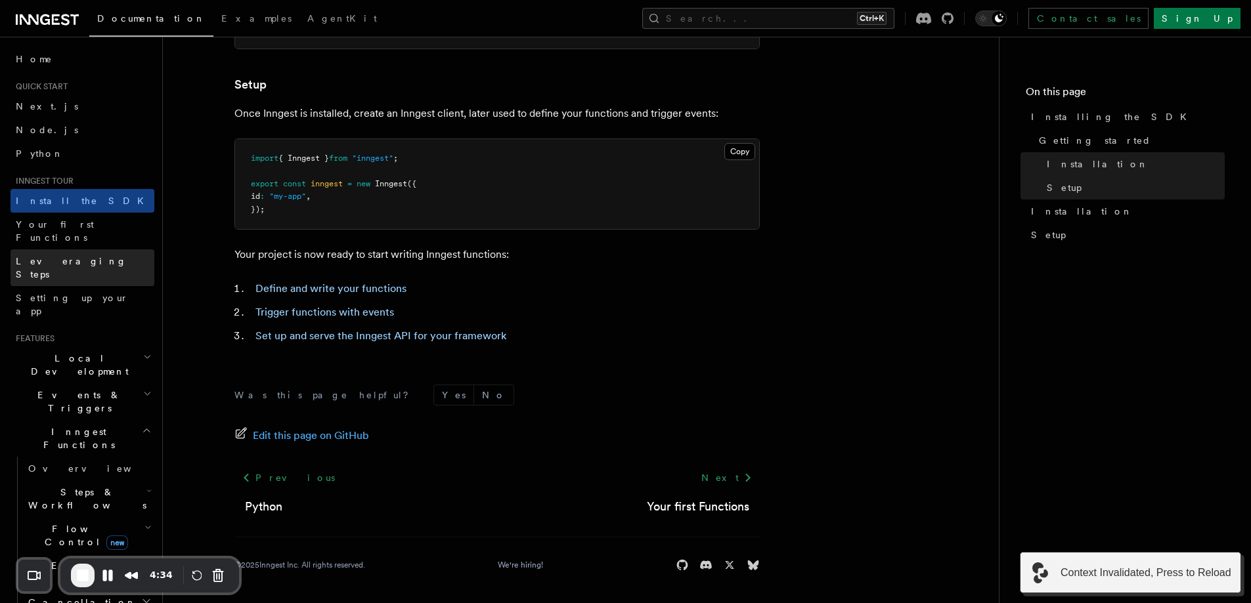
click at [28, 257] on link "Leveraging Steps" at bounding box center [83, 267] width 144 height 37
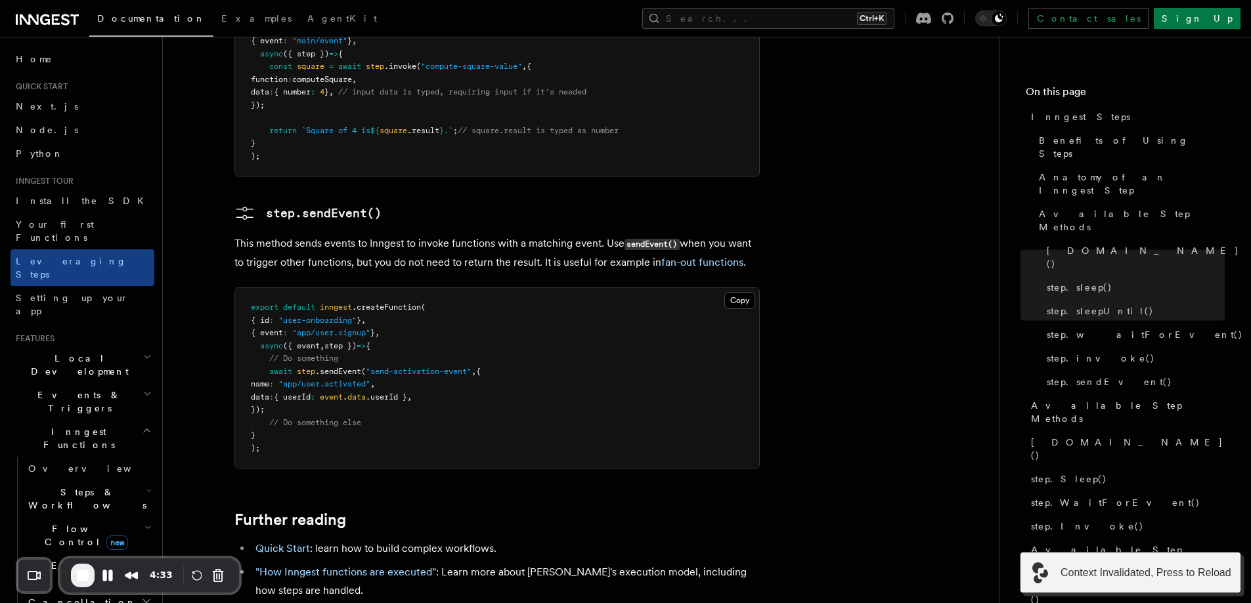
scroll to position [2860, 0]
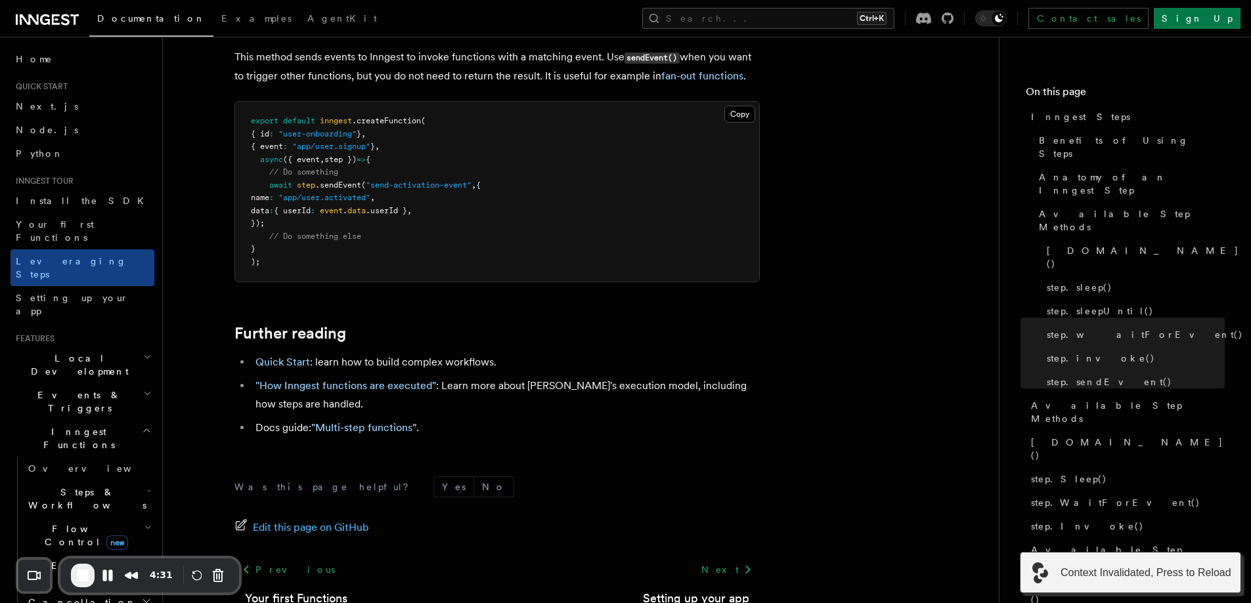
click at [48, 596] on span "Cancellation" at bounding box center [80, 602] width 114 height 13
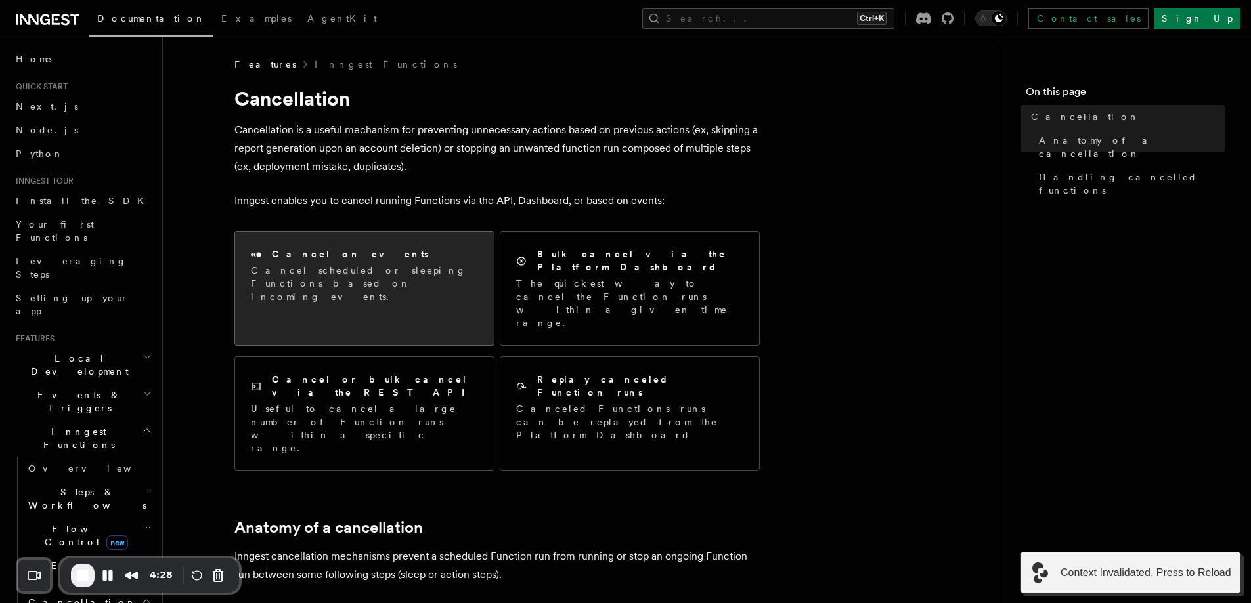
click at [416, 292] on div "Cancel on events Cancel scheduled or sleeping Functions based on incoming event…" at bounding box center [364, 275] width 259 height 87
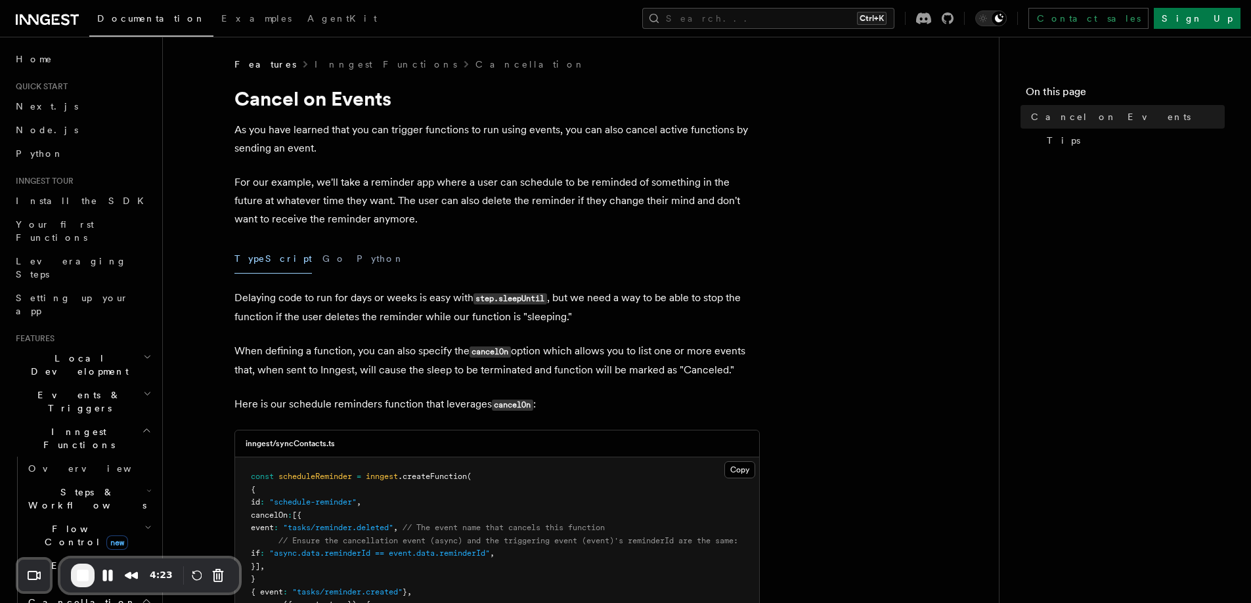
click at [0, 0] on plasmo-csui at bounding box center [0, 0] width 0 height 0
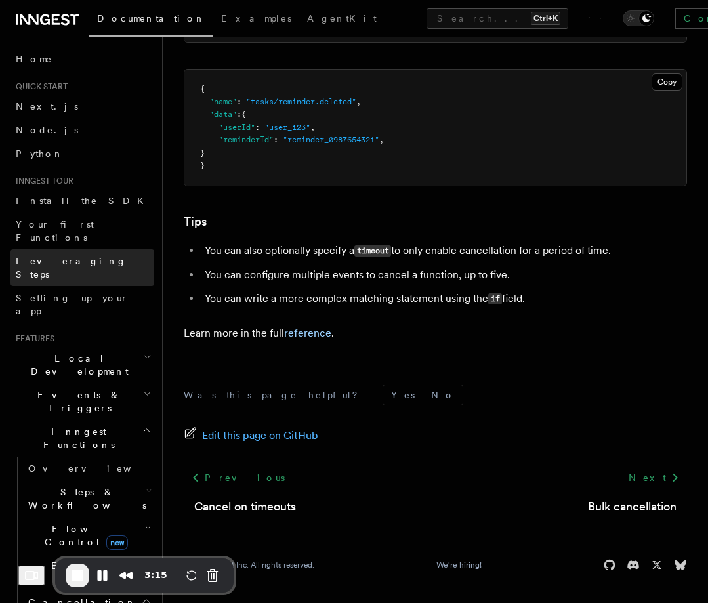
click at [68, 256] on span "Leveraging Steps" at bounding box center [71, 268] width 111 height 24
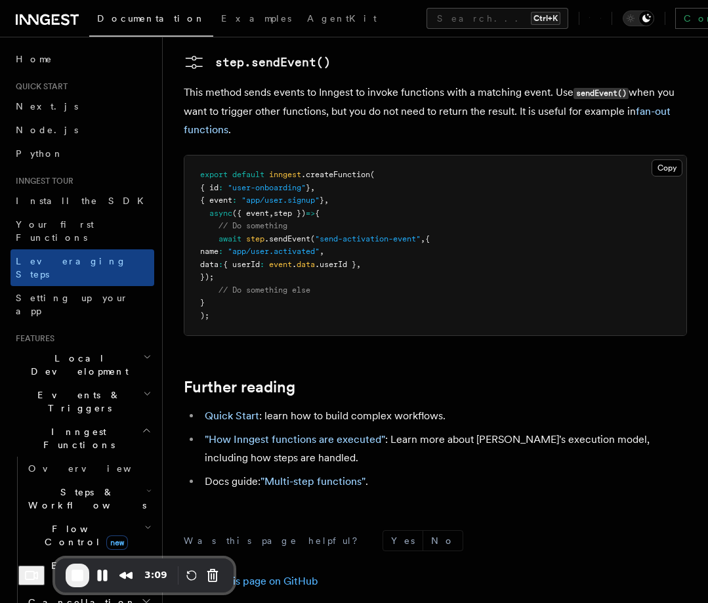
scroll to position [2962, 0]
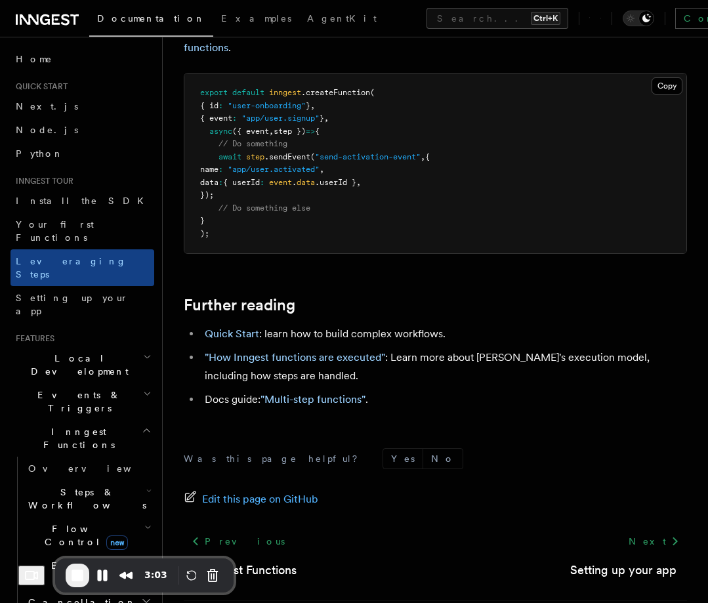
click at [88, 486] on span "Steps & Workflows" at bounding box center [84, 499] width 123 height 26
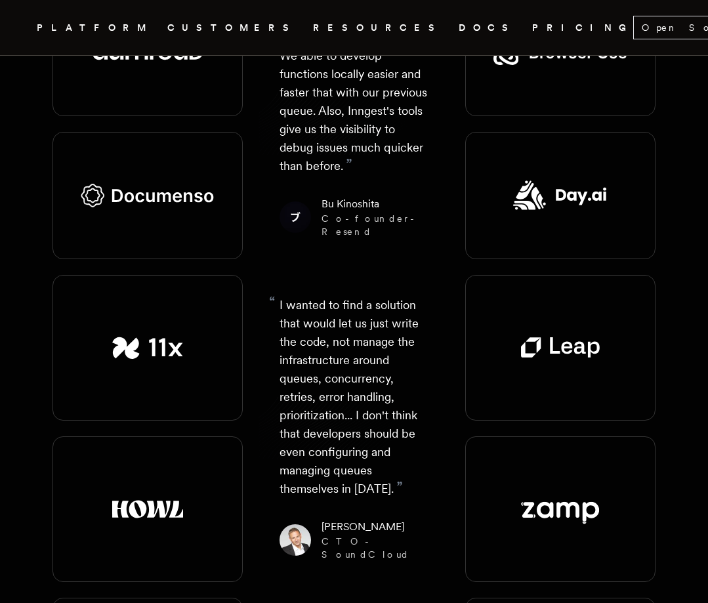
scroll to position [2188, 0]
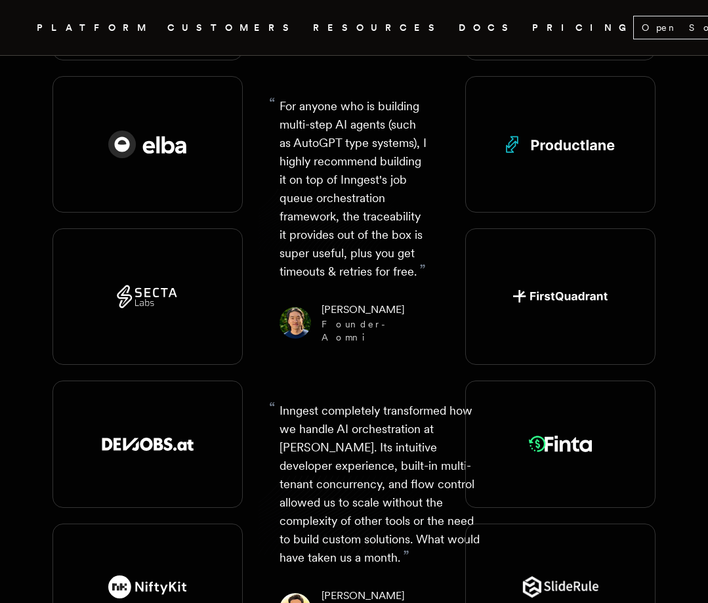
scroll to position [2538, 0]
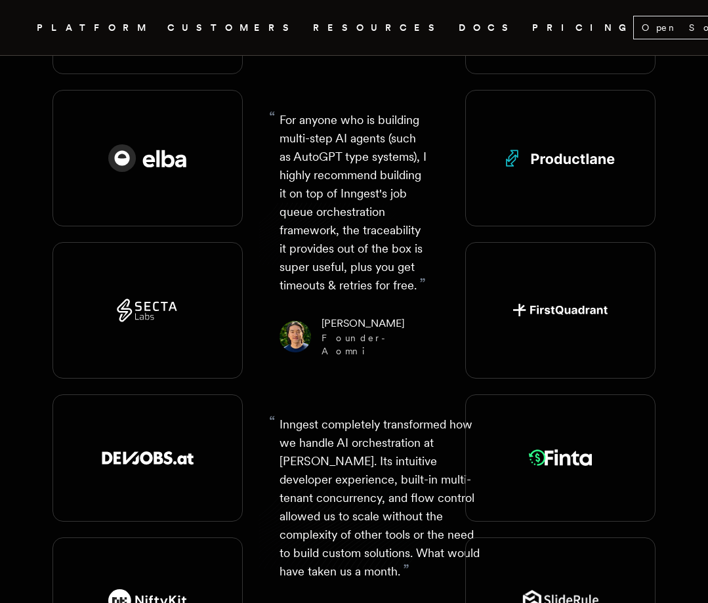
click at [459, 24] on link "DOCS" at bounding box center [488, 28] width 58 height 16
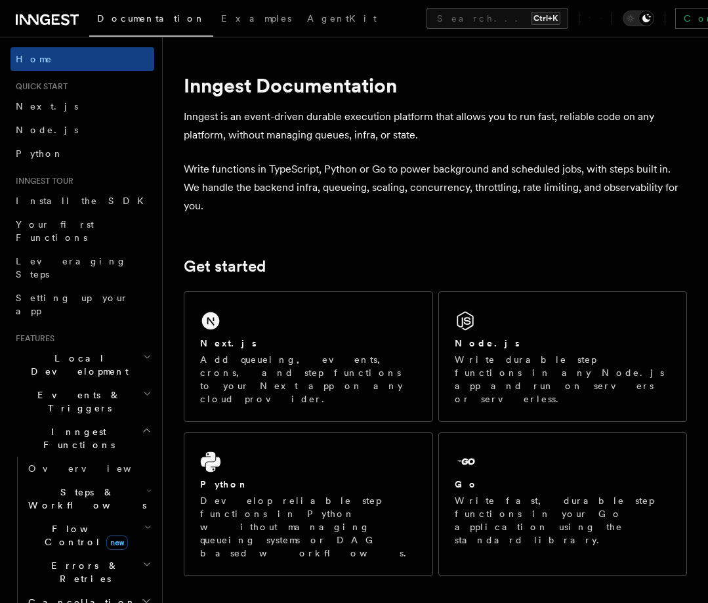
click at [0, 0] on plasmo-csui at bounding box center [0, 0] width 0 height 0
click at [50, 192] on link "Install the SDK" at bounding box center [83, 201] width 144 height 24
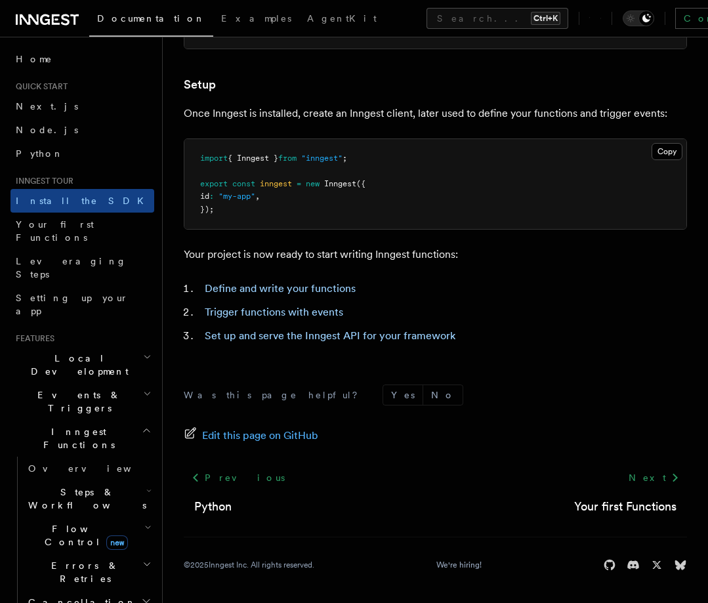
scroll to position [473, 0]
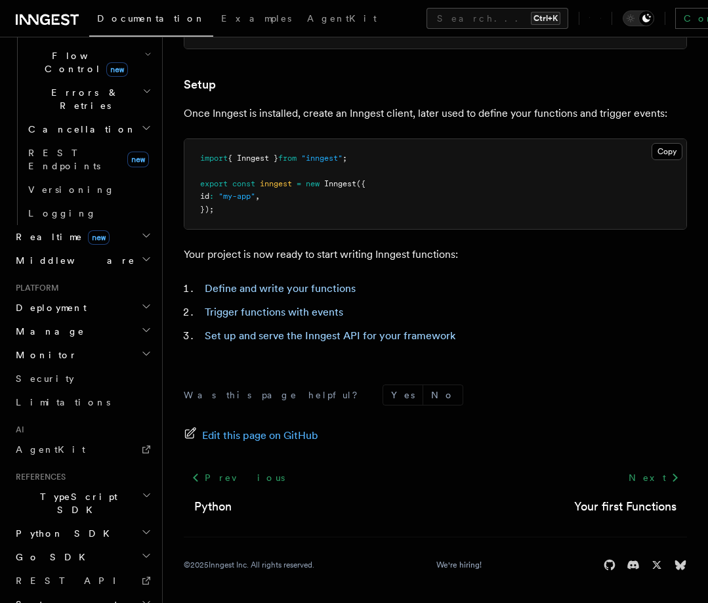
click at [66, 522] on h2 "Python SDK" at bounding box center [83, 534] width 144 height 24
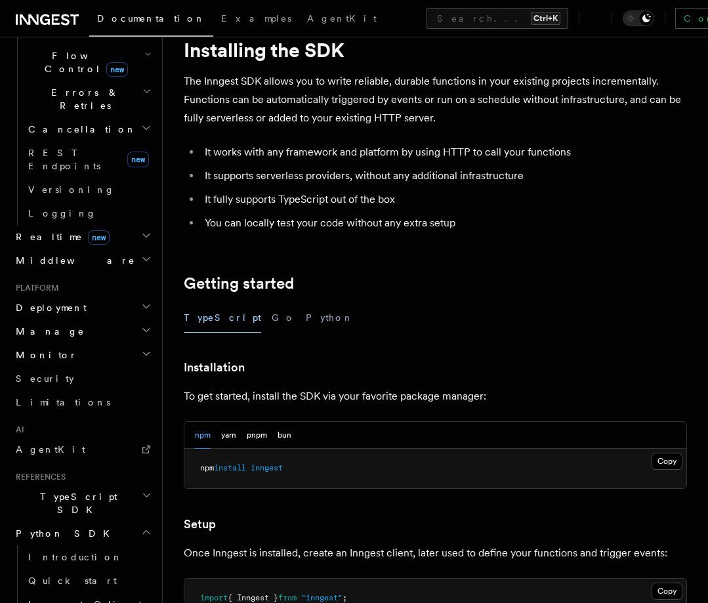
scroll to position [0, 0]
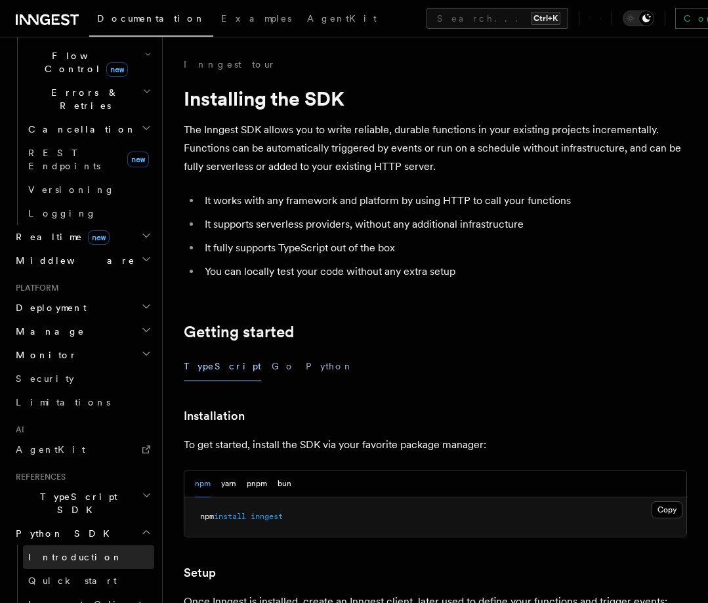
click at [73, 551] on span "Introduction" at bounding box center [75, 557] width 95 height 13
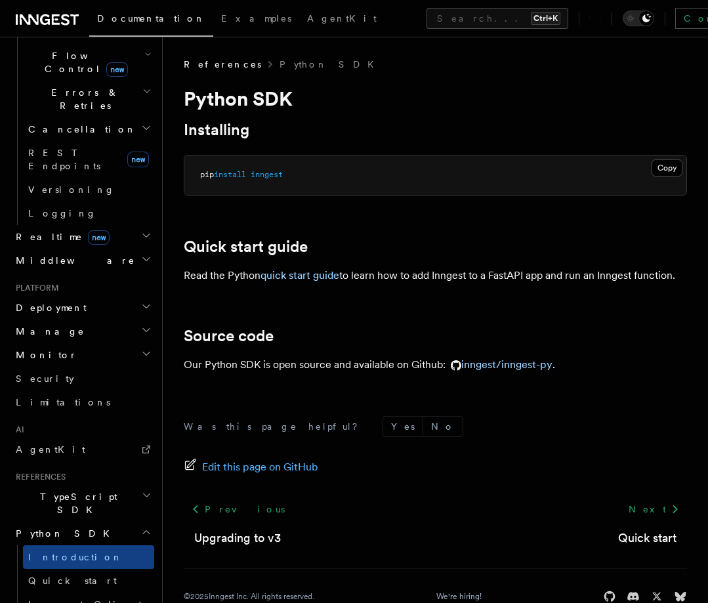
click at [0, 0] on plasmo-csui at bounding box center [0, 0] width 0 height 0
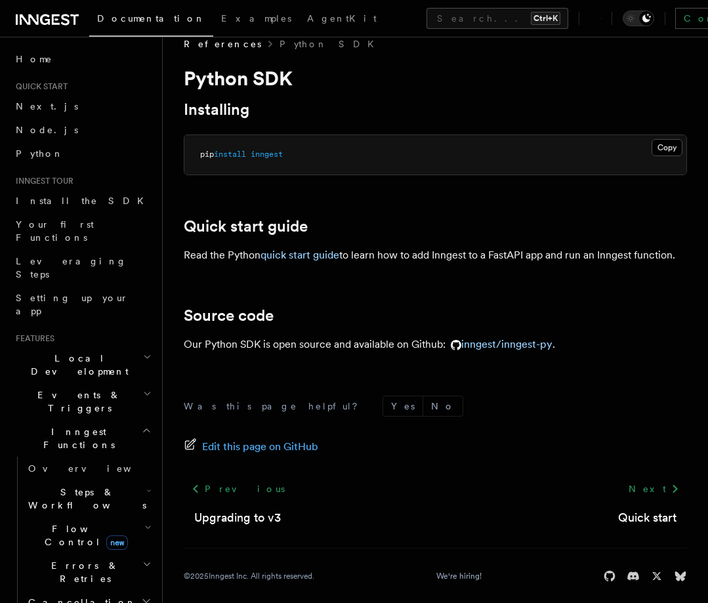
scroll to position [32, 0]
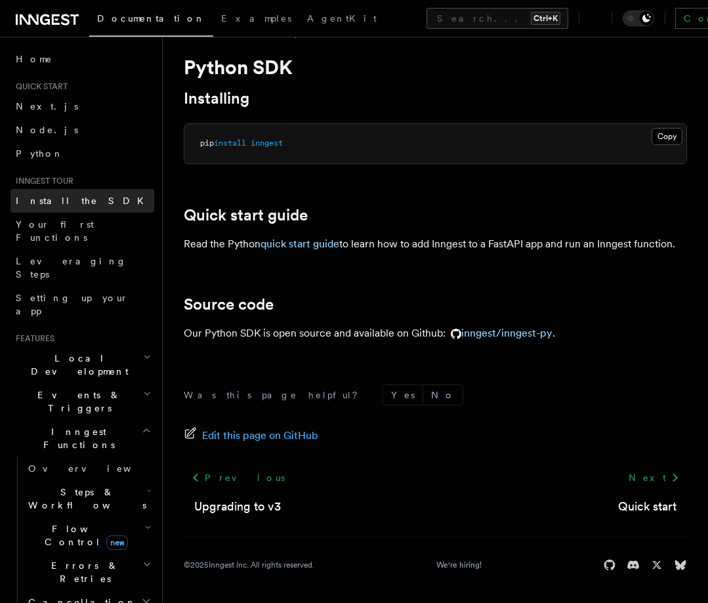
click at [54, 204] on span "Install the SDK" at bounding box center [84, 201] width 136 height 11
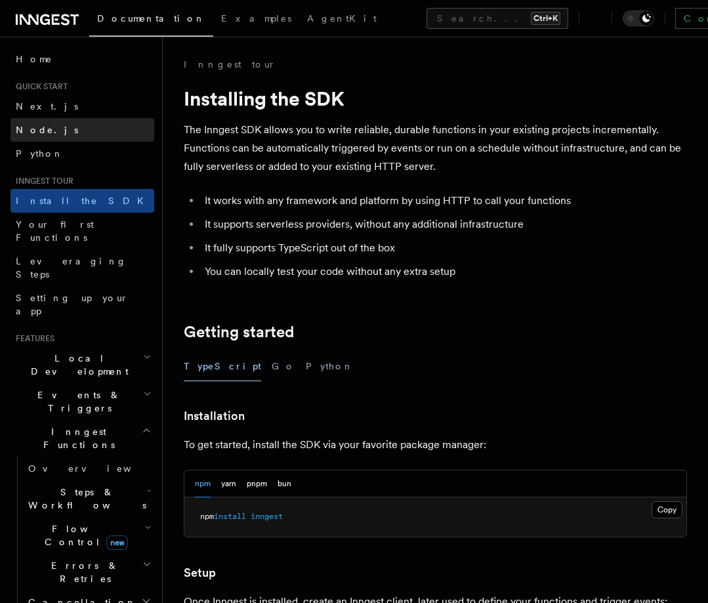
click at [43, 124] on span "Node.js" at bounding box center [47, 129] width 62 height 13
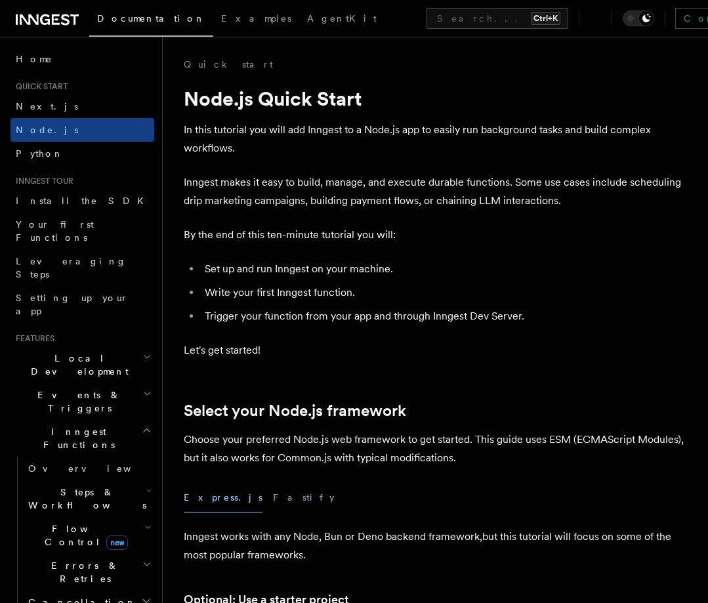
click at [36, 523] on span "Flow Control new" at bounding box center [83, 536] width 121 height 26
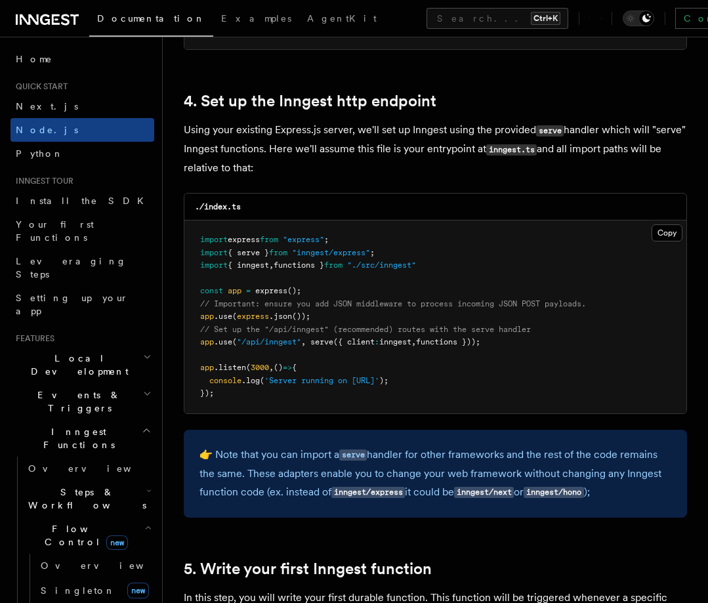
scroll to position [1970, 0]
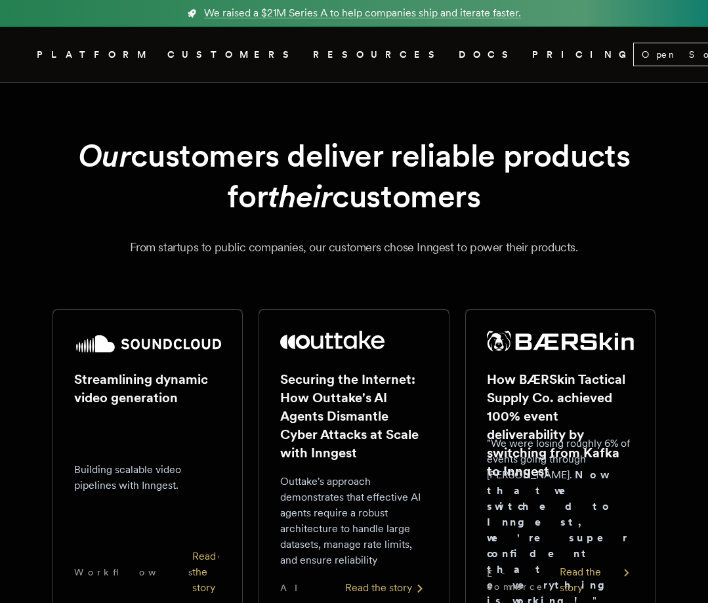
click at [459, 54] on link "DOCS" at bounding box center [488, 55] width 58 height 16
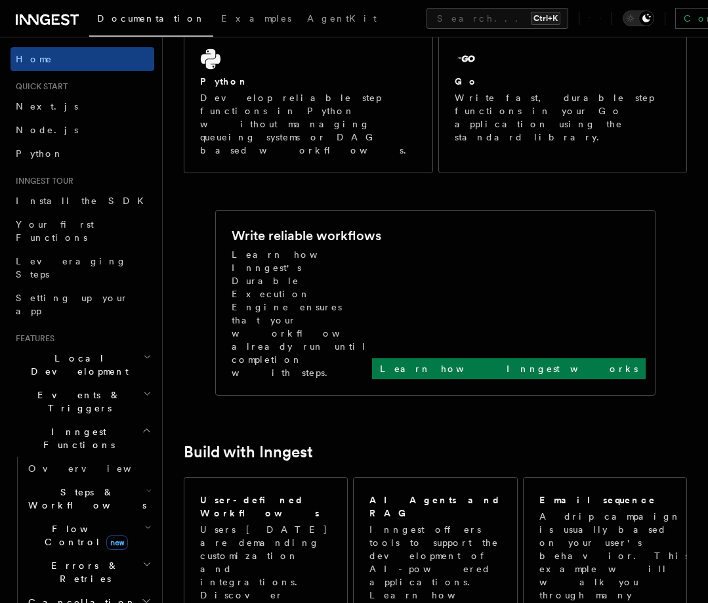
scroll to position [438, 0]
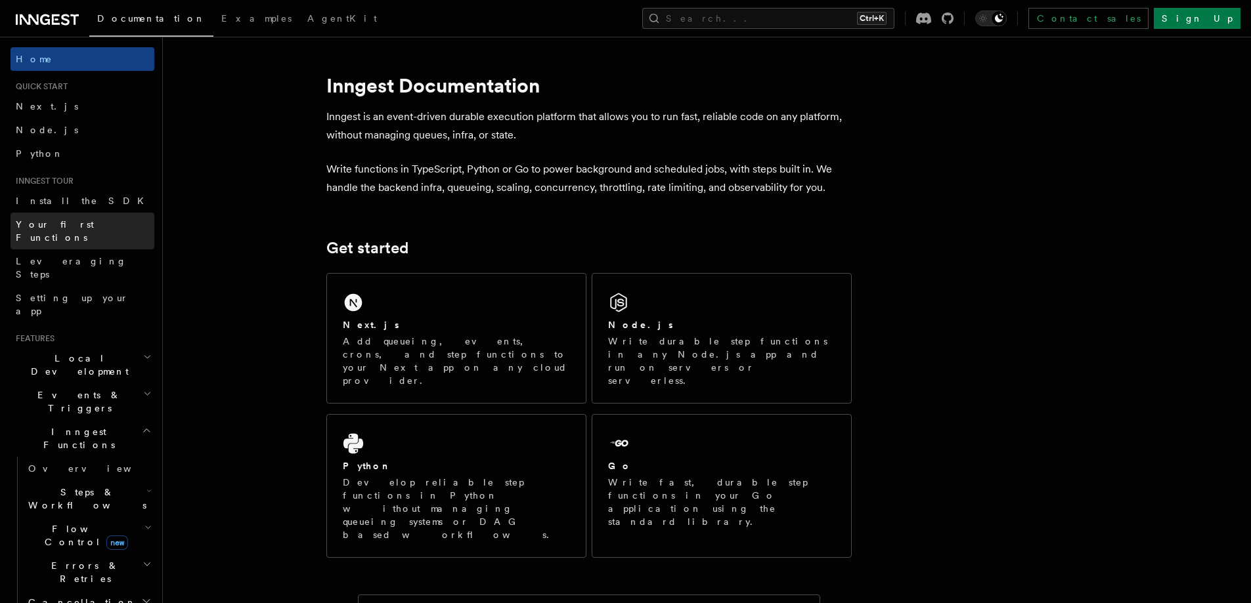
click at [58, 219] on span "Your first Functions" at bounding box center [85, 231] width 139 height 26
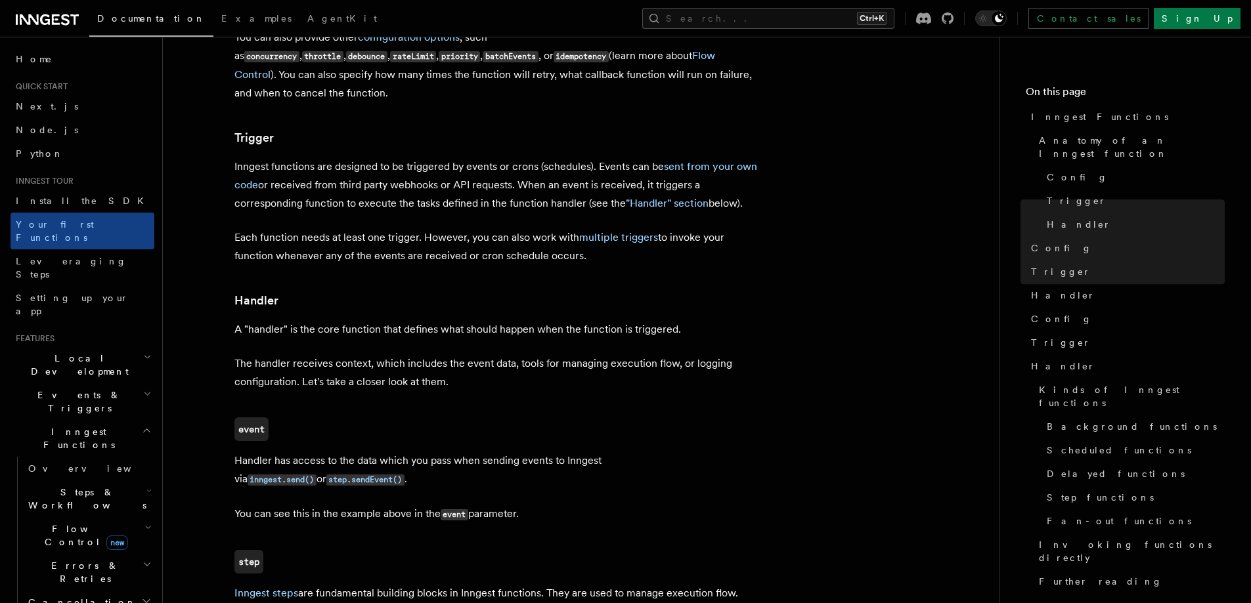
scroll to position [1083, 0]
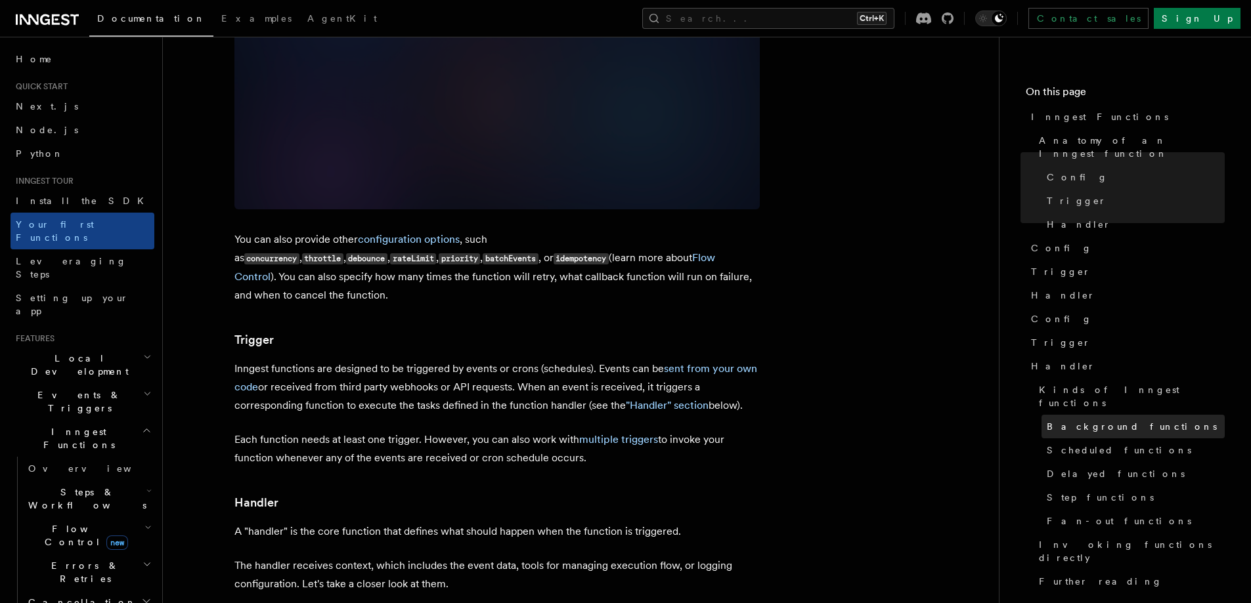
click at [1060, 420] on span "Background functions" at bounding box center [1131, 426] width 170 height 13
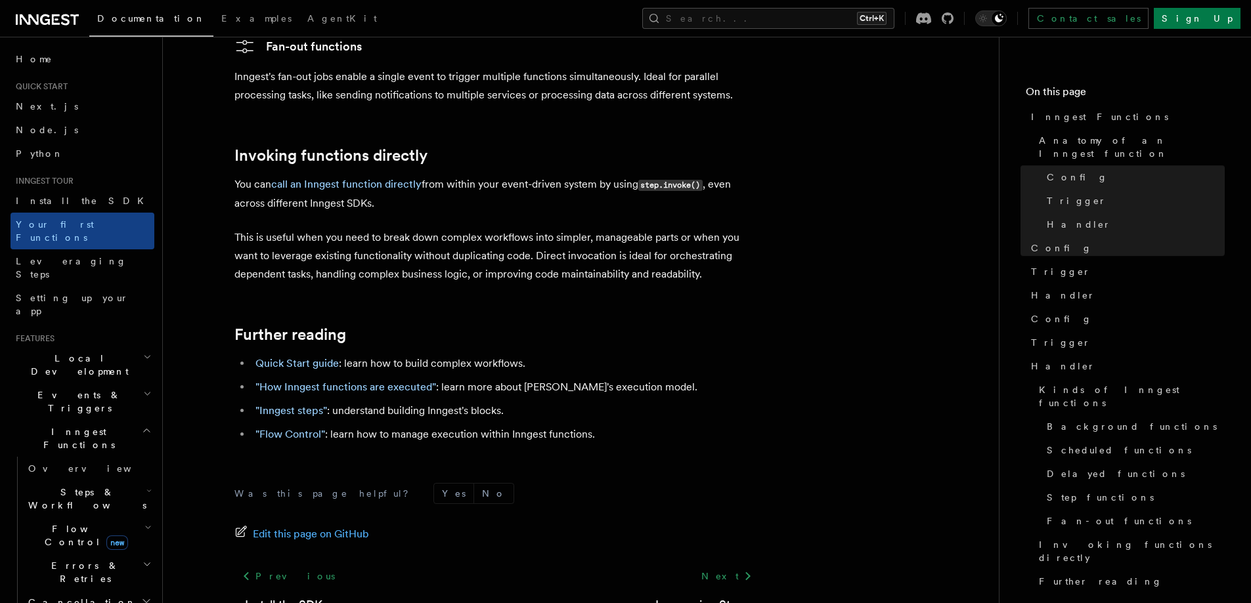
scroll to position [2614, 0]
